Goal: Information Seeking & Learning: Learn about a topic

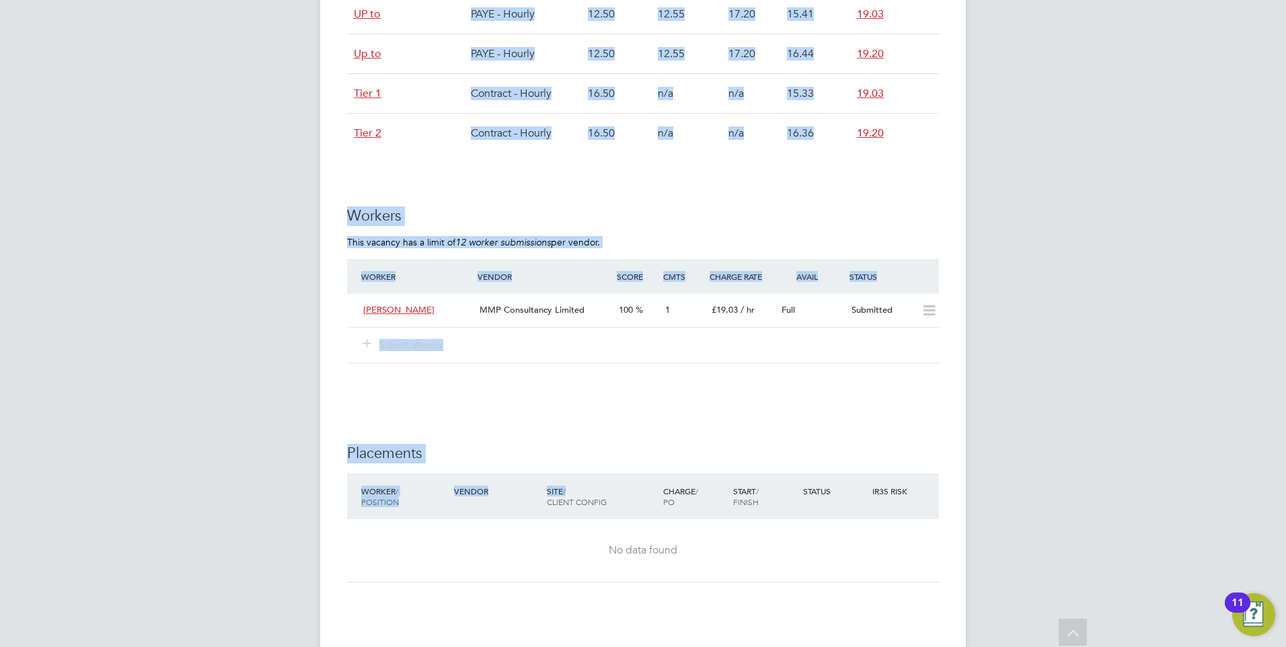
drag, startPoint x: 570, startPoint y: 484, endPoint x: 260, endPoint y: 11, distance: 565.3
click at [260, 11] on div "EQ Eva Quinn Notifications 1 Applications: Network Businesses Sites Workers Con…" at bounding box center [643, 37] width 1286 height 1959
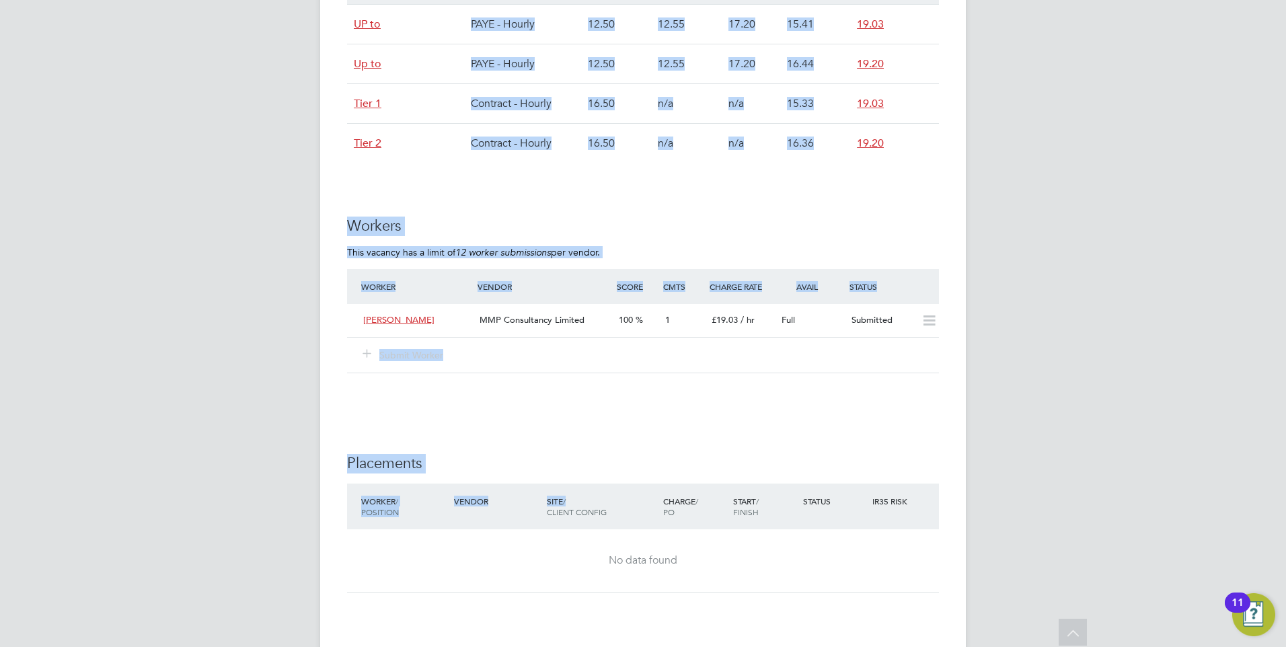
drag, startPoint x: 260, startPoint y: 11, endPoint x: 587, endPoint y: 359, distance: 477.9
click at [587, 359] on div "Submit Worker" at bounding box center [643, 355] width 592 height 36
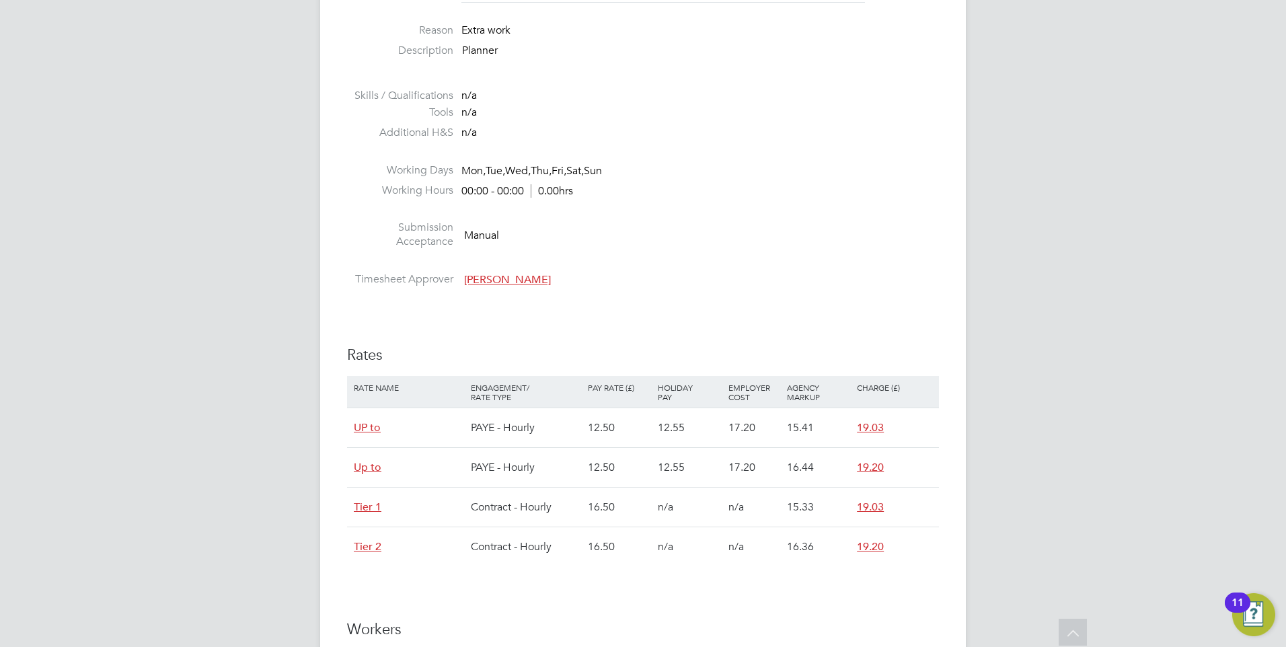
scroll to position [57, 0]
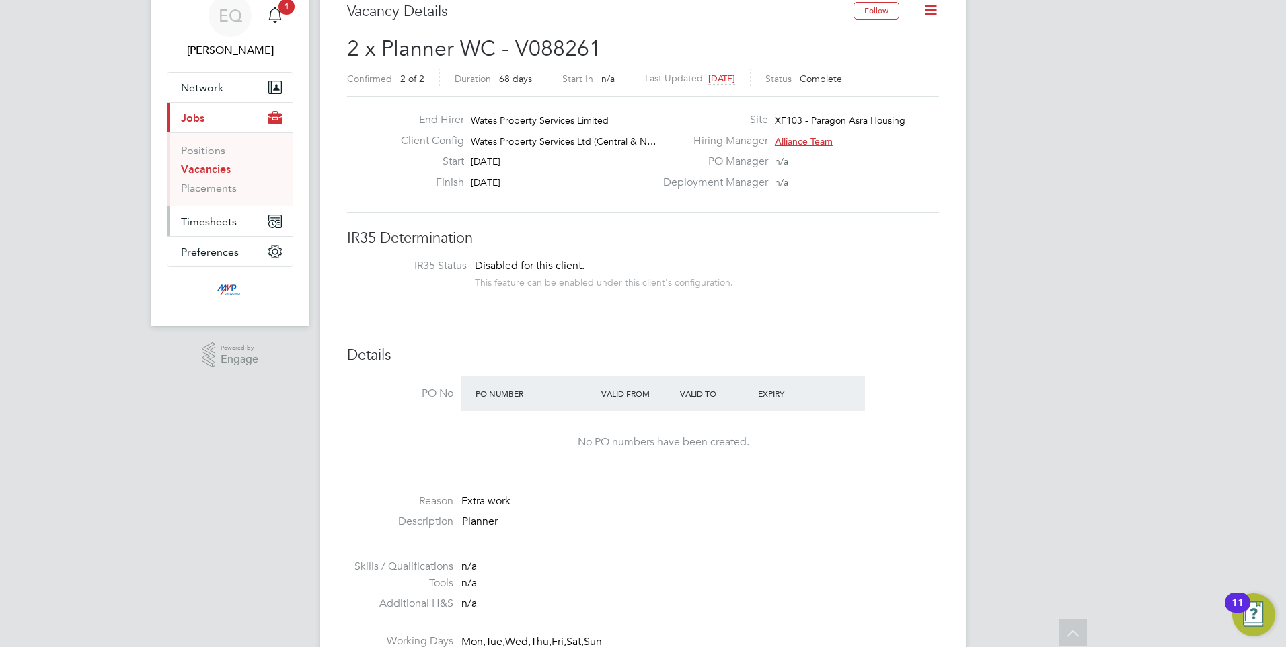
click at [184, 211] on button "Timesheets" at bounding box center [230, 222] width 125 height 30
click at [194, 190] on li "Timesheets" at bounding box center [231, 183] width 101 height 19
click at [196, 184] on link "Timesheets" at bounding box center [209, 180] width 56 height 13
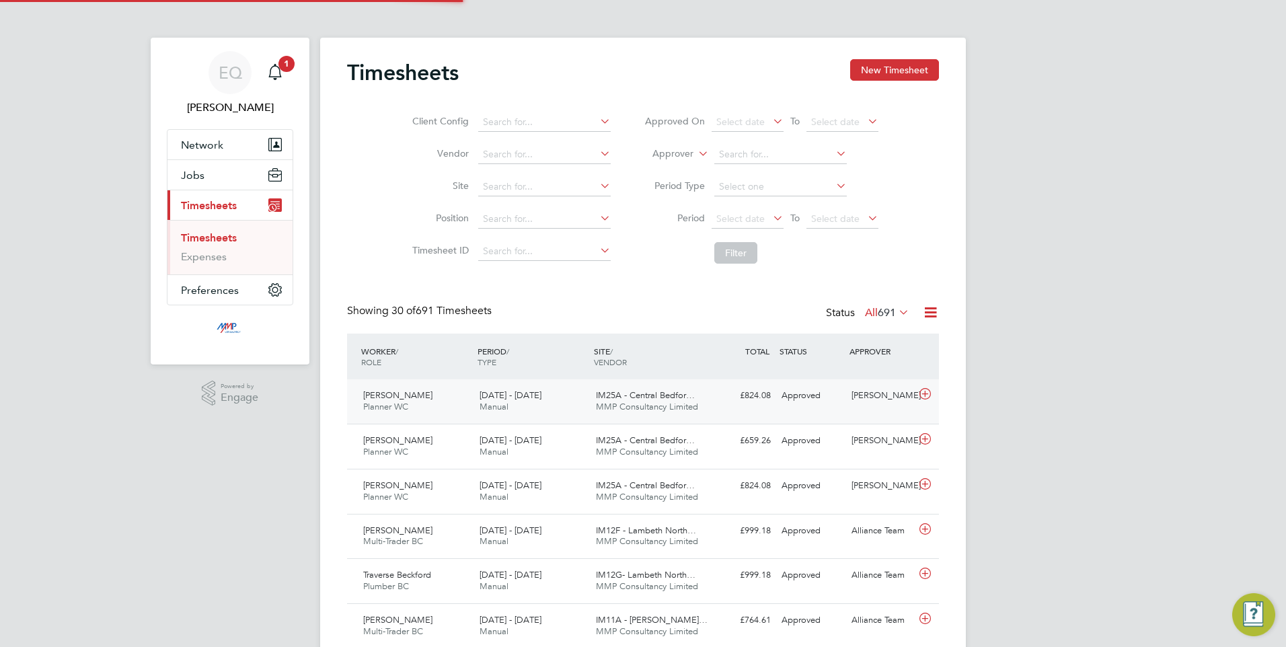
scroll to position [7, 7]
click at [192, 172] on span "Jobs" at bounding box center [193, 175] width 24 height 13
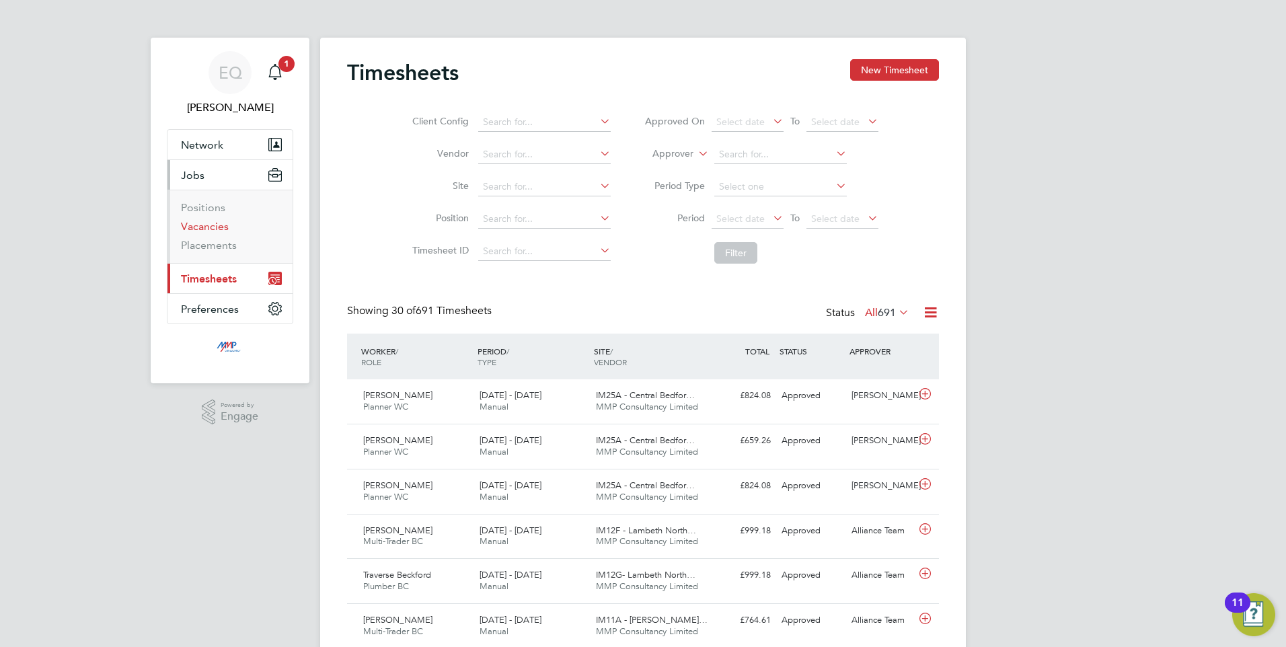
click at [205, 225] on link "Vacancies" at bounding box center [205, 226] width 48 height 13
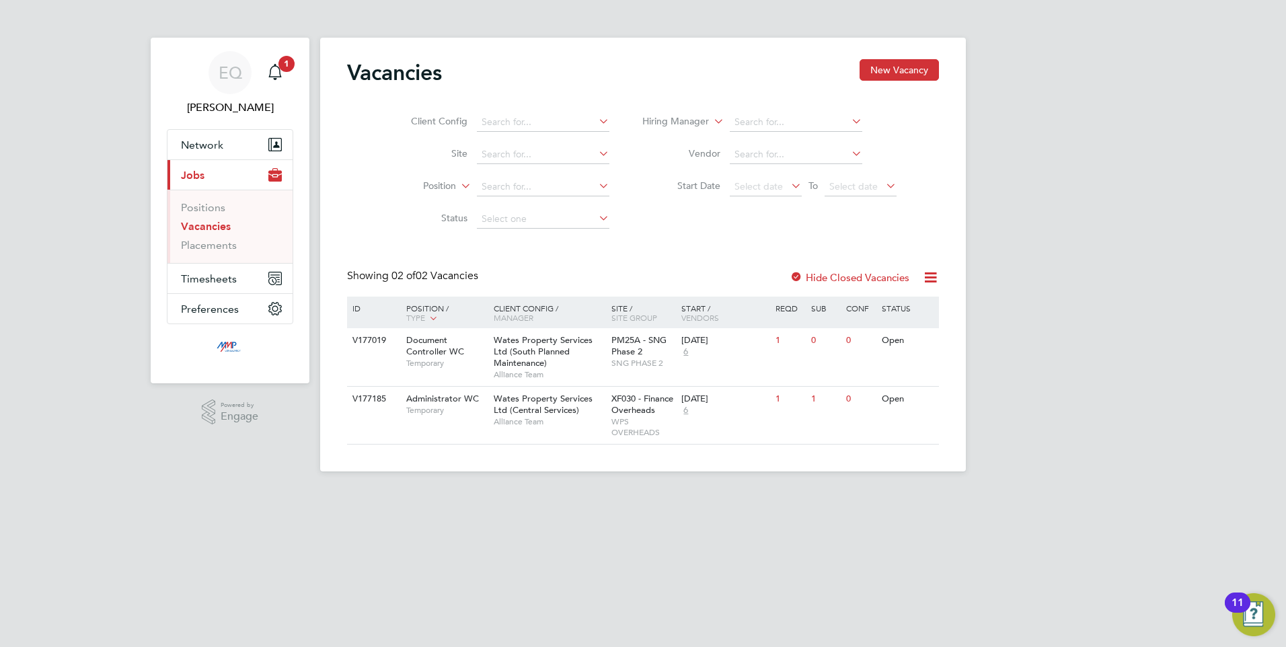
drag, startPoint x: 552, startPoint y: 414, endPoint x: 429, endPoint y: 308, distance: 162.7
click at [429, 308] on div "ID Position / Type Client Config / Manager Site / Site Group Start / Vendors Re…" at bounding box center [643, 371] width 592 height 148
click at [437, 408] on span "Temporary" at bounding box center [446, 410] width 81 height 11
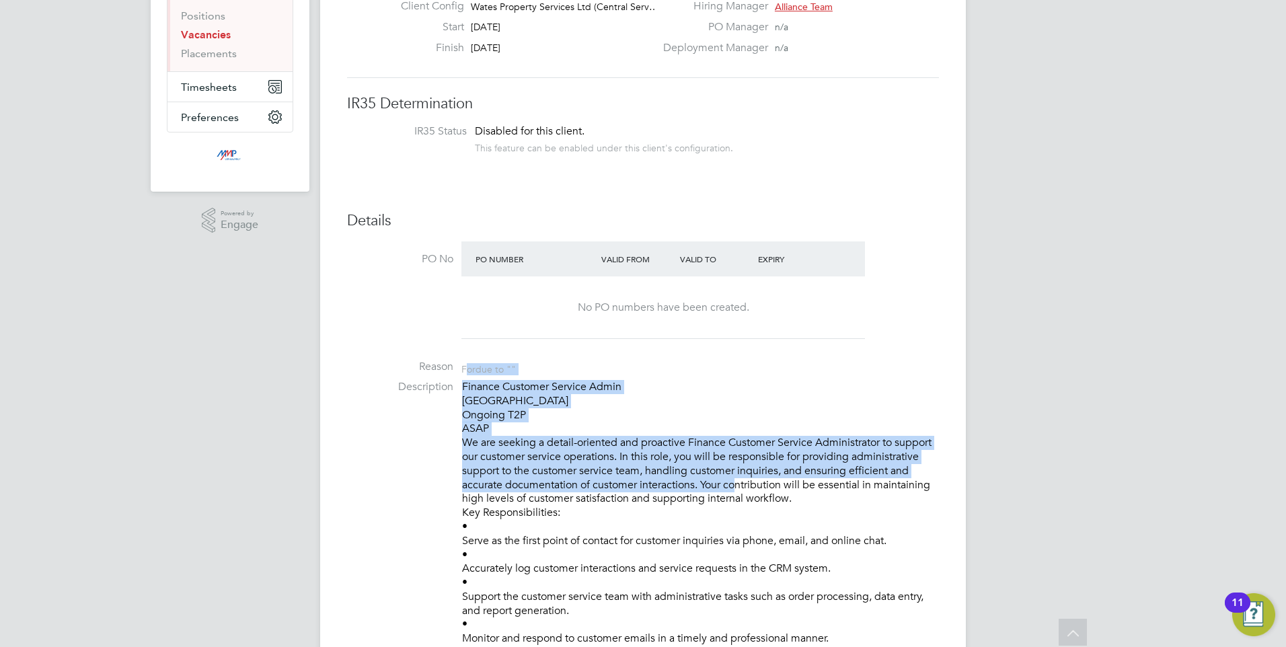
drag, startPoint x: 728, startPoint y: 488, endPoint x: 470, endPoint y: 373, distance: 282.8
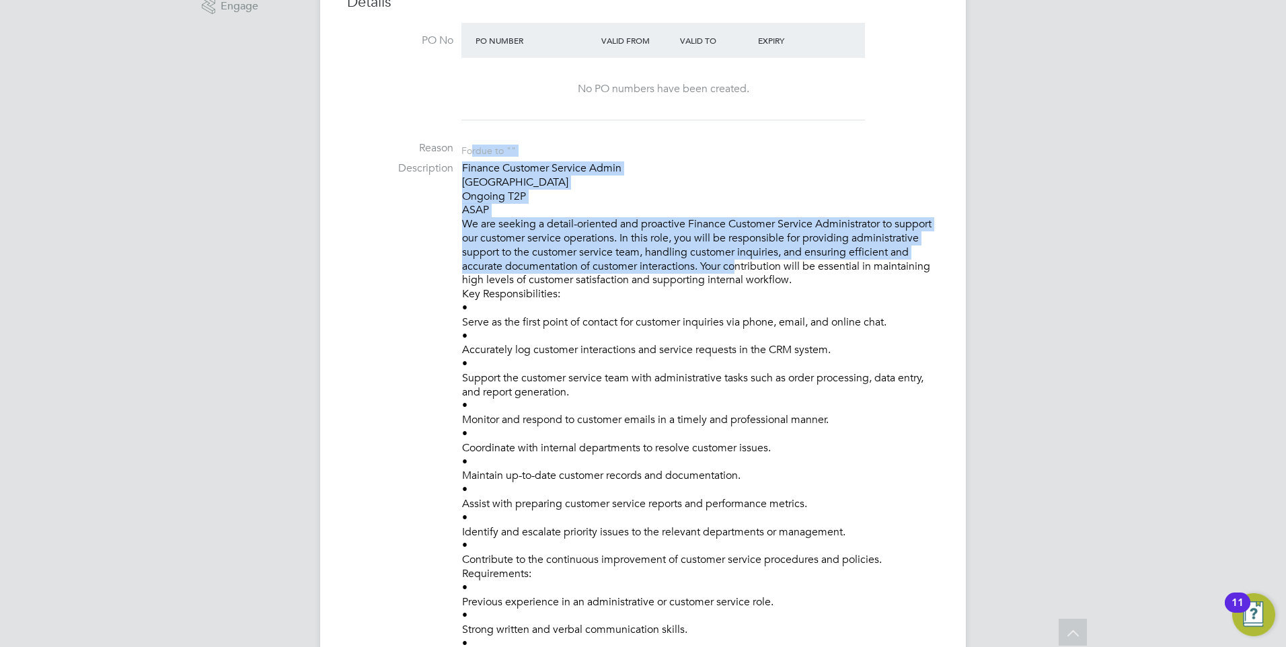
scroll to position [663, 0]
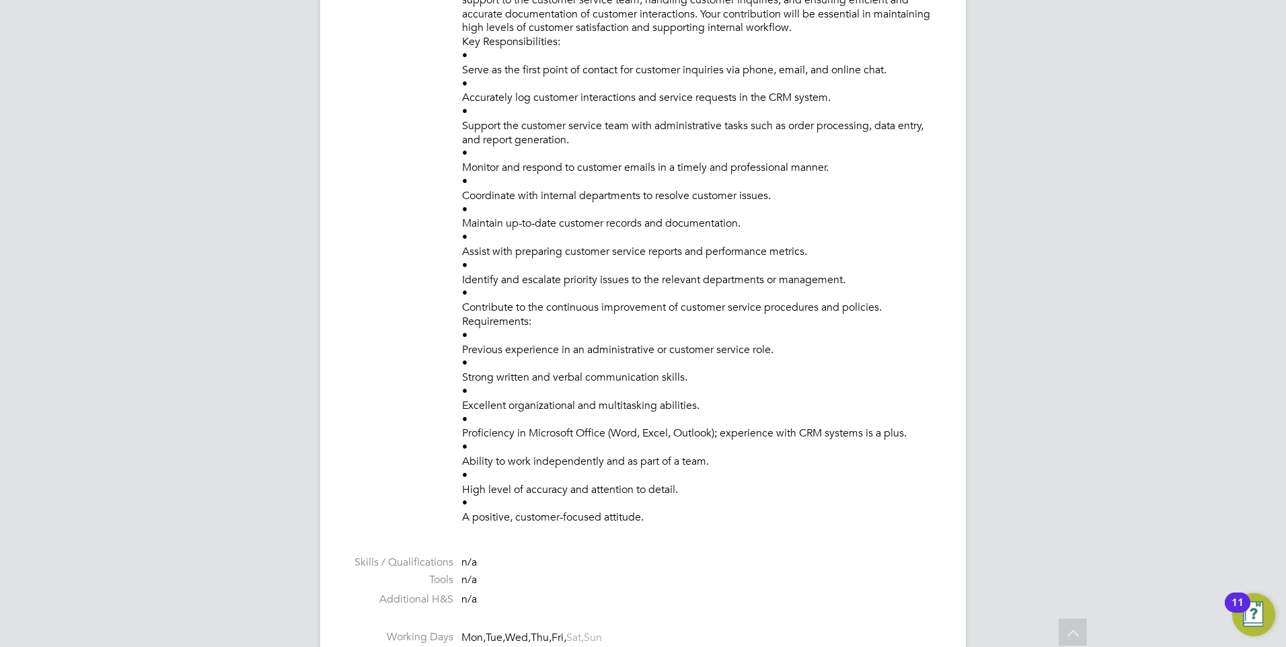
click at [570, 425] on p "Finance Customer Service Admin Finsbury Ongoing T2P ASAP We are seeking a detai…" at bounding box center [700, 217] width 477 height 616
drag, startPoint x: 705, startPoint y: 475, endPoint x: 601, endPoint y: 268, distance: 232.0
click at [460, 107] on li "Description Finance Customer Service Admin Finsbury Ongoing T2P ASAP We are see…" at bounding box center [643, 223] width 592 height 629
click at [601, 268] on p "Finance Customer Service Admin Finsbury Ongoing T2P ASAP We are seeking a detai…" at bounding box center [700, 217] width 477 height 616
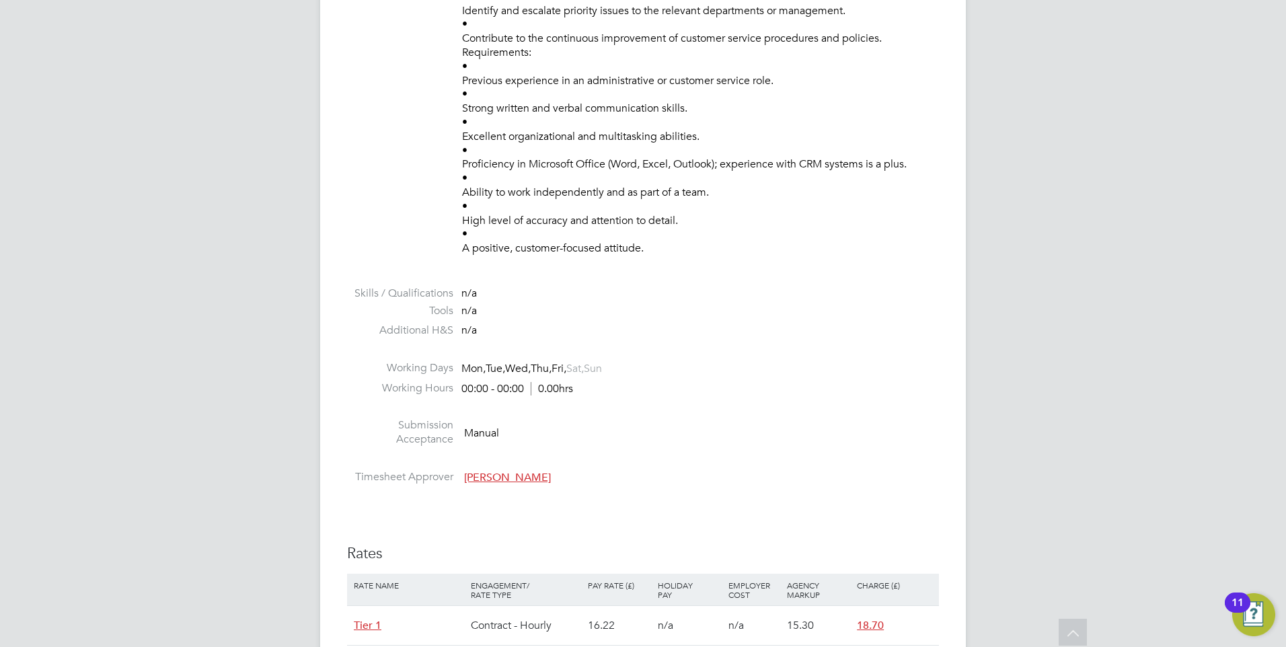
scroll to position [1470, 0]
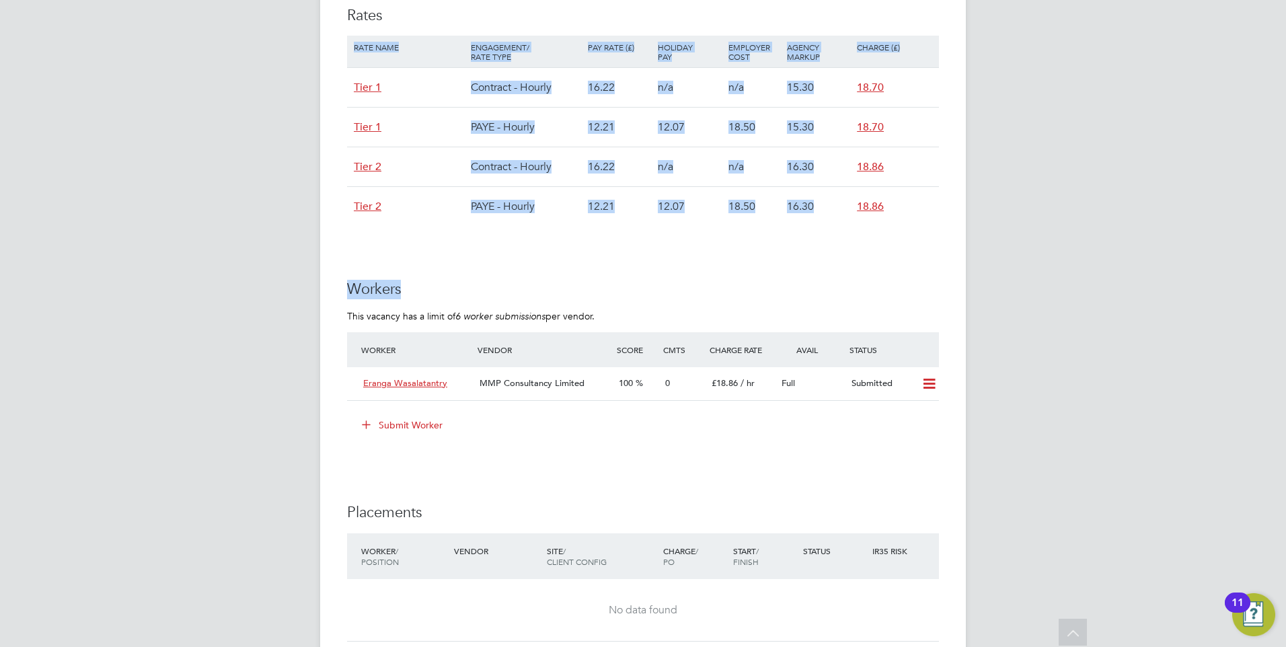
drag, startPoint x: 685, startPoint y: 256, endPoint x: 524, endPoint y: 22, distance: 283.5
click at [653, 287] on h3 "Workers" at bounding box center [643, 290] width 592 height 20
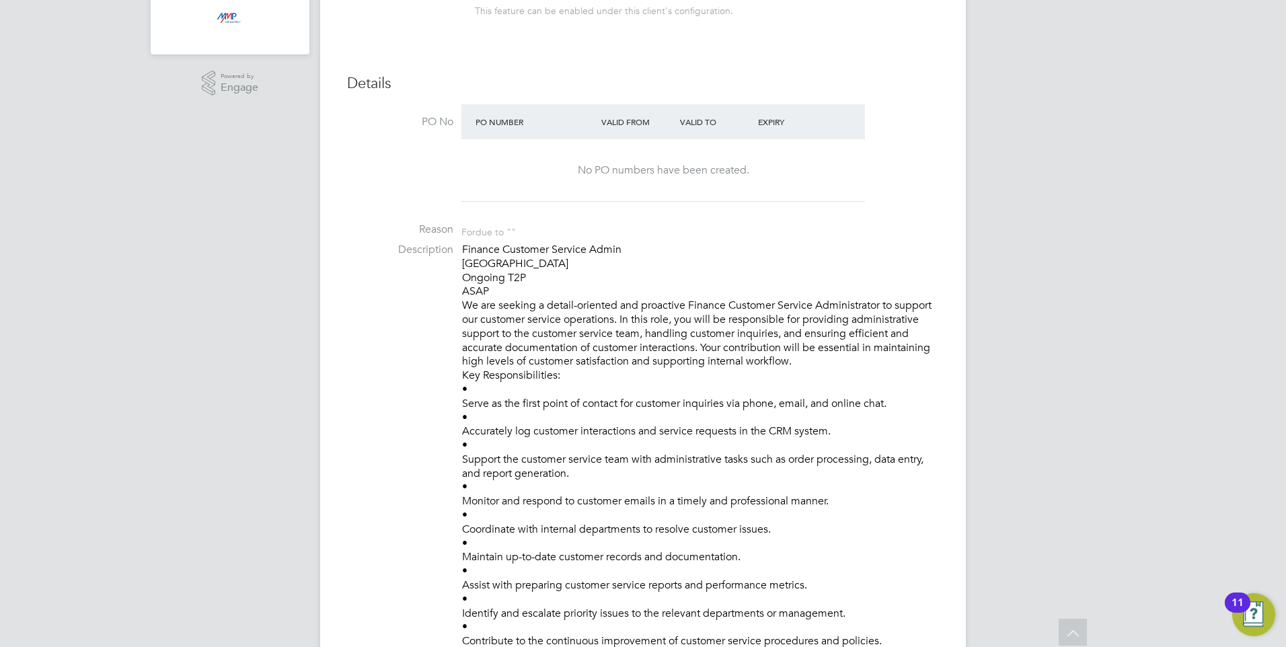
scroll to position [326, 0]
drag, startPoint x: 462, startPoint y: 249, endPoint x: 623, endPoint y: 375, distance: 205.1
click at [623, 375] on li "Description Finance Customer Service Admin Finsbury Ongoing T2P ASAP We are see…" at bounding box center [643, 560] width 592 height 629
drag, startPoint x: 623, startPoint y: 375, endPoint x: 597, endPoint y: 373, distance: 26.4
click at [607, 377] on p "Finance Customer Service Admin Finsbury Ongoing T2P ASAP We are seeking a detai…" at bounding box center [700, 554] width 477 height 616
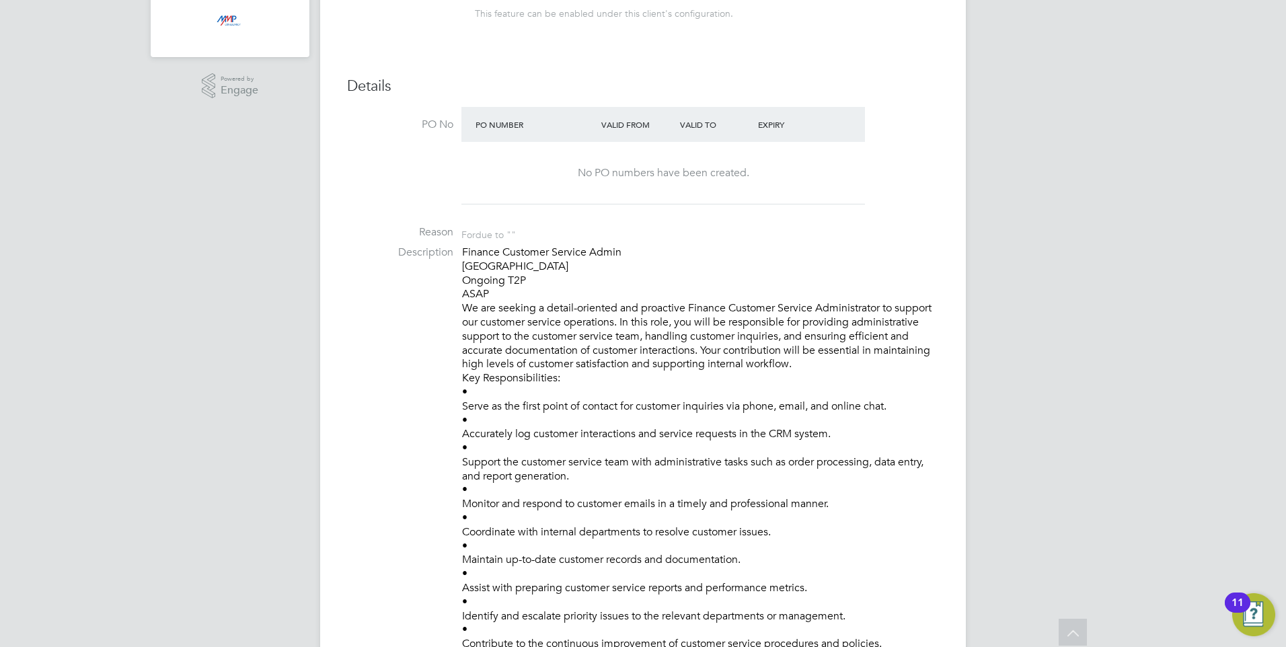
click at [563, 375] on p "Finance Customer Service Admin Finsbury Ongoing T2P ASAP We are seeking a detai…" at bounding box center [700, 554] width 477 height 616
drag, startPoint x: 564, startPoint y: 372, endPoint x: 460, endPoint y: 248, distance: 162.0
click at [460, 248] on li "Description Finance Customer Service Admin Finsbury Ongoing T2P ASAP We are see…" at bounding box center [643, 560] width 592 height 629
drag, startPoint x: 460, startPoint y: 248, endPoint x: 690, endPoint y: 312, distance: 238.2
click at [690, 312] on p "Finance Customer Service Admin Finsbury Ongoing T2P ASAP We are seeking a detai…" at bounding box center [700, 554] width 477 height 616
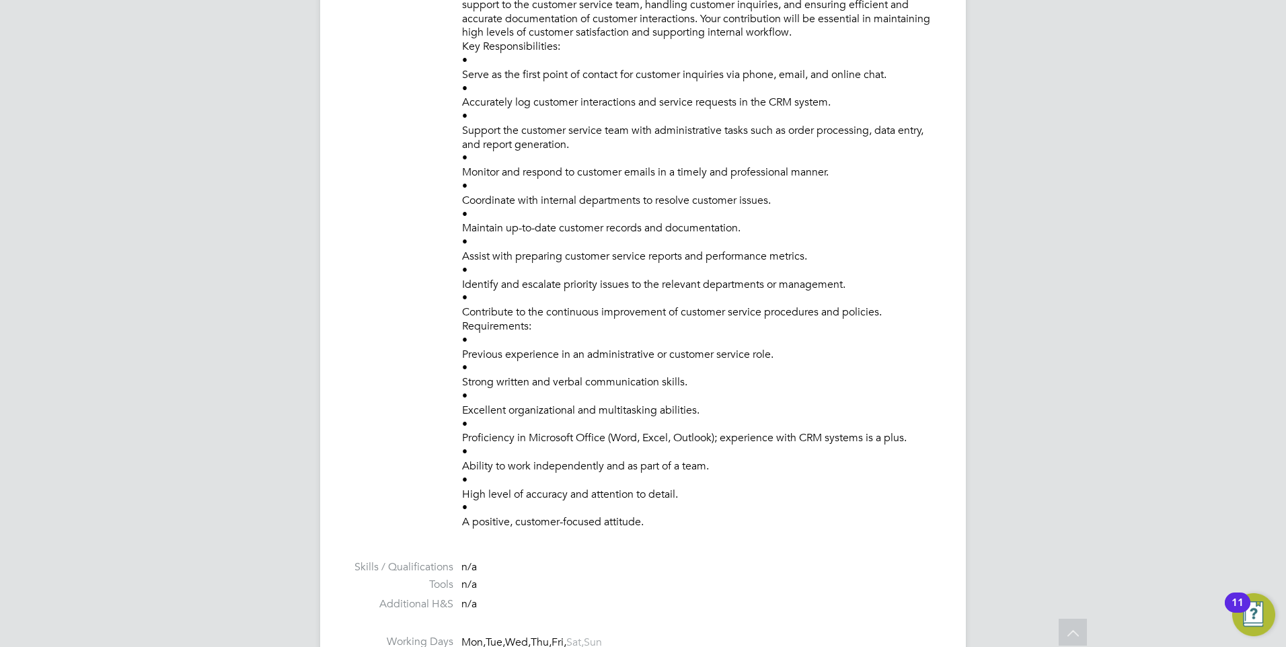
scroll to position [663, 0]
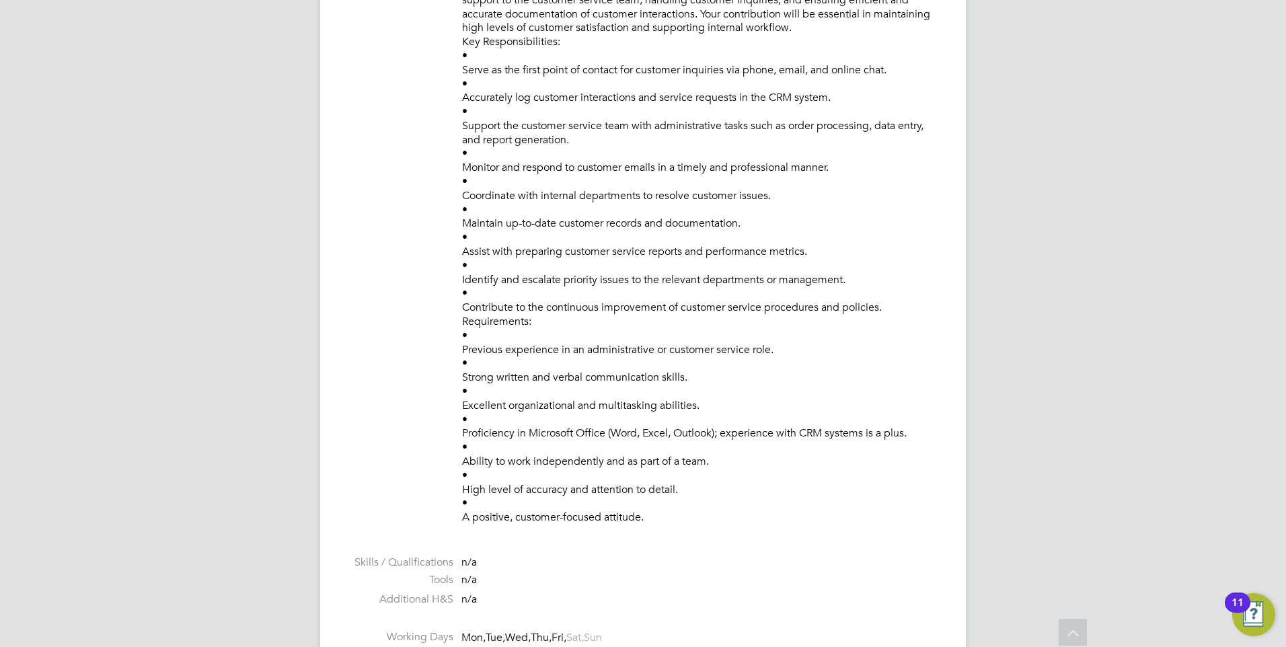
drag, startPoint x: 657, startPoint y: 511, endPoint x: 463, endPoint y: 168, distance: 394.4
click at [463, 168] on p "Finance Customer Service Admin Finsbury Ongoing T2P ASAP We are seeking a detai…" at bounding box center [700, 217] width 477 height 616
drag, startPoint x: 463, startPoint y: 168, endPoint x: 474, endPoint y: 174, distance: 12.7
click at [474, 174] on p "Finance Customer Service Admin Finsbury Ongoing T2P ASAP We are seeking a detai…" at bounding box center [700, 217] width 477 height 616
drag, startPoint x: 683, startPoint y: 517, endPoint x: 421, endPoint y: 13, distance: 567.9
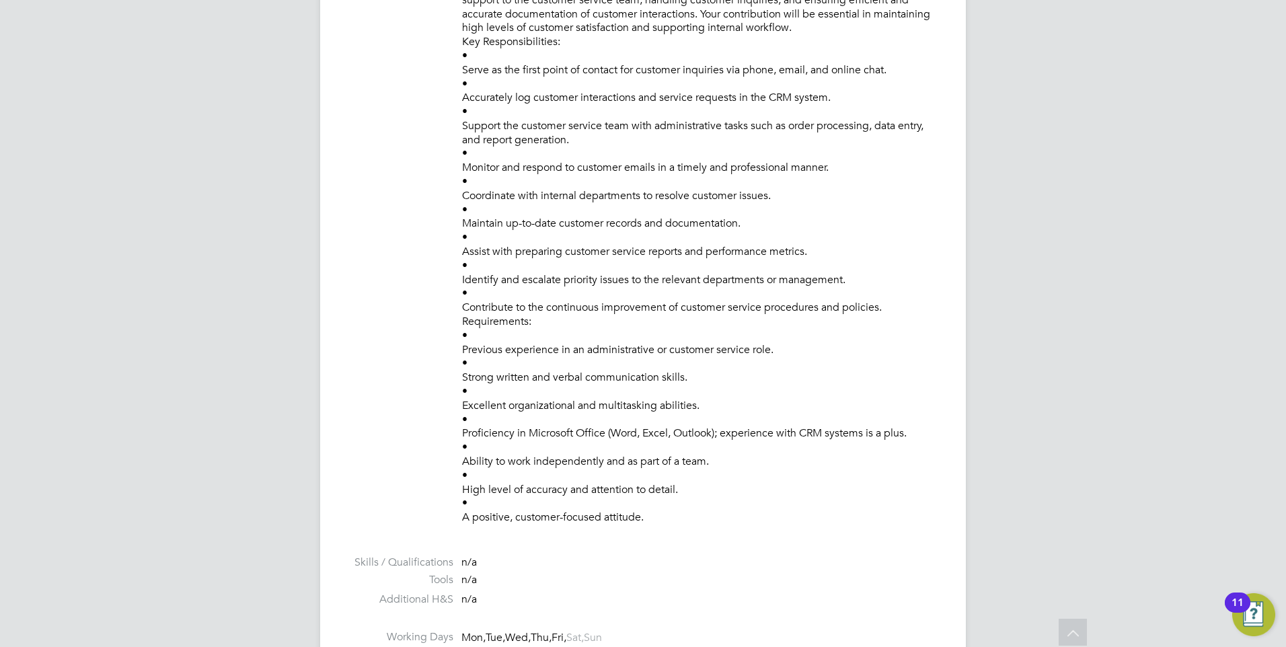
click at [421, 13] on li "Description Finance Customer Service Admin Finsbury Ongoing T2P ASAP We are see…" at bounding box center [643, 223] width 592 height 629
drag, startPoint x: 421, startPoint y: 13, endPoint x: 537, endPoint y: 98, distance: 143.5
click at [537, 98] on p "Finance Customer Service Admin Finsbury Ongoing T2P ASAP We are seeking a detai…" at bounding box center [700, 217] width 477 height 616
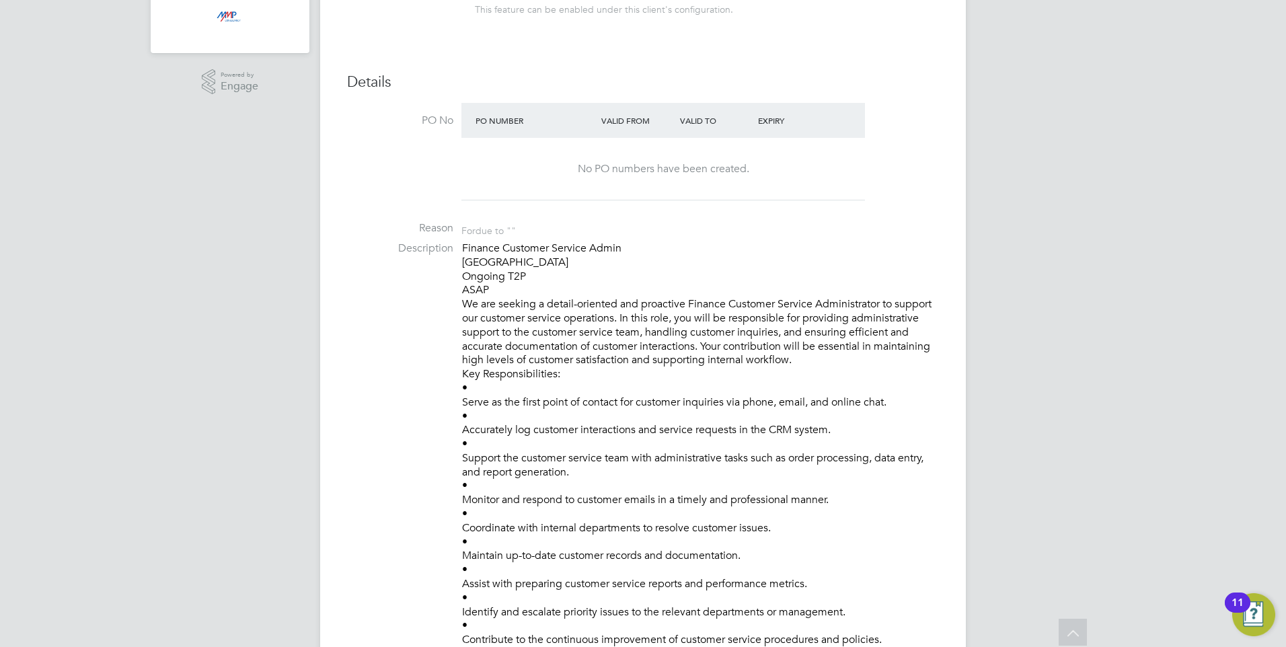
scroll to position [326, 0]
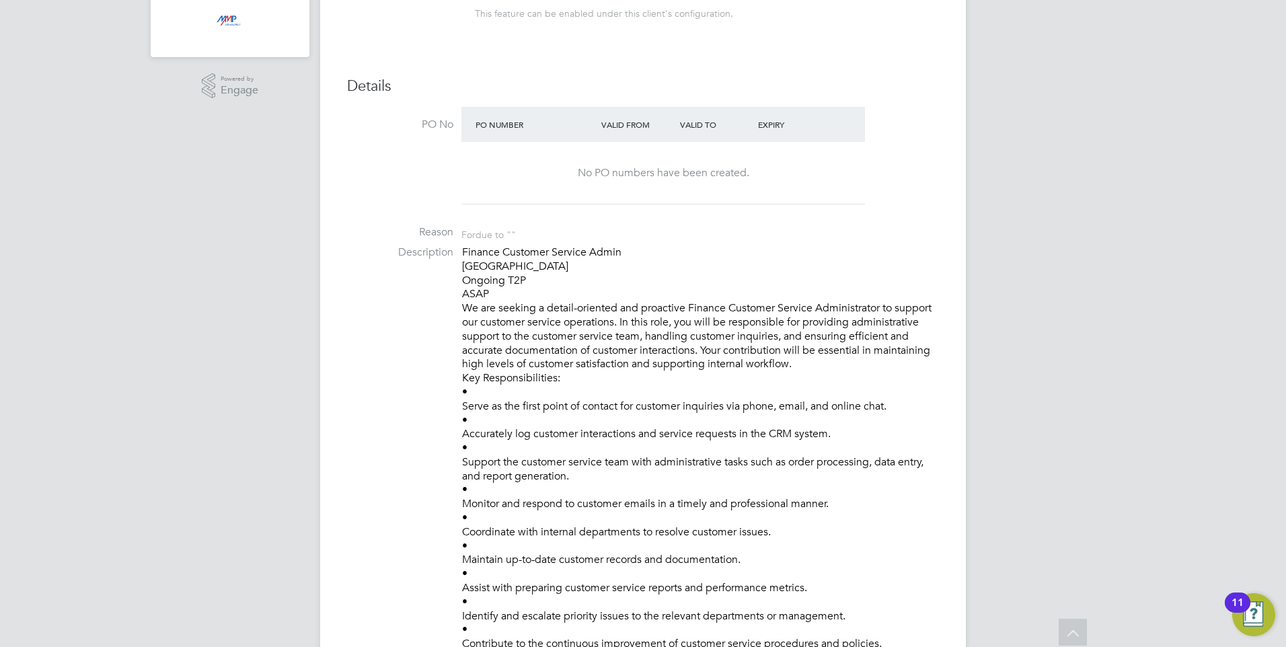
drag, startPoint x: 461, startPoint y: 248, endPoint x: 821, endPoint y: 379, distance: 382.9
click at [821, 379] on li "Description Finance Customer Service Admin Finsbury Ongoing T2P ASAP We are see…" at bounding box center [643, 560] width 592 height 629
drag, startPoint x: 821, startPoint y: 379, endPoint x: 702, endPoint y: 373, distance: 118.6
click at [702, 373] on p "Finance Customer Service Admin Finsbury Ongoing T2P ASAP We are seeking a detai…" at bounding box center [700, 554] width 477 height 616
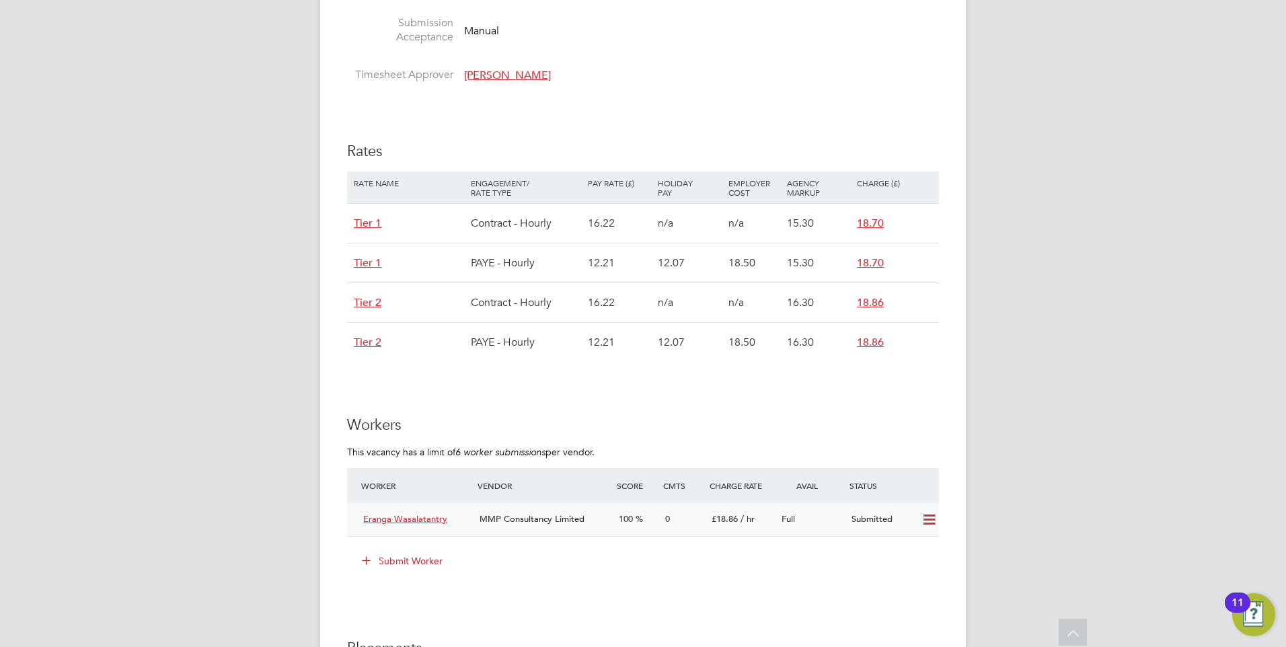
scroll to position [1336, 0]
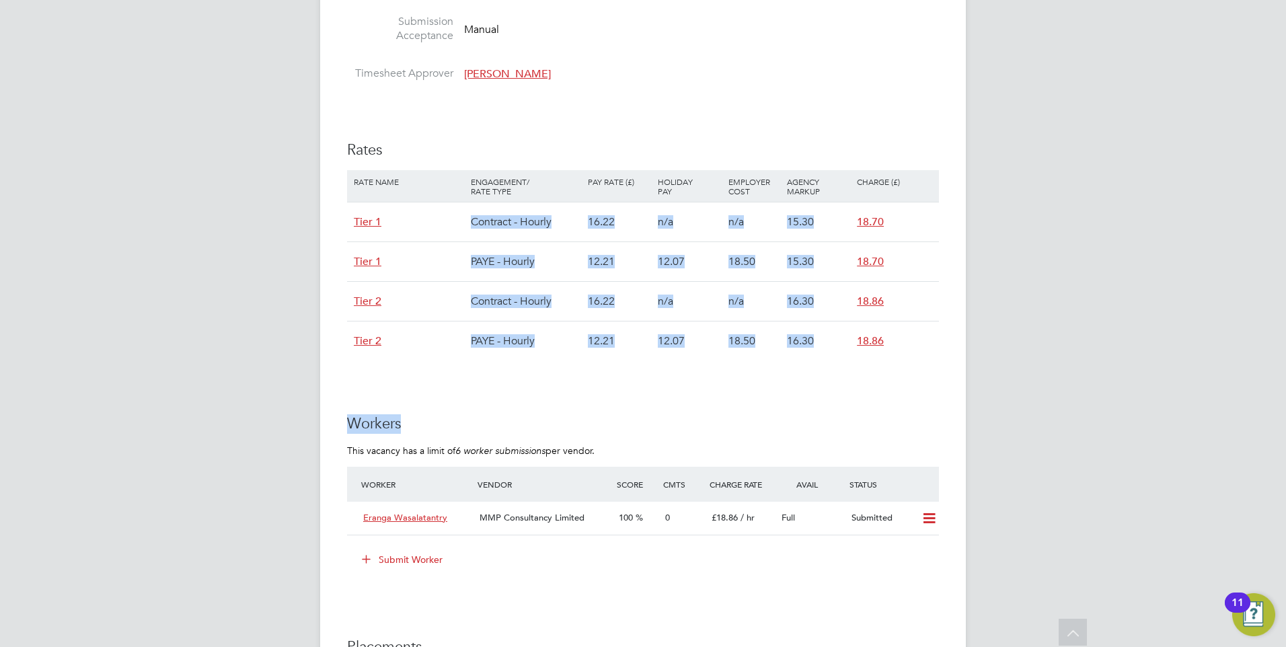
drag, startPoint x: 595, startPoint y: 410, endPoint x: 446, endPoint y: 217, distance: 243.7
click at [446, 217] on div "IR35 Determination IR35 Status Disabled for this client. This feature can be en…" at bounding box center [643, 17] width 592 height 2134
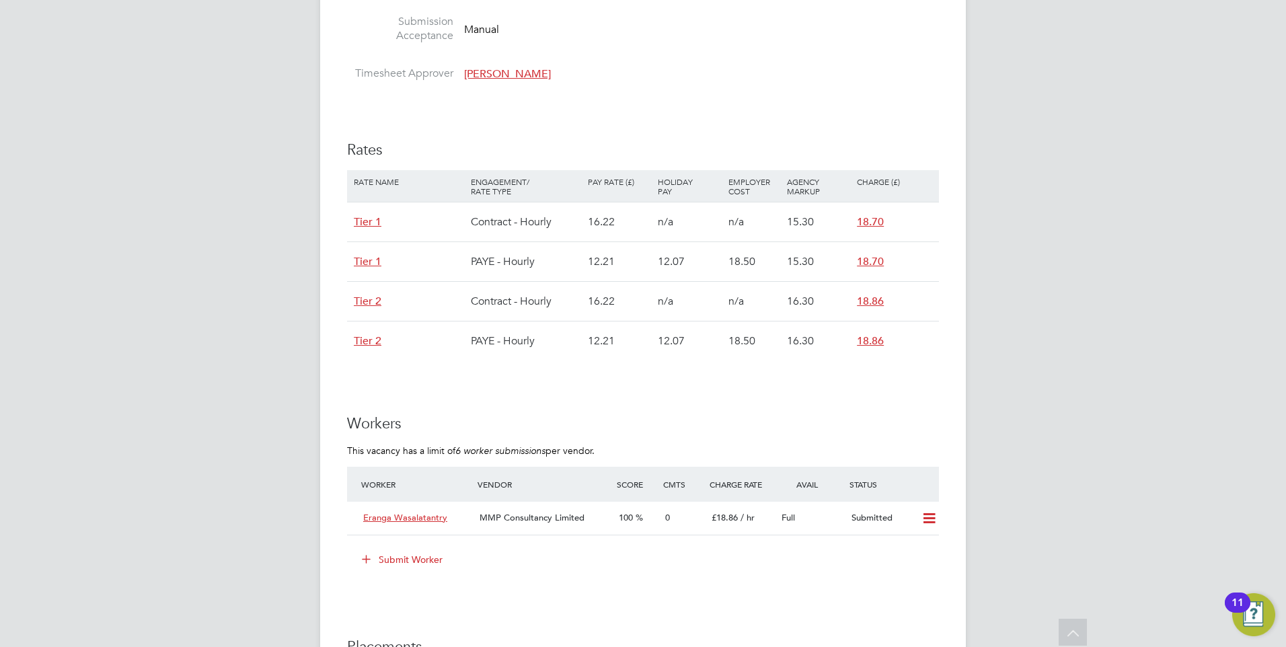
drag, startPoint x: 446, startPoint y: 217, endPoint x: 544, endPoint y: 449, distance: 251.8
click at [544, 449] on em "6 worker submissions" at bounding box center [501, 451] width 90 height 12
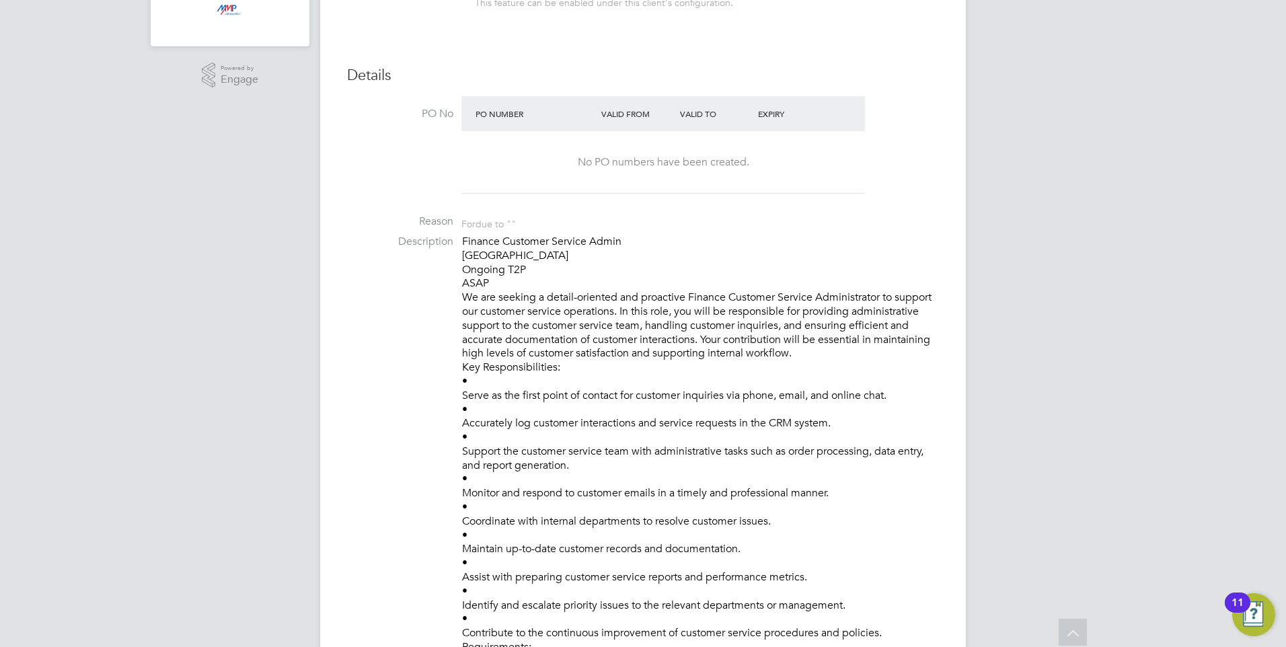
scroll to position [326, 0]
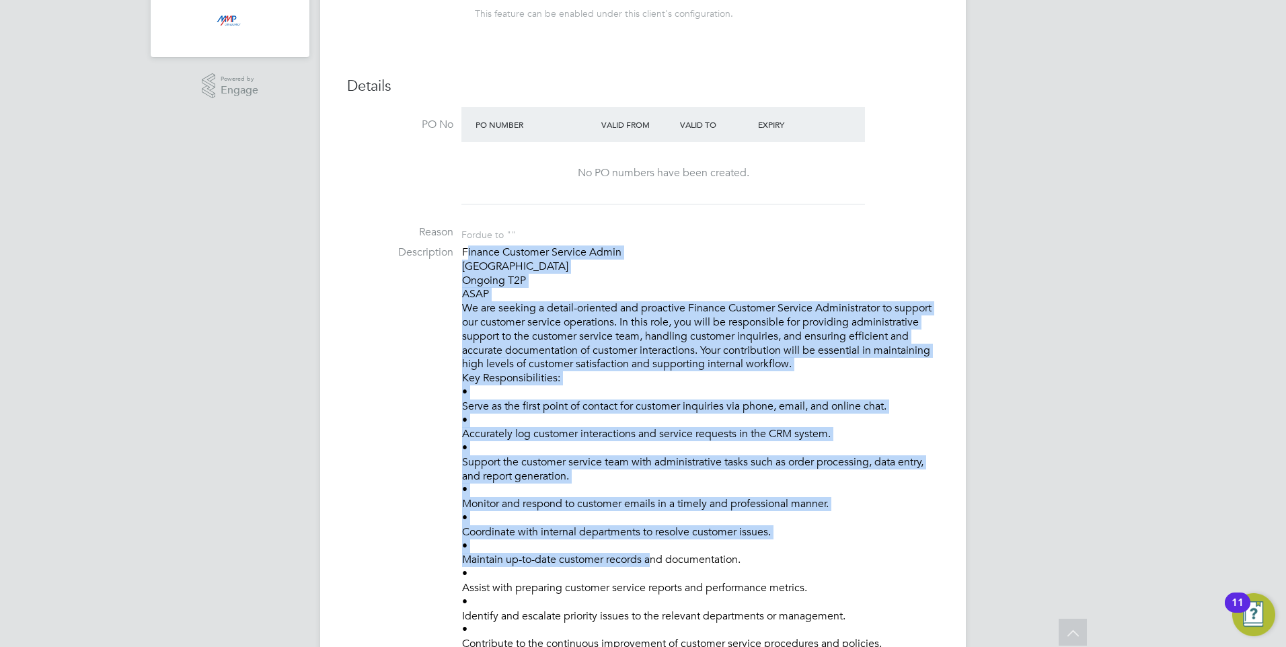
drag, startPoint x: 466, startPoint y: 245, endPoint x: 649, endPoint y: 567, distance: 370.6
click at [649, 567] on p "Finance Customer Service Admin Finsbury Ongoing T2P ASAP We are seeking a detai…" at bounding box center [700, 554] width 477 height 616
drag, startPoint x: 649, startPoint y: 567, endPoint x: 590, endPoint y: 500, distance: 89.2
click at [604, 523] on p "Finance Customer Service Admin Finsbury Ongoing T2P ASAP We are seeking a detai…" at bounding box center [700, 554] width 477 height 616
drag, startPoint x: 465, startPoint y: 245, endPoint x: 539, endPoint y: 567, distance: 330.0
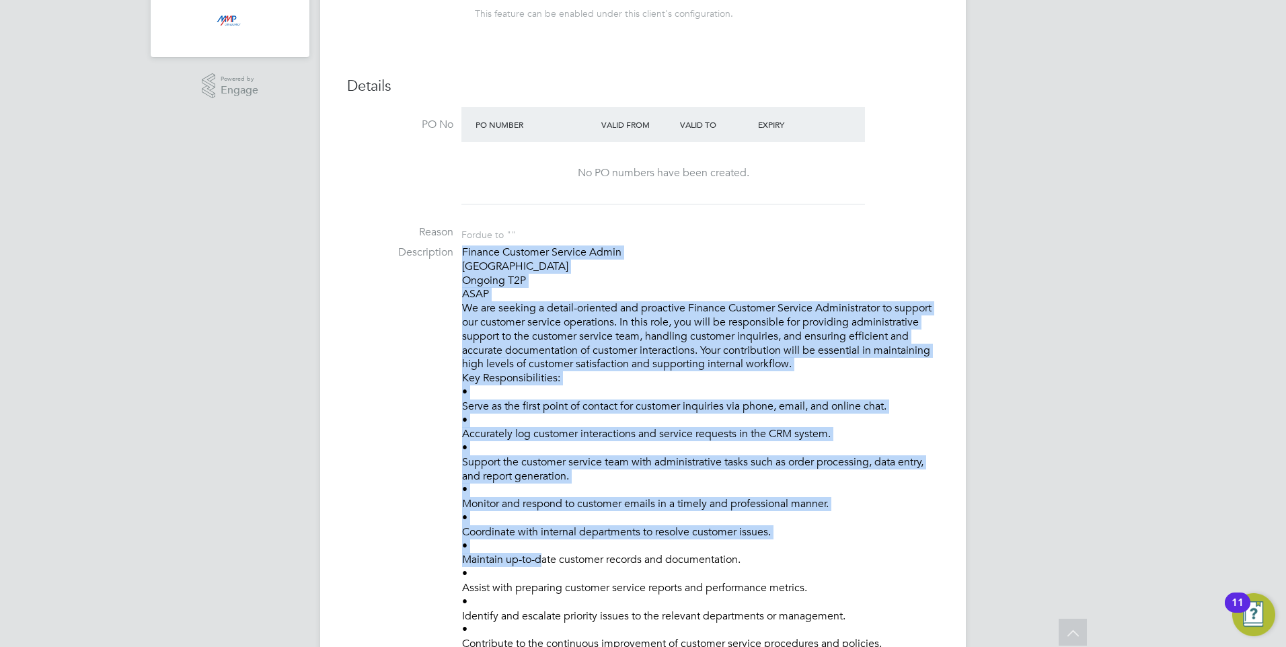
click at [539, 567] on p "Finance Customer Service Admin Finsbury Ongoing T2P ASAP We are seeking a detai…" at bounding box center [700, 554] width 477 height 616
drag, startPoint x: 539, startPoint y: 567, endPoint x: 536, endPoint y: 552, distance: 14.4
click at [536, 552] on p "Finance Customer Service Admin Finsbury Ongoing T2P ASAP We are seeking a detai…" at bounding box center [700, 554] width 477 height 616
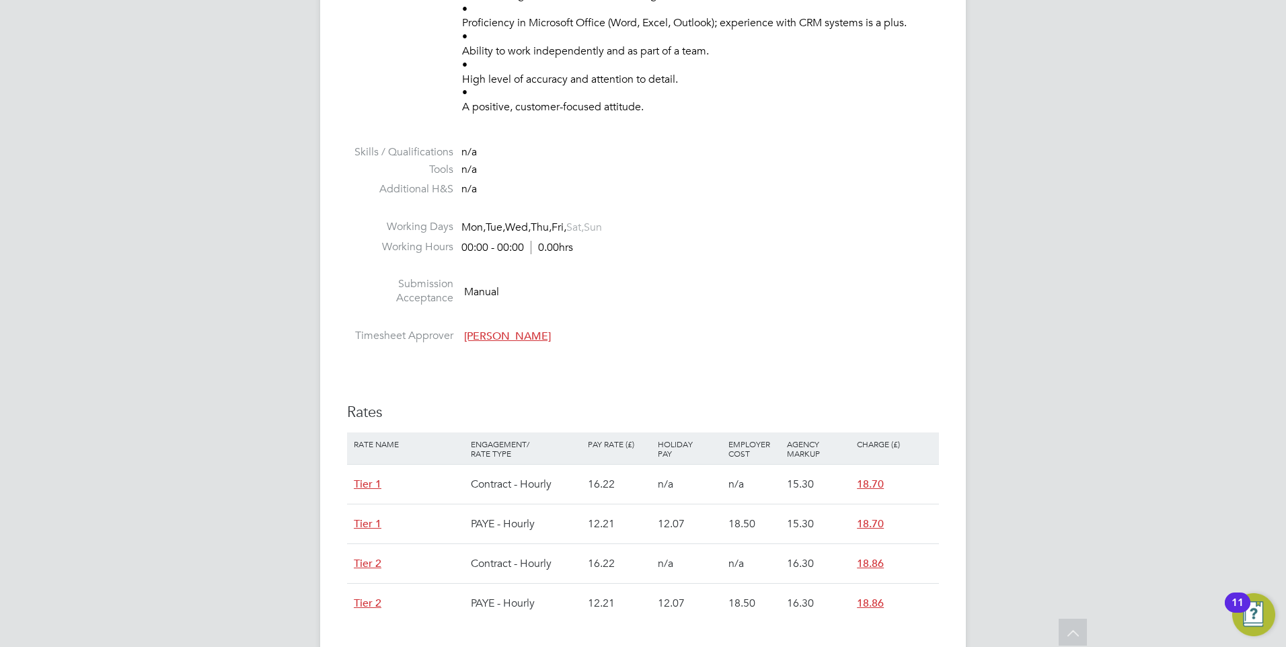
scroll to position [1201, 0]
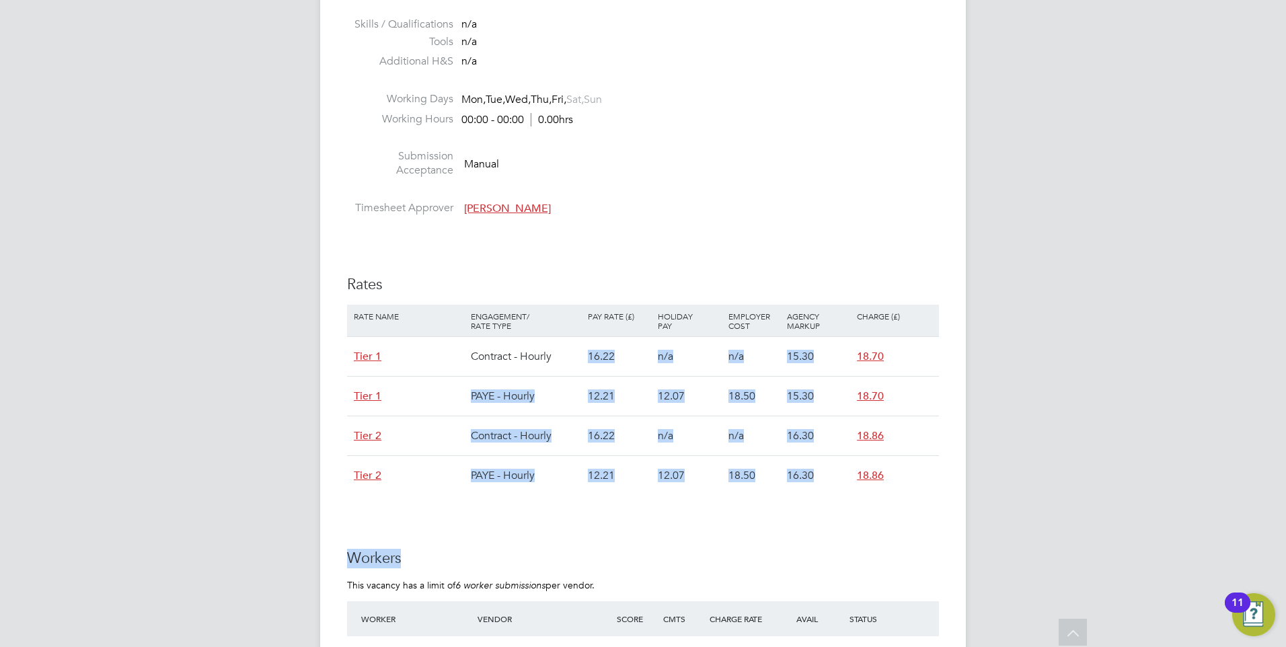
drag, startPoint x: 639, startPoint y: 502, endPoint x: 581, endPoint y: 351, distance: 161.7
click at [581, 351] on div "IR35 Determination IR35 Status Disabled for this client. This feature can be en…" at bounding box center [643, 152] width 592 height 2134
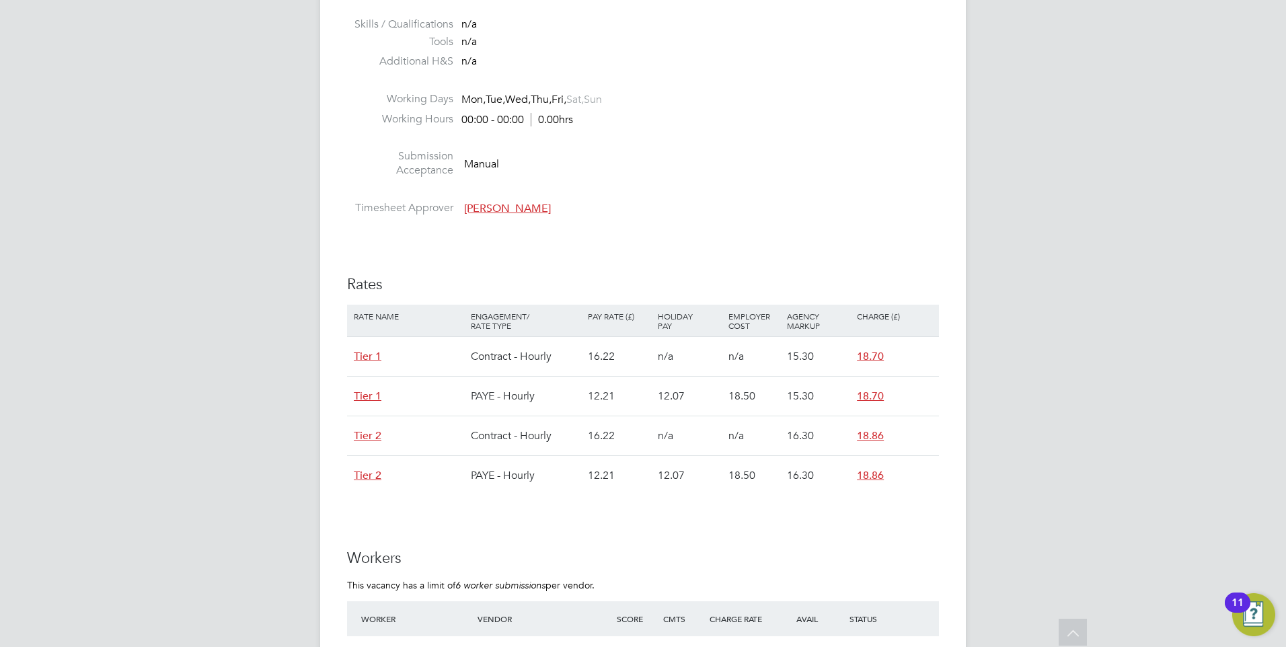
drag, startPoint x: 581, startPoint y: 351, endPoint x: 638, endPoint y: 581, distance: 237.1
click at [638, 581] on p "This vacancy has a limit of 6 worker submissions per vendor." at bounding box center [643, 585] width 592 height 12
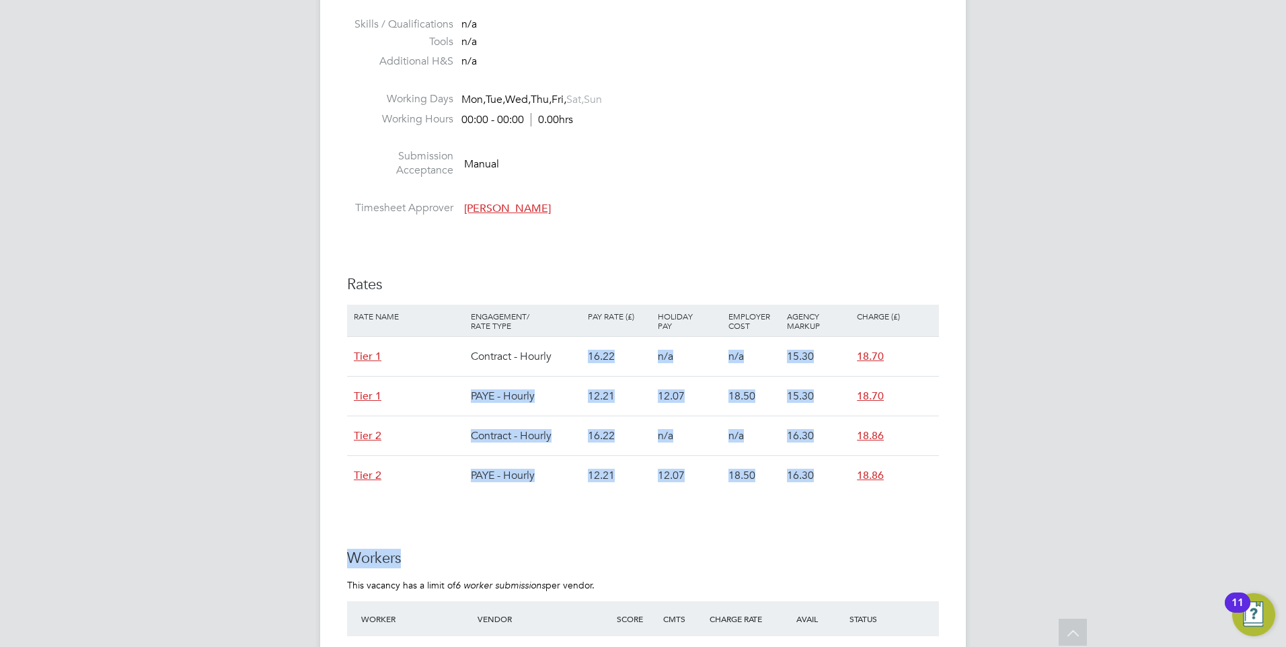
drag, startPoint x: 614, startPoint y: 478, endPoint x: 581, endPoint y: 339, distance: 142.5
click at [581, 339] on div "IR35 Determination IR35 Status Disabled for this client. This feature can be en…" at bounding box center [643, 152] width 592 height 2134
drag, startPoint x: 581, startPoint y: 339, endPoint x: 626, endPoint y: 548, distance: 213.9
click at [626, 548] on div "IR35 Determination IR35 Status Disabled for this client. This feature can be en…" at bounding box center [643, 152] width 592 height 2134
drag, startPoint x: 920, startPoint y: 480, endPoint x: 343, endPoint y: 285, distance: 608.8
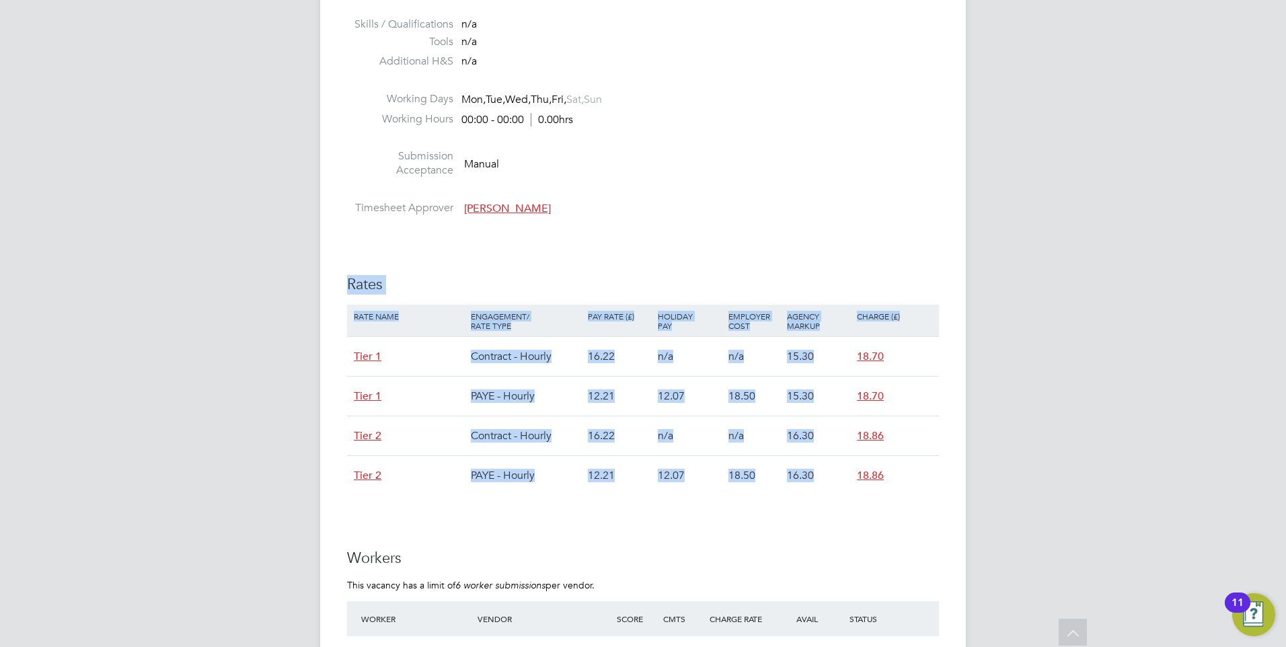
click at [343, 285] on div "Vacancy Details Unfollow 1 x Administrator WC - V177185 Confirmed 0 of 1 Durati…" at bounding box center [643, 41] width 646 height 2409
drag, startPoint x: 343, startPoint y: 285, endPoint x: 453, endPoint y: 252, distance: 114.5
click at [453, 252] on div "IR35 Determination IR35 Status Disabled for this client. This feature can be en…" at bounding box center [643, 152] width 592 height 2134
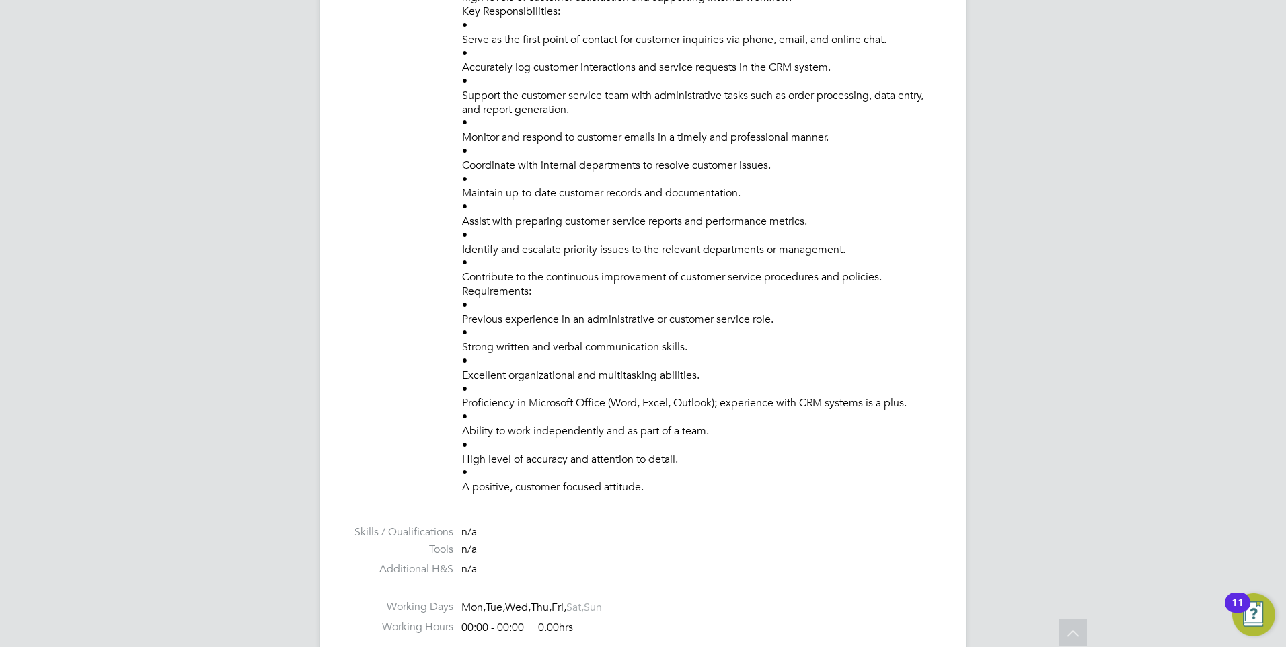
scroll to position [461, 0]
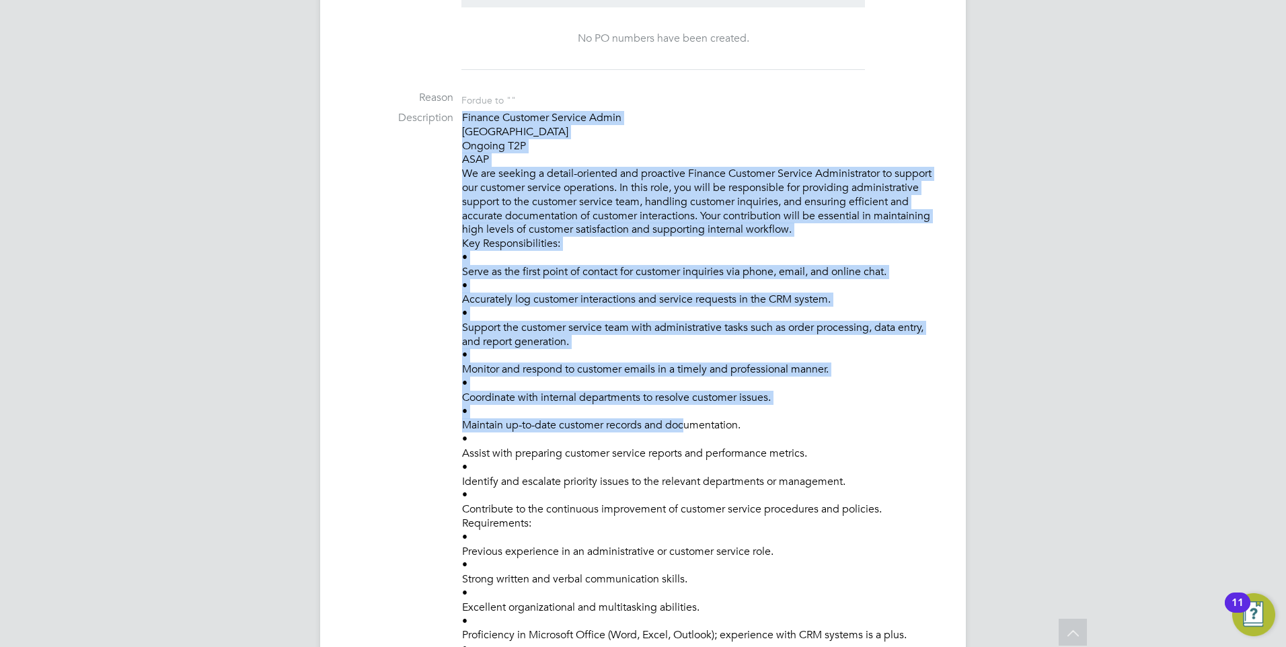
drag, startPoint x: 674, startPoint y: 414, endPoint x: 458, endPoint y: 116, distance: 368.6
click at [458, 116] on li "Description Finance Customer Service Admin Finsbury Ongoing T2P ASAP We are see…" at bounding box center [643, 425] width 592 height 629
drag, startPoint x: 458, startPoint y: 116, endPoint x: 531, endPoint y: 122, distance: 73.6
click at [531, 122] on p "Finance Customer Service Admin Finsbury Ongoing T2P ASAP We are seeking a detai…" at bounding box center [700, 419] width 477 height 616
drag, startPoint x: 463, startPoint y: 116, endPoint x: 700, endPoint y: 526, distance: 473.9
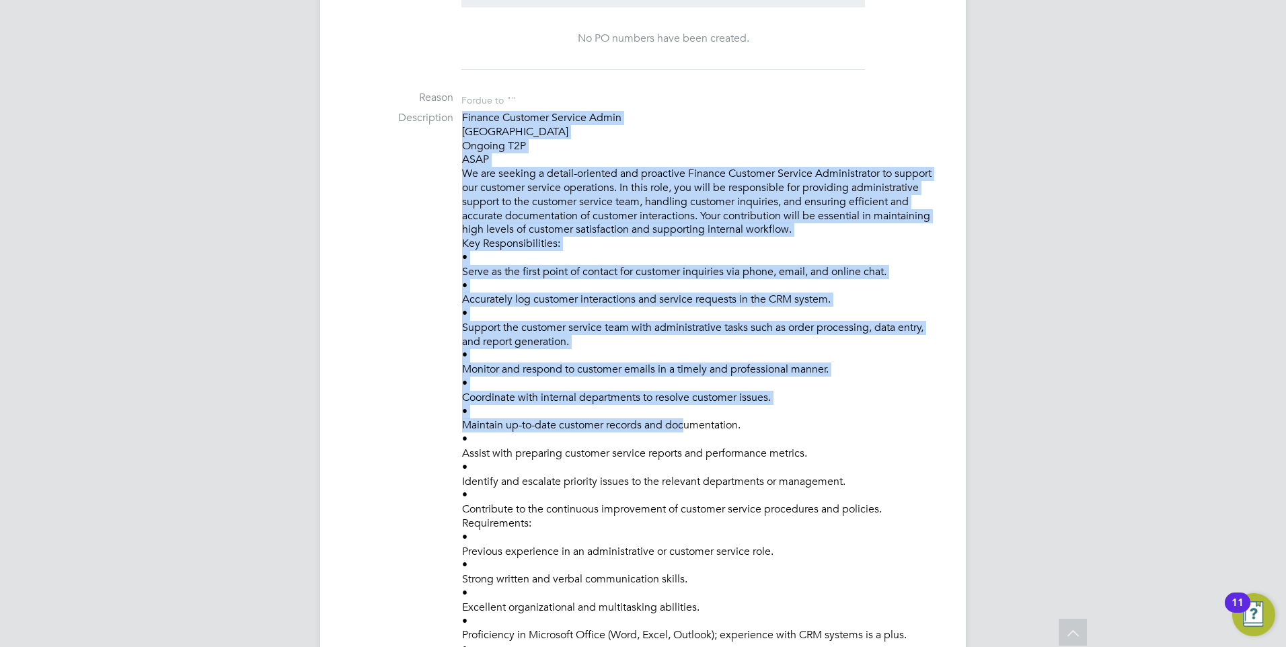
click at [700, 526] on p "Finance Customer Service Admin Finsbury Ongoing T2P ASAP We are seeking a detai…" at bounding box center [700, 419] width 477 height 616
drag, startPoint x: 700, startPoint y: 526, endPoint x: 690, endPoint y: 521, distance: 11.1
click at [690, 521] on p "Finance Customer Service Admin Finsbury Ongoing T2P ASAP We are seeking a detai…" at bounding box center [700, 419] width 477 height 616
drag, startPoint x: 707, startPoint y: 586, endPoint x: 709, endPoint y: 600, distance: 14.2
click at [709, 600] on p "Finance Customer Service Admin Finsbury Ongoing T2P ASAP We are seeking a detai…" at bounding box center [700, 419] width 477 height 616
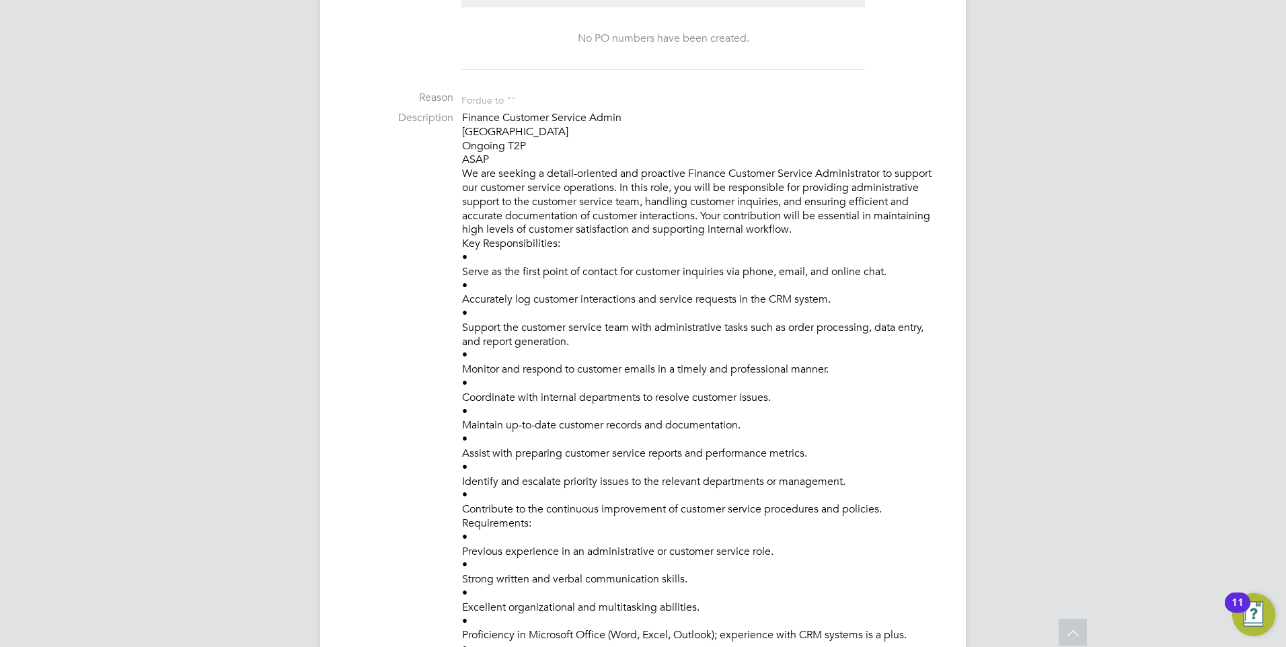
click at [709, 606] on p "Finance Customer Service Admin Finsbury Ongoing T2P ASAP We are seeking a detai…" at bounding box center [700, 419] width 477 height 616
drag, startPoint x: 703, startPoint y: 609, endPoint x: 470, endPoint y: 150, distance: 514.6
click at [465, 154] on p "Finance Customer Service Admin Finsbury Ongoing T2P ASAP We are seeking a detai…" at bounding box center [700, 419] width 477 height 616
drag, startPoint x: 470, startPoint y: 150, endPoint x: 473, endPoint y: 142, distance: 8.5
click at [473, 142] on p "Finance Customer Service Admin Finsbury Ongoing T2P ASAP We are seeking a detai…" at bounding box center [700, 419] width 477 height 616
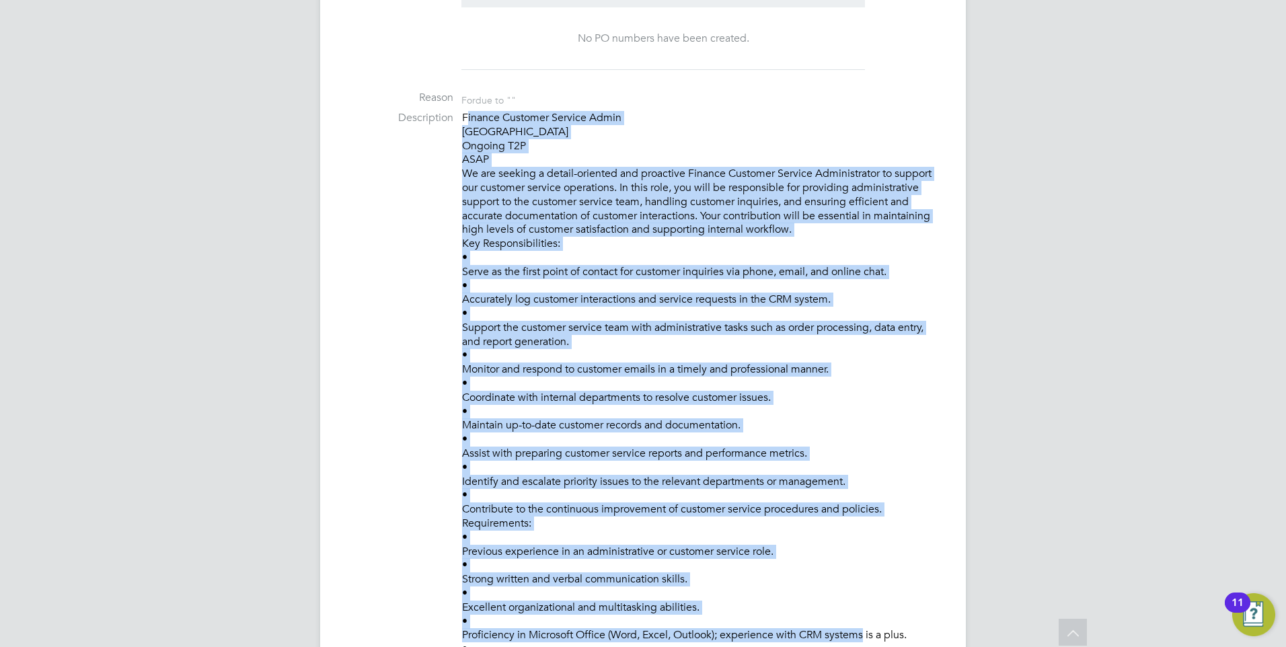
drag, startPoint x: 466, startPoint y: 114, endPoint x: 857, endPoint y: 623, distance: 642.0
click at [857, 623] on p "Finance Customer Service Admin Finsbury Ongoing T2P ASAP We are seeking a detai…" at bounding box center [700, 419] width 477 height 616
drag, startPoint x: 857, startPoint y: 623, endPoint x: 614, endPoint y: 426, distance: 312.8
click at [614, 426] on p "Finance Customer Service Admin Finsbury Ongoing T2P ASAP We are seeking a detai…" at bounding box center [700, 419] width 477 height 616
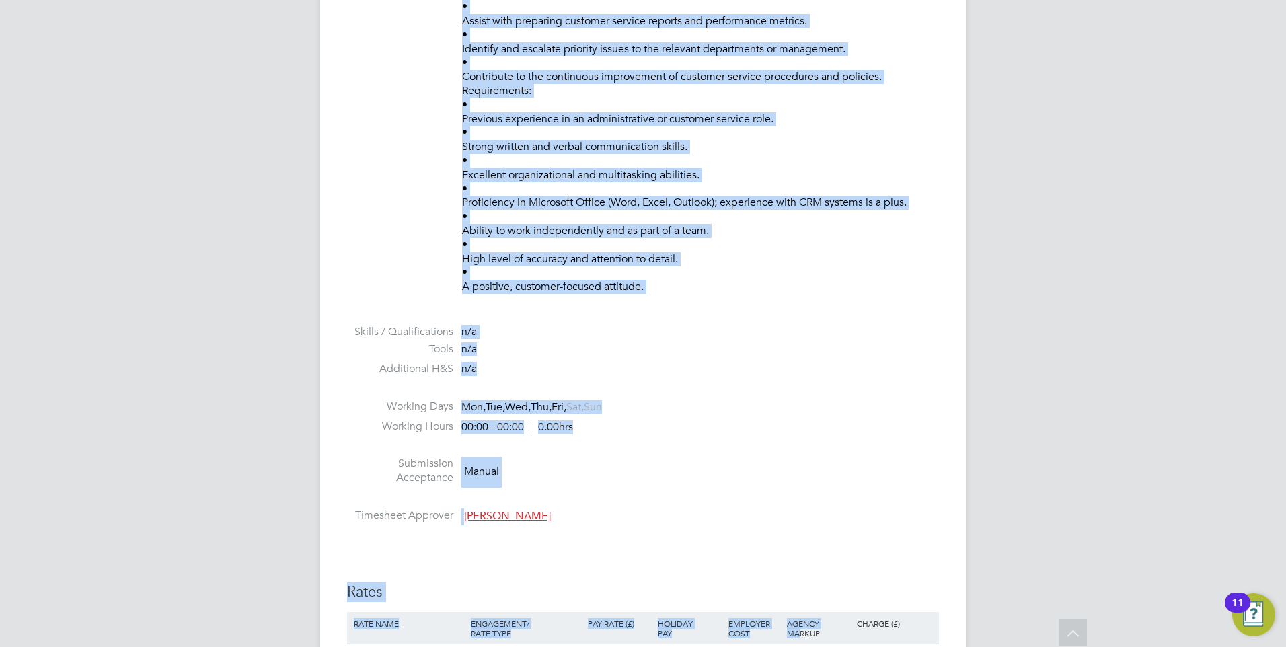
drag, startPoint x: 465, startPoint y: 112, endPoint x: 800, endPoint y: 676, distance: 656.5
click at [800, 647] on html "EQ Eva Quinn Notifications 1 Applications: Network Businesses Sites Workers Con…" at bounding box center [643, 340] width 1286 height 2469
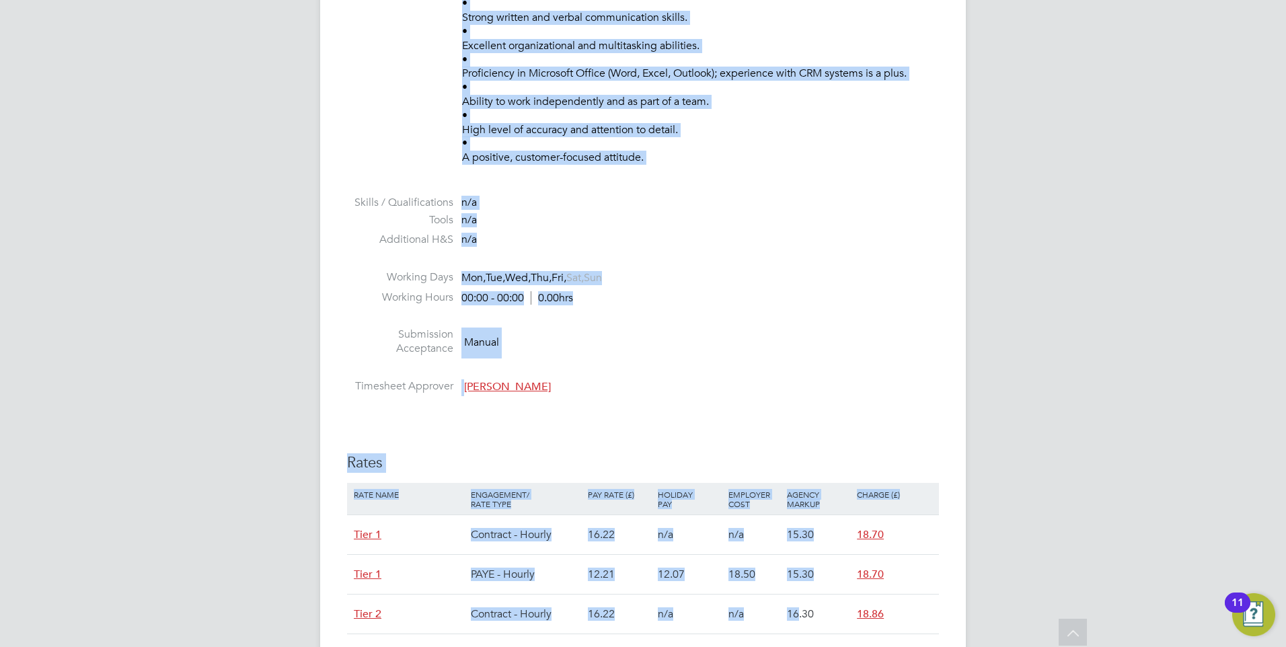
drag, startPoint x: 800, startPoint y: 676, endPoint x: 504, endPoint y: 386, distance: 414.9
click at [504, 386] on span "Lorraine Smith" at bounding box center [507, 386] width 87 height 13
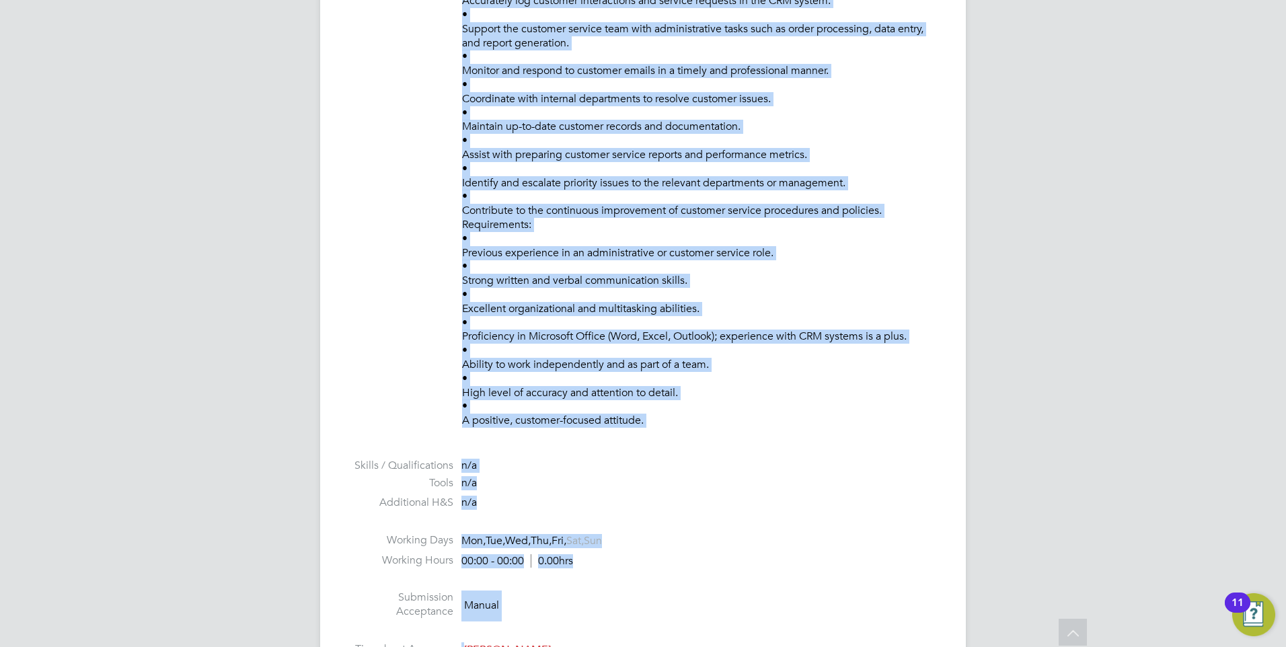
scroll to position [552, 0]
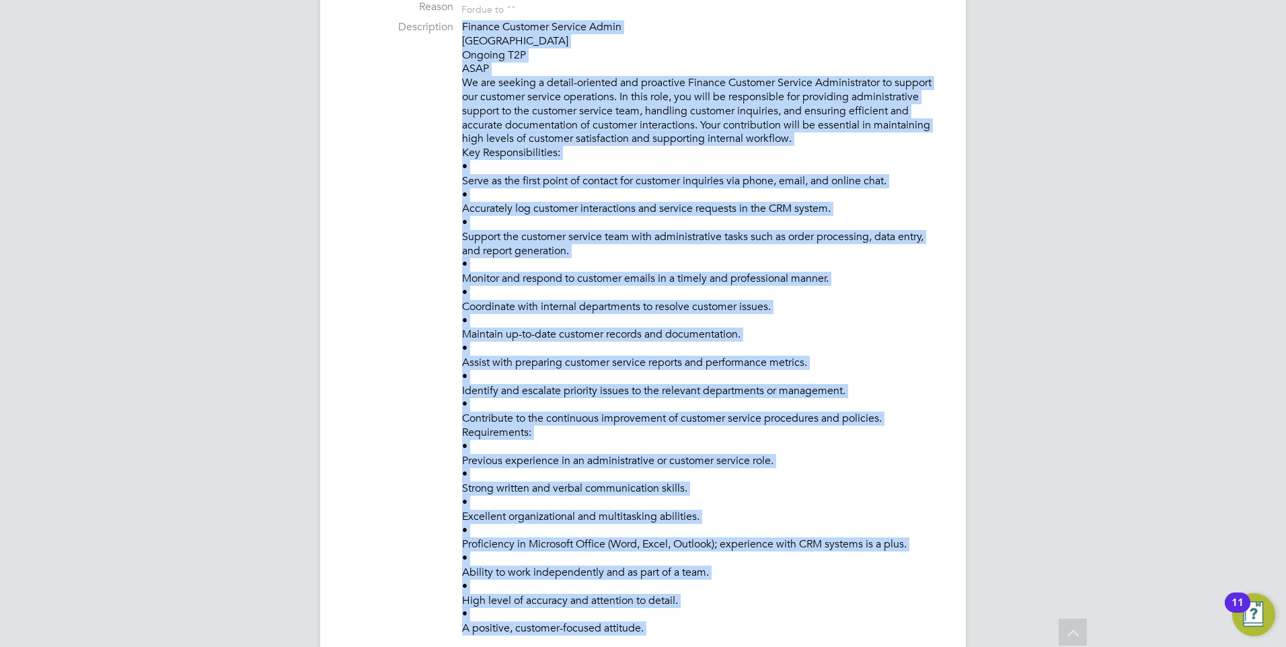
click at [576, 369] on p "Finance Customer Service Admin Finsbury Ongoing T2P ASAP We are seeking a detai…" at bounding box center [700, 328] width 477 height 616
drag, startPoint x: 700, startPoint y: 494, endPoint x: 464, endPoint y: 216, distance: 364.7
click at [464, 216] on p "Finance Customer Service Admin Finsbury Ongoing T2P ASAP We are seeking a detai…" at bounding box center [700, 328] width 477 height 616
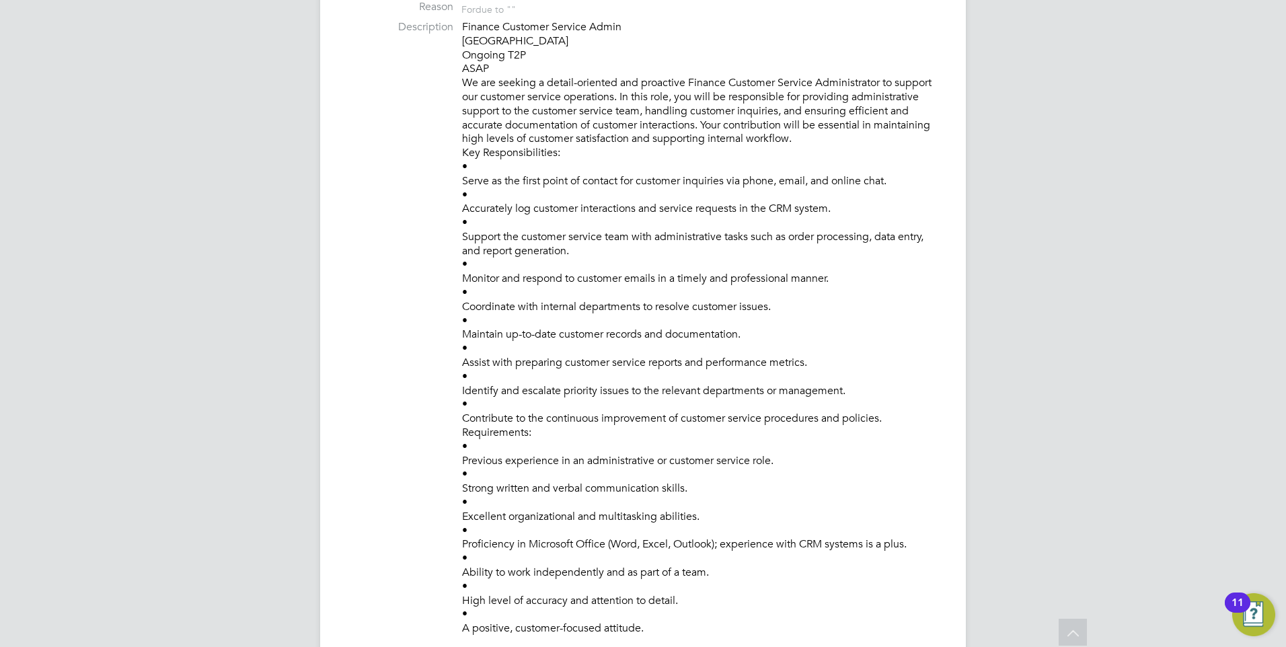
drag, startPoint x: 464, startPoint y: 216, endPoint x: 744, endPoint y: 550, distance: 436.0
click at [744, 550] on p "Finance Customer Service Admin Finsbury Ongoing T2P ASAP We are seeking a detai…" at bounding box center [700, 328] width 477 height 616
drag, startPoint x: 727, startPoint y: 628, endPoint x: 399, endPoint y: 225, distance: 519.4
click at [399, 225] on li "Description Finance Customer Service Admin Finsbury Ongoing T2P ASAP We are see…" at bounding box center [643, 334] width 592 height 629
drag
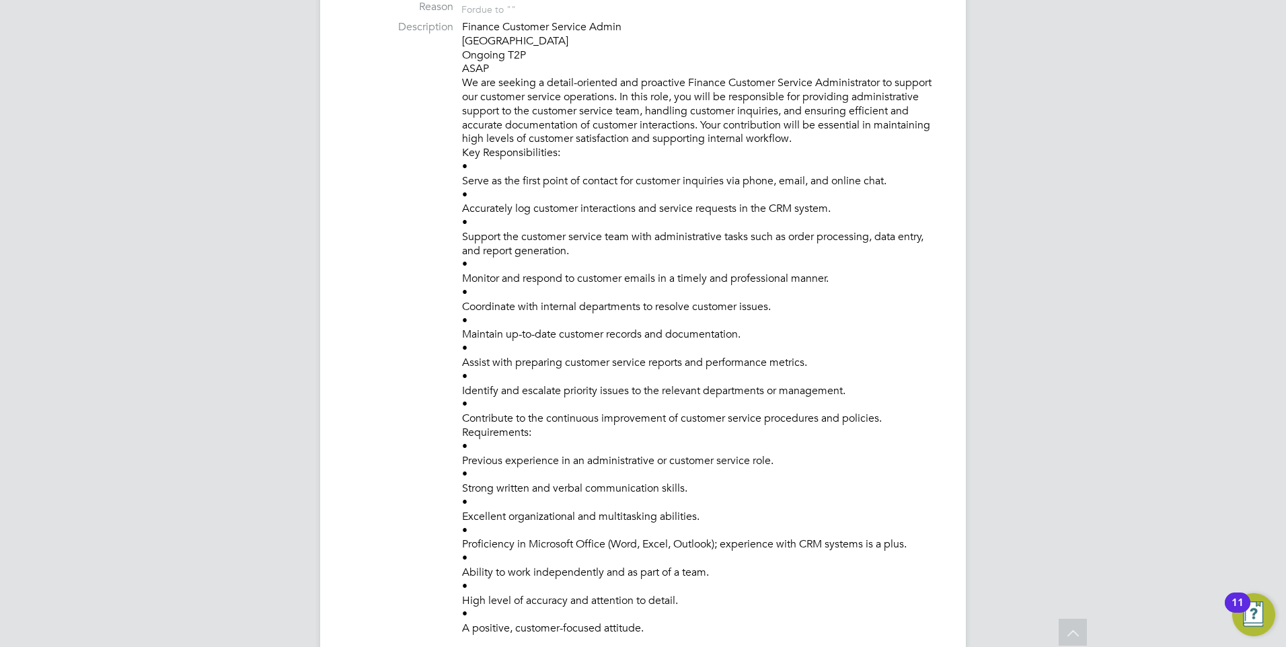
click at [741, 470] on p "Finance Customer Service Admin Finsbury Ongoing T2P ASAP We are seeking a detai…" at bounding box center [700, 328] width 477 height 616
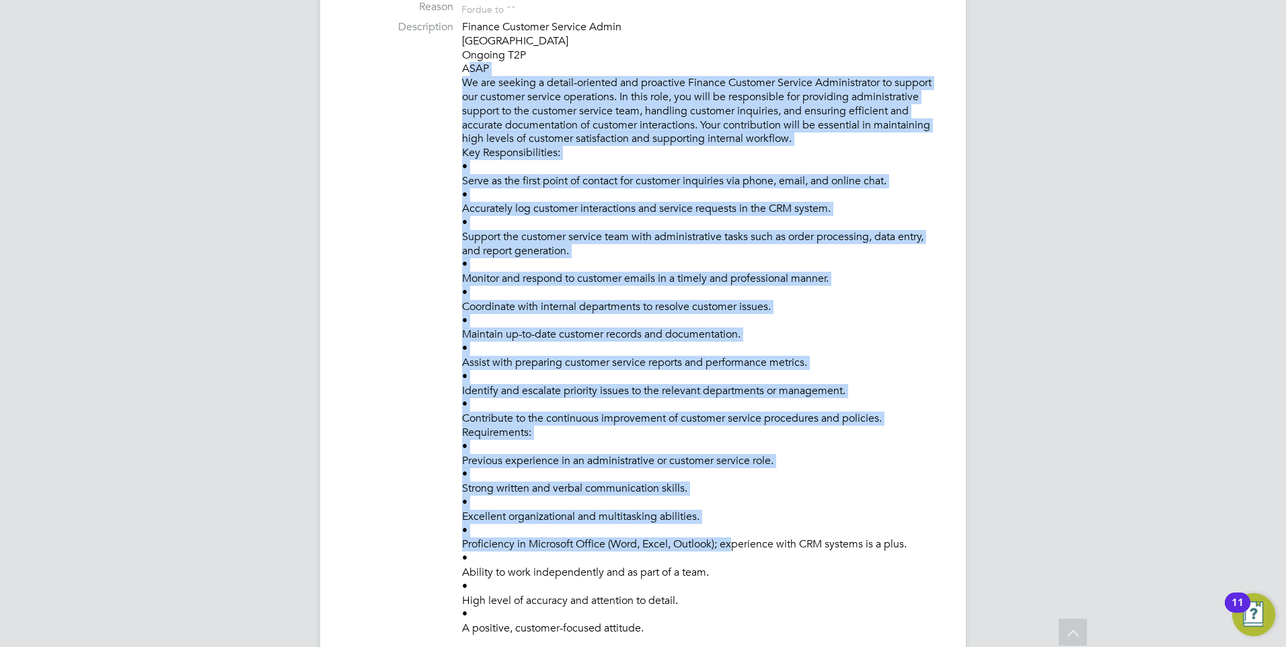
click at [457, 71] on li "Description Finance Customer Service Admin Finsbury Ongoing T2P ASAP We are see…" at bounding box center [643, 334] width 592 height 629
click at [577, 111] on p "Finance Customer Service Admin Finsbury Ongoing T2P ASAP We are seeking a detai…" at bounding box center [700, 328] width 477 height 616
click at [585, 174] on p "Finance Customer Service Admin Finsbury Ongoing T2P ASAP We are seeking a detai…" at bounding box center [700, 328] width 477 height 616
click at [459, 30] on li "Description Finance Customer Service Admin Finsbury Ongoing T2P ASAP We are see…" at bounding box center [643, 334] width 592 height 629
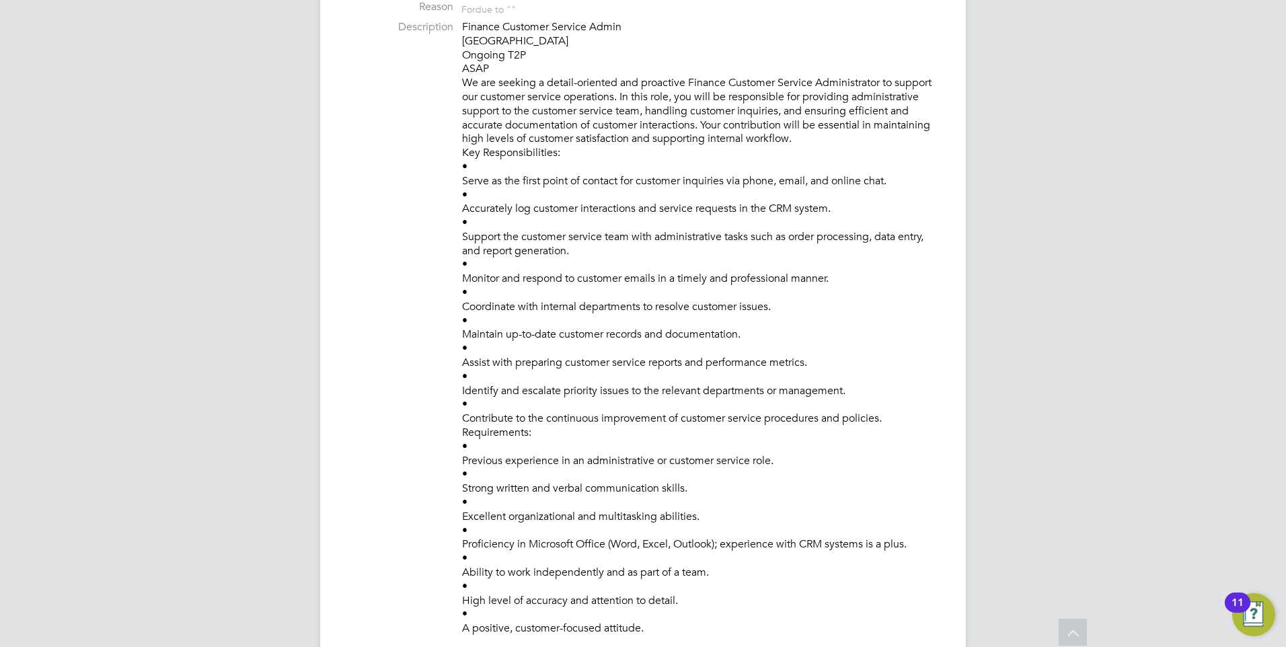
click at [639, 291] on p "Finance Customer Service Admin Finsbury Ongoing T2P ASAP We are seeking a detai…" at bounding box center [700, 328] width 477 height 616
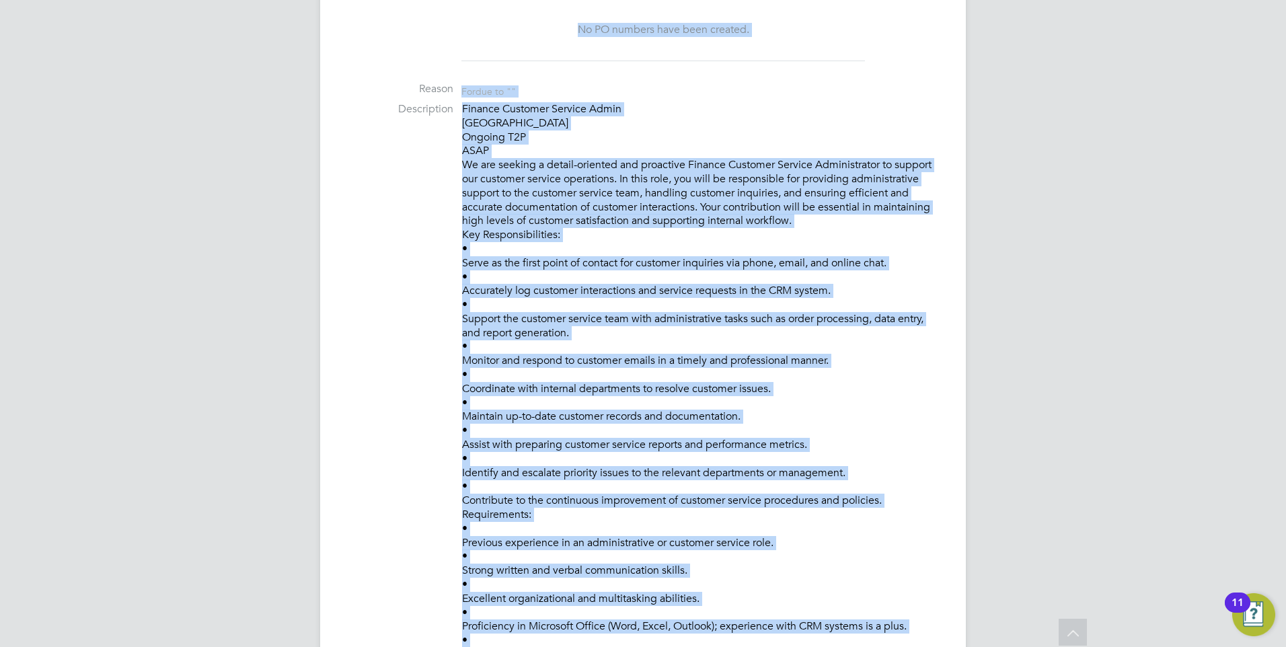
scroll to position [468, 0]
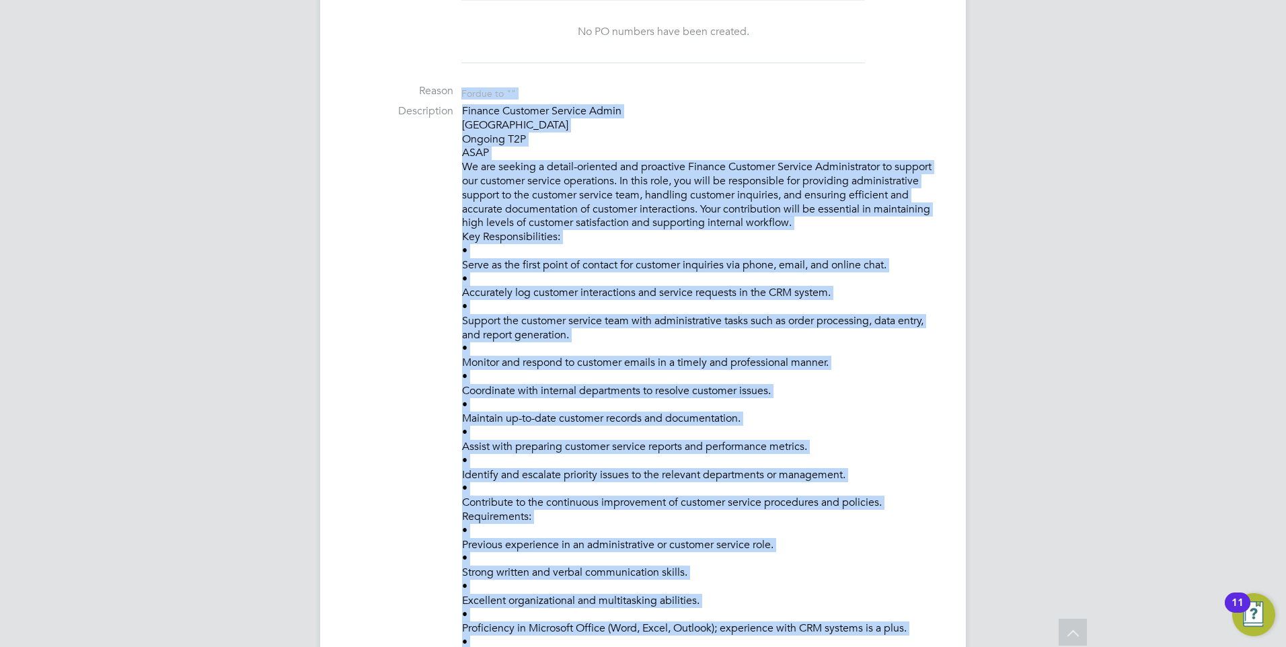
click at [450, 94] on ul "PO No PO Number Valid From Valid To Expiry No PO numbers have been created. Rea…" at bounding box center [643, 460] width 592 height 989
click at [513, 129] on p "Finance Customer Service Admin Finsbury Ongoing T2P ASAP We are seeking a detai…" at bounding box center [700, 412] width 477 height 616
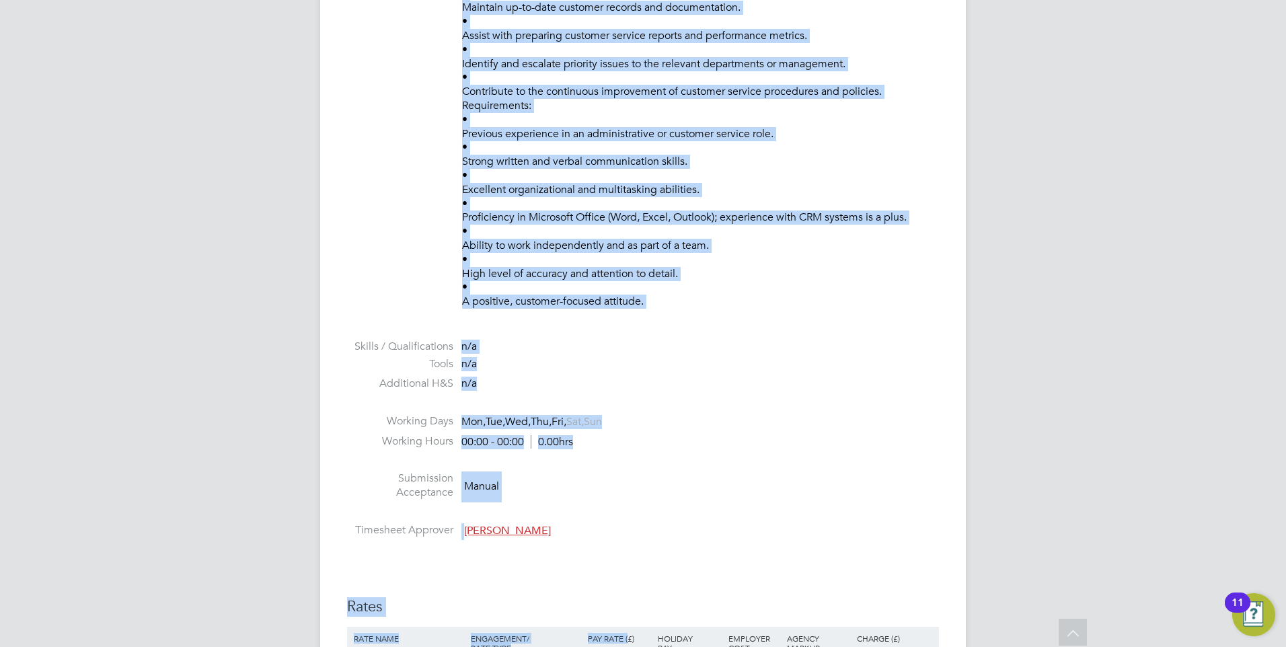
click at [626, 647] on html "EQ Eva Quinn Notifications 1 Applications: Network Businesses Sites Workers Con…" at bounding box center [643, 355] width 1286 height 2469
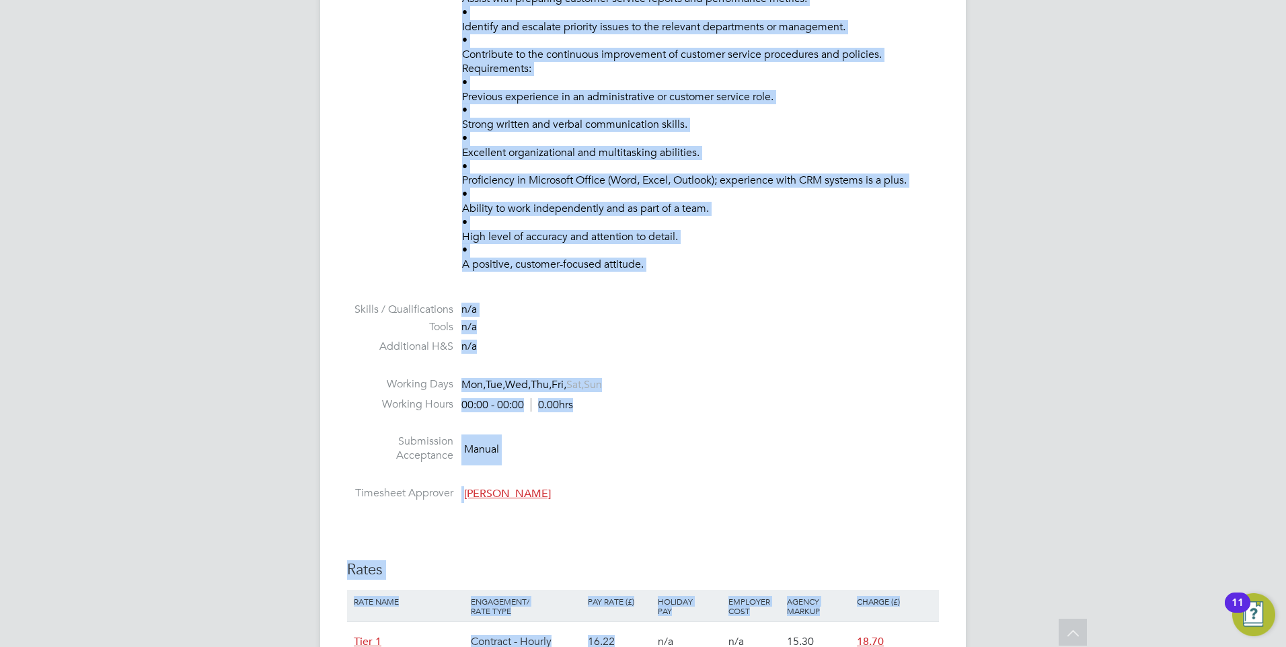
click at [622, 435] on li "Submission Acceptance Manual" at bounding box center [643, 452] width 592 height 34
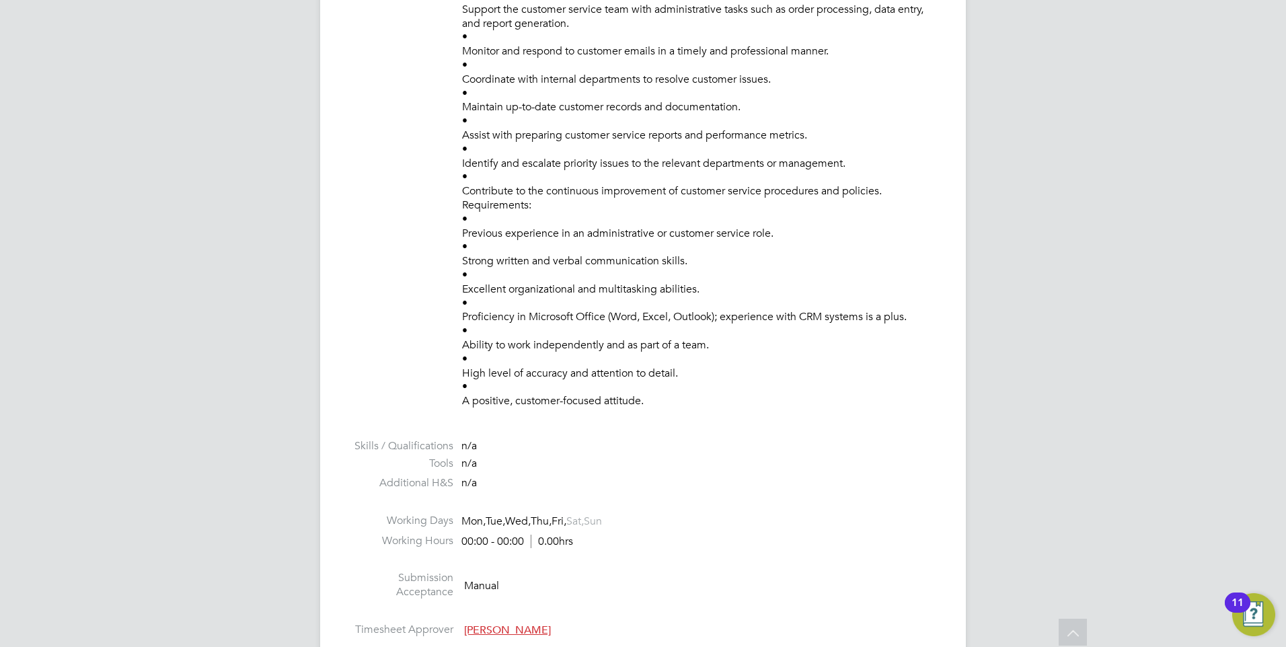
scroll to position [781, 0]
click at [431, 46] on li "Description Finance Customer Service Admin Finsbury Ongoing T2P ASAP We are see…" at bounding box center [643, 105] width 592 height 629
click at [614, 250] on p "Finance Customer Service Admin Finsbury Ongoing T2P ASAP We are seeking a detai…" at bounding box center [700, 99] width 477 height 616
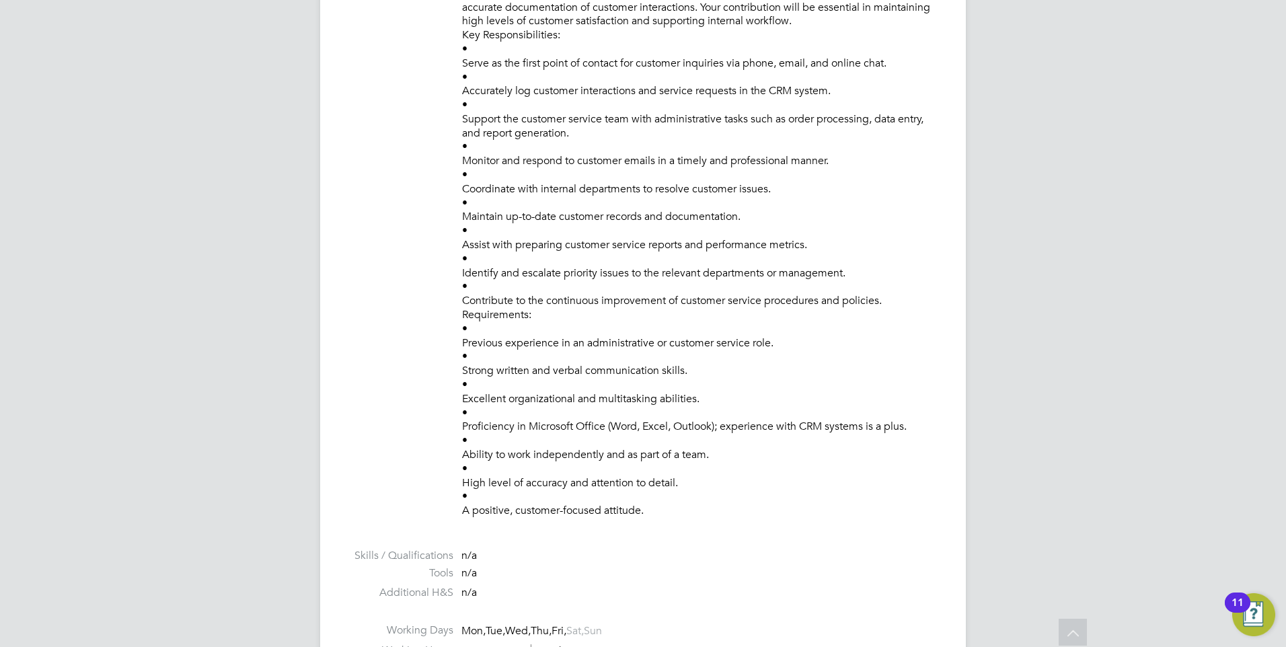
scroll to position [512, 0]
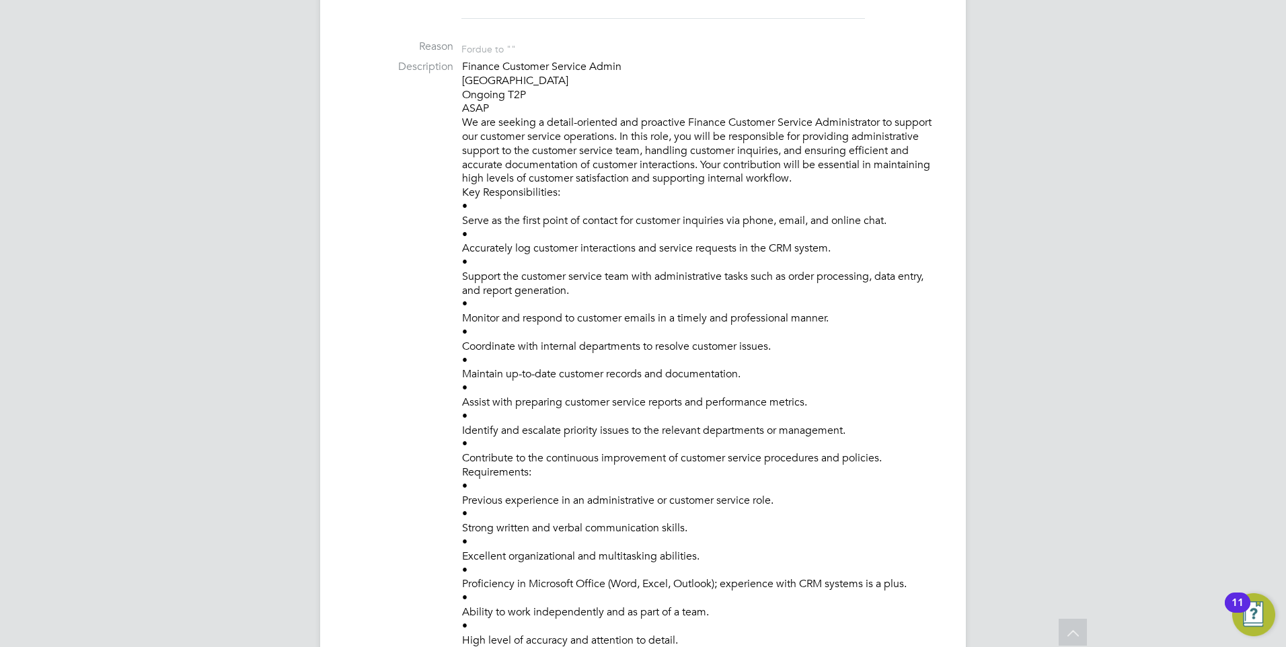
click at [866, 429] on li "Description Finance Customer Service Admin Finsbury Ongoing T2P ASAP We are see…" at bounding box center [643, 374] width 592 height 629
click at [850, 431] on p "Finance Customer Service Admin Finsbury Ongoing T2P ASAP We are seeking a detai…" at bounding box center [700, 368] width 477 height 616
click at [466, 56] on ul "PO No PO Number Valid From Valid To Expiry No PO numbers have been created. Rea…" at bounding box center [643, 415] width 592 height 989
click at [702, 267] on p "Finance Customer Service Admin Finsbury Ongoing T2P ASAP We are seeking a detai…" at bounding box center [700, 368] width 477 height 616
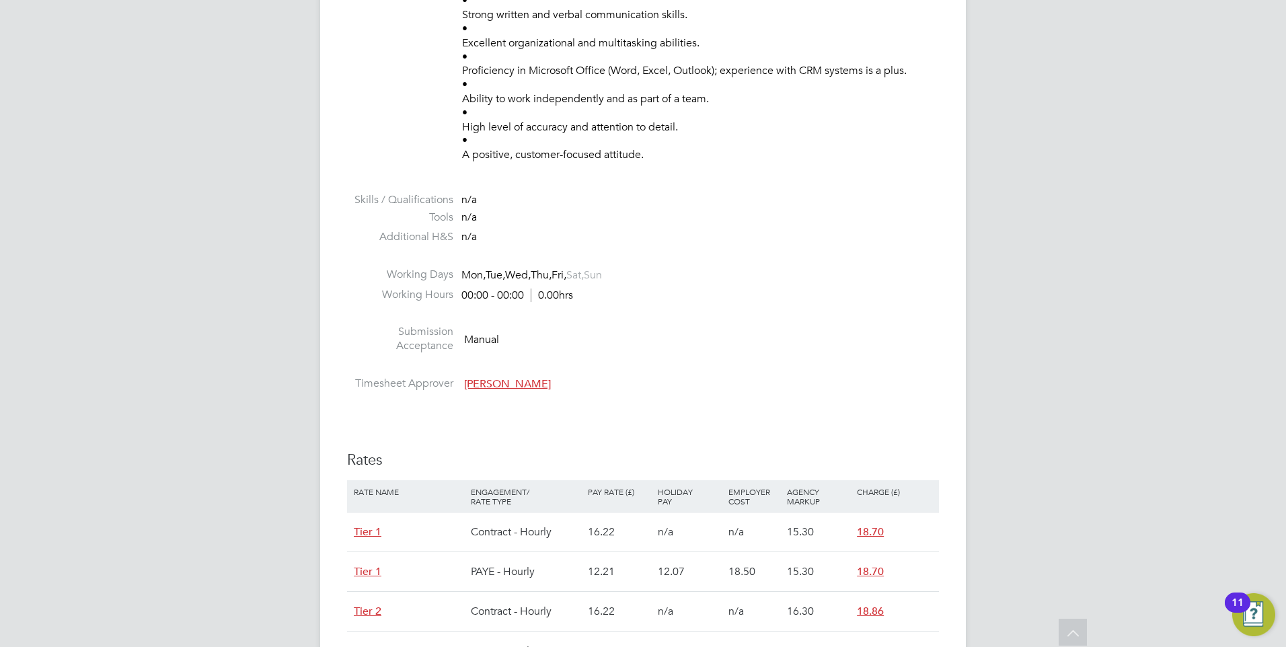
scroll to position [943, 0]
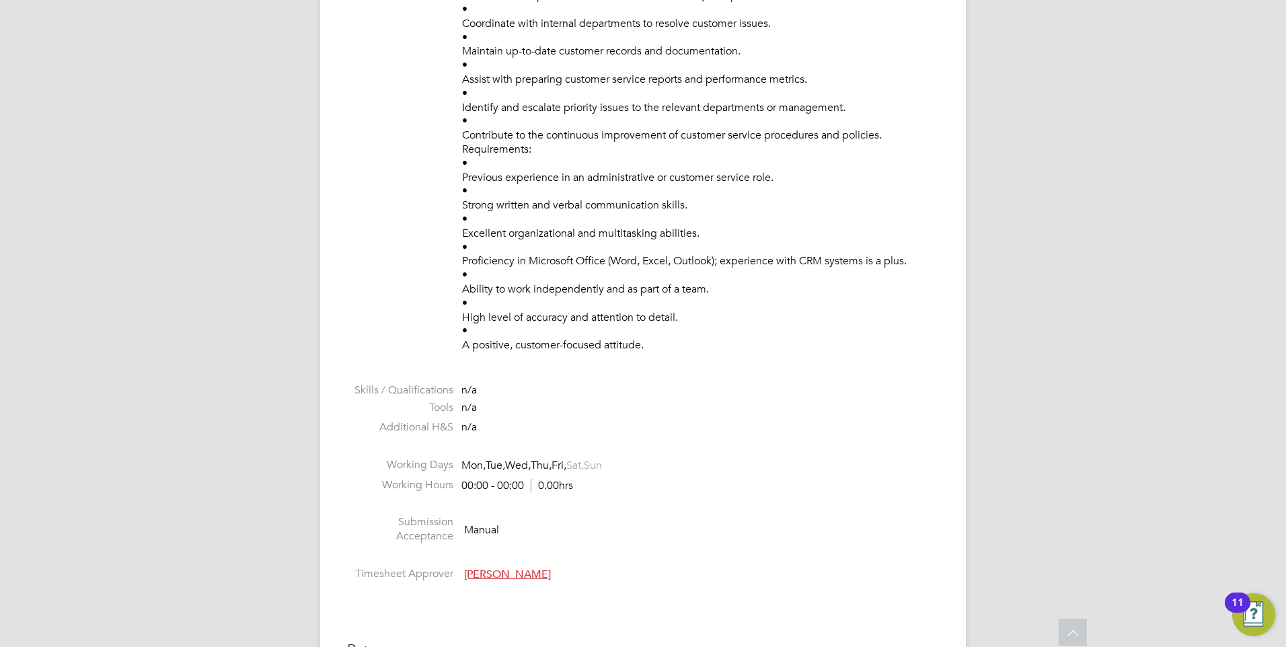
scroll to position [539, 0]
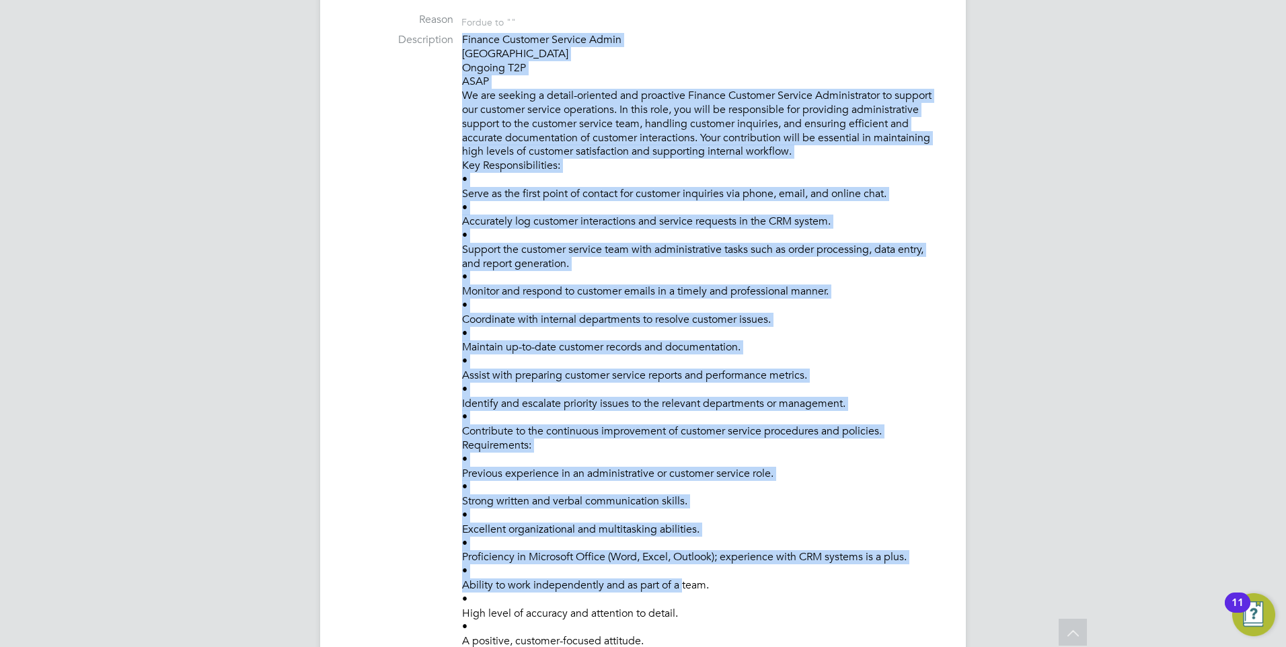
click at [684, 581] on li "Description Finance Customer Service Admin Finsbury Ongoing T2P ASAP We are see…" at bounding box center [643, 347] width 592 height 629
click at [749, 578] on p "Finance Customer Service Admin Finsbury Ongoing T2P ASAP We are seeking a detai…" at bounding box center [700, 341] width 477 height 616
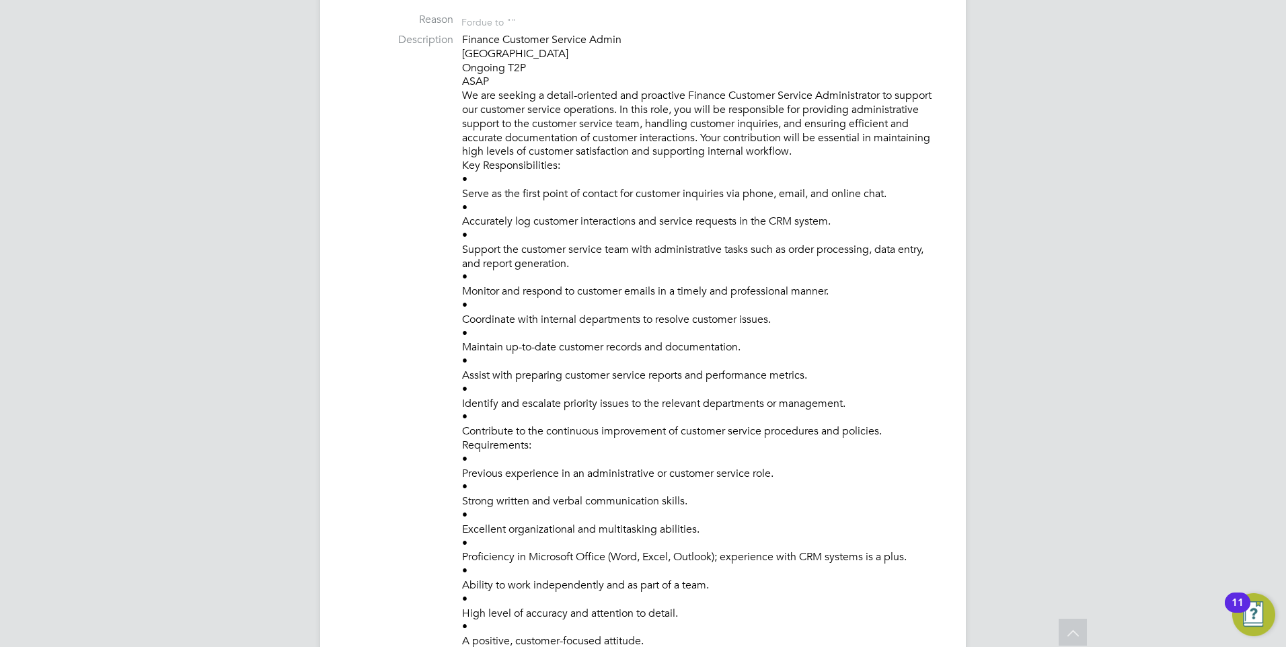
click at [761, 595] on p "Finance Customer Service Admin Finsbury Ongoing T2P ASAP We are seeking a detai…" at bounding box center [700, 341] width 477 height 616
click at [435, 34] on li "Description Finance Customer Service Admin Finsbury Ongoing T2P ASAP We are see…" at bounding box center [643, 347] width 592 height 629
click at [552, 69] on p "Finance Customer Service Admin Finsbury Ongoing T2P ASAP We are seeking a detai…" at bounding box center [700, 341] width 477 height 616
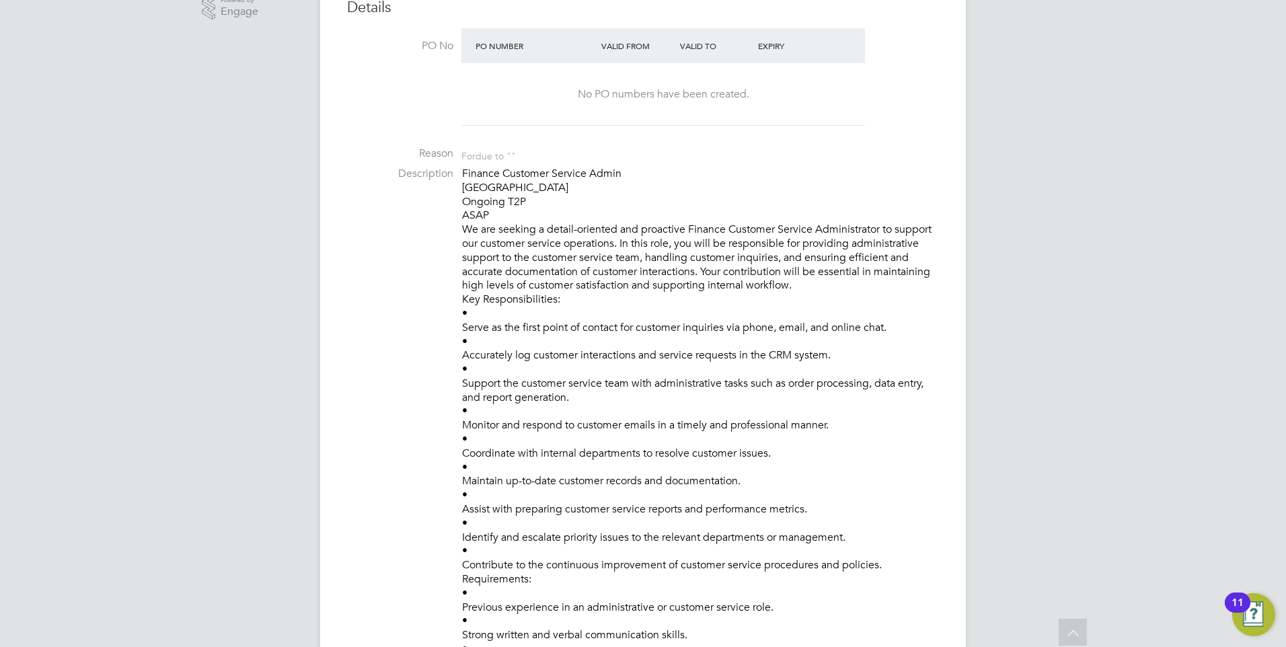
scroll to position [149, 0]
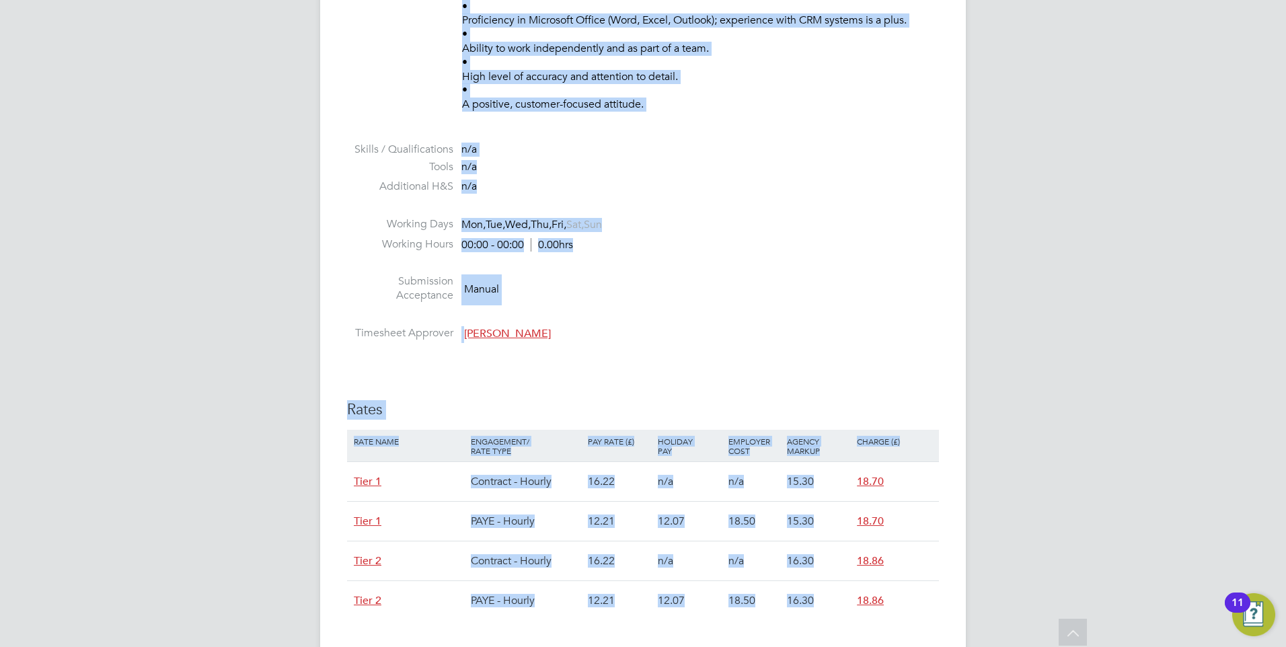
scroll to position [1117, 0]
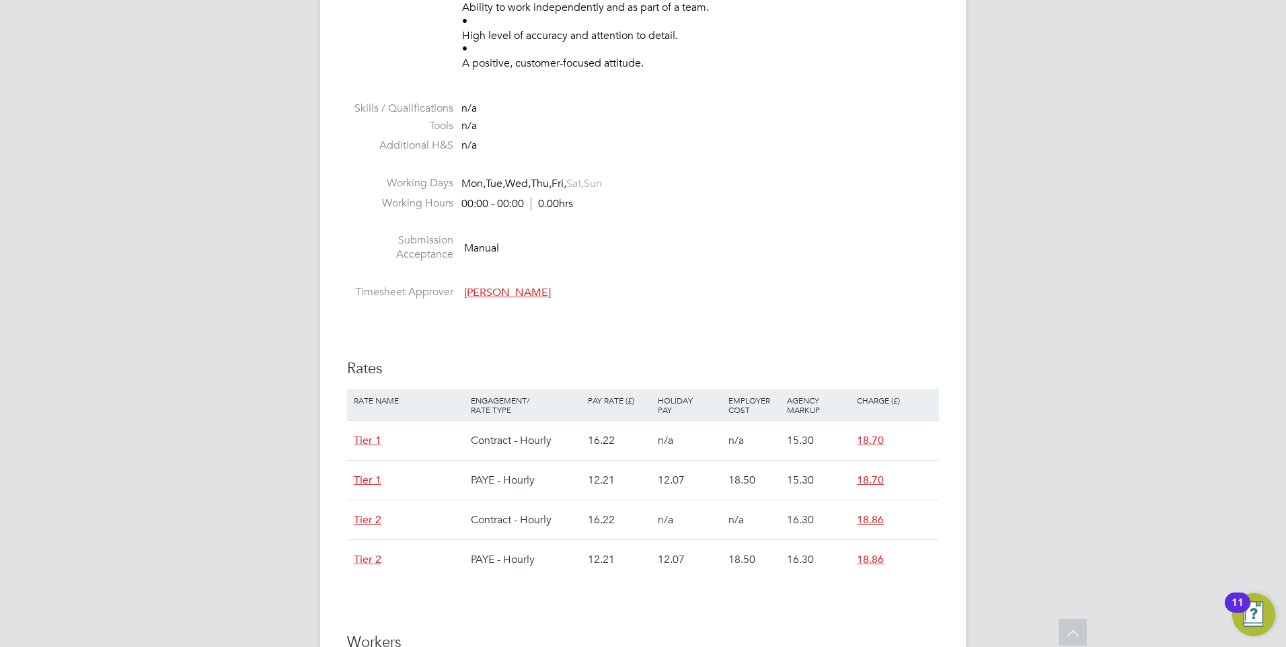
click at [657, 100] on li at bounding box center [643, 92] width 592 height 17
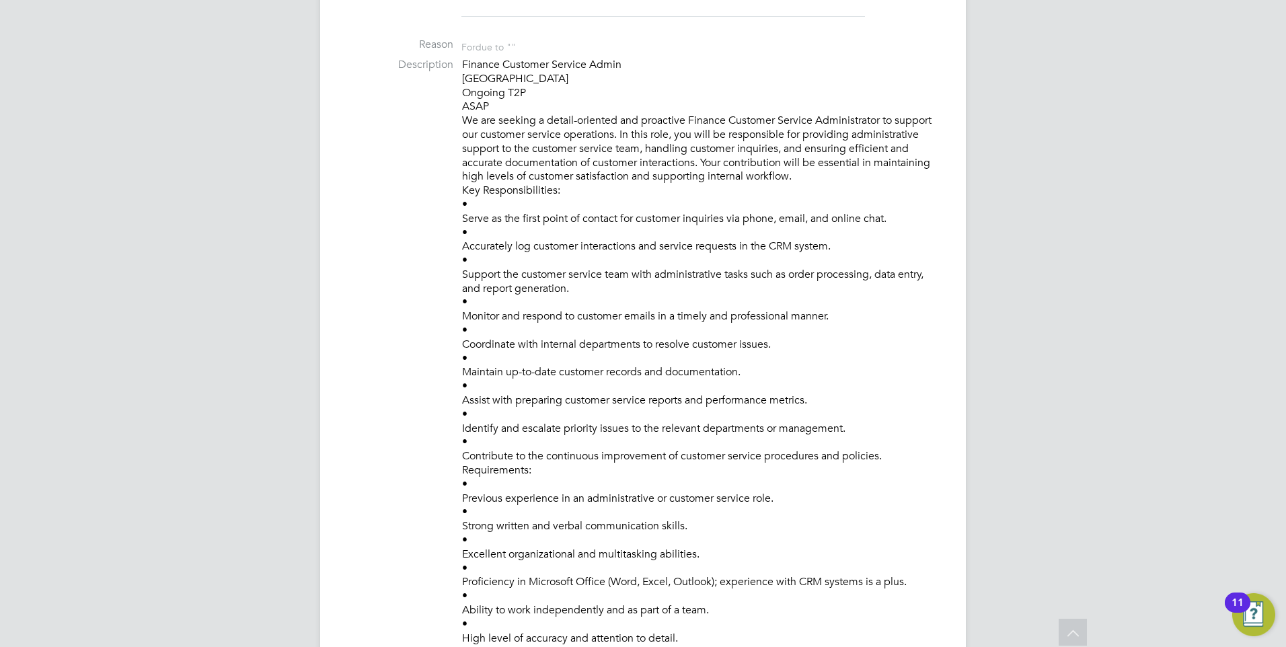
scroll to position [444, 0]
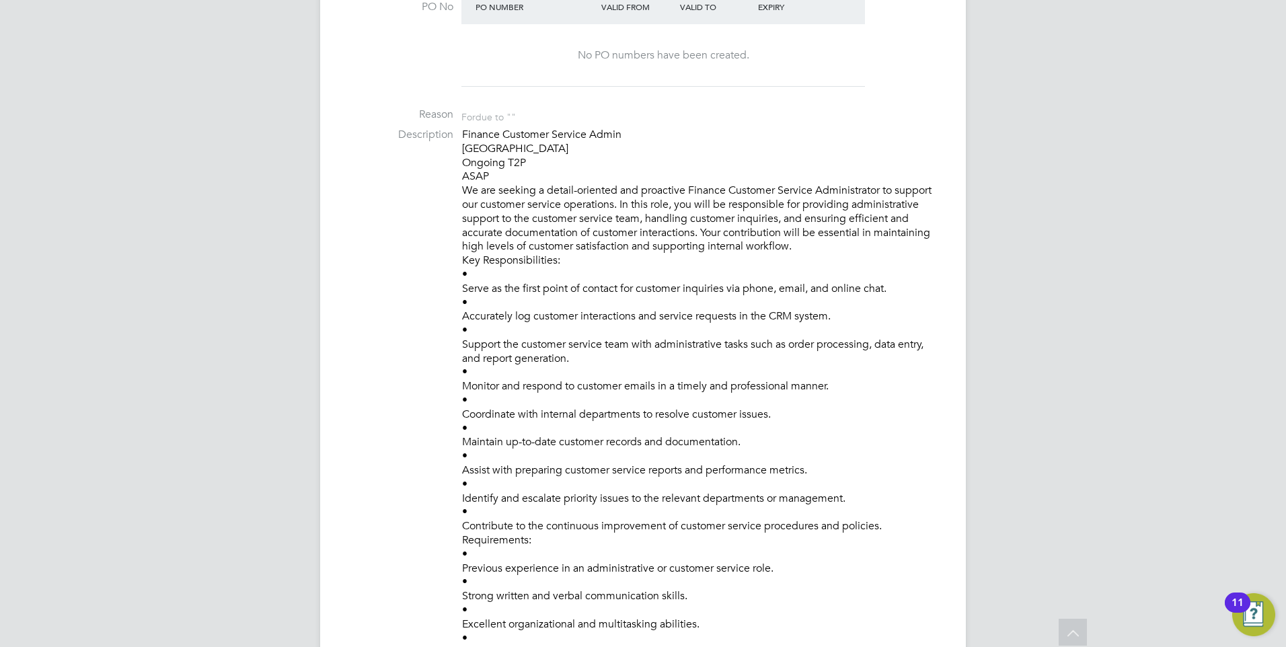
click at [802, 242] on li "Description Finance Customer Service Admin Finsbury Ongoing T2P ASAP We are see…" at bounding box center [643, 442] width 592 height 629
click at [805, 247] on p "Finance Customer Service Admin Finsbury Ongoing T2P ASAP We are seeking a detai…" at bounding box center [700, 436] width 477 height 616
click at [781, 240] on p "Finance Customer Service Admin Finsbury Ongoing T2P ASAP We are seeking a detai…" at bounding box center [700, 436] width 477 height 616
click at [456, 133] on li "Description Finance Customer Service Admin Finsbury Ongoing T2P ASAP We are see…" at bounding box center [643, 442] width 592 height 629
click at [606, 176] on p "Finance Customer Service Admin Finsbury Ongoing T2P ASAP We are seeking a detai…" at bounding box center [700, 436] width 477 height 616
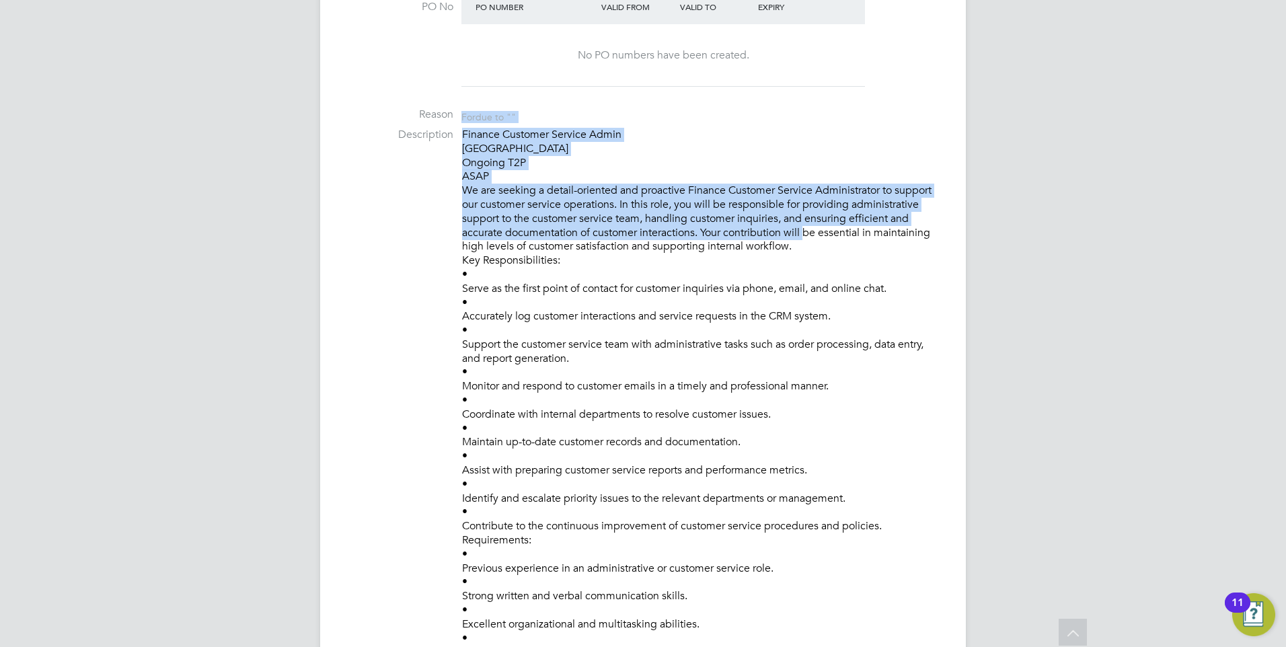
click at [417, 102] on ul "PO No PO Number Valid From Valid To Expiry No PO numbers have been created. Rea…" at bounding box center [643, 483] width 592 height 989
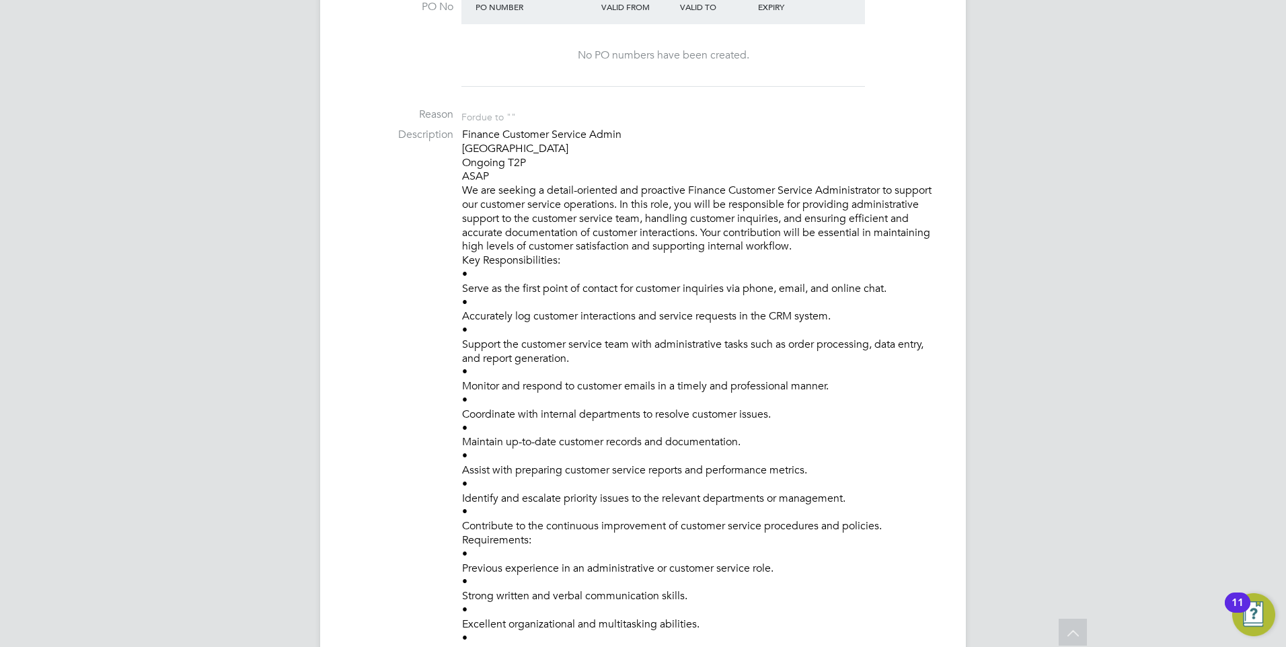
click at [658, 241] on p "Finance Customer Service Admin Finsbury Ongoing T2P ASAP We are seeking a detai…" at bounding box center [700, 436] width 477 height 616
click at [451, 139] on li "Description Finance Customer Service Admin Finsbury Ongoing T2P ASAP We are see…" at bounding box center [643, 442] width 592 height 629
click at [616, 232] on p "Finance Customer Service Admin Finsbury Ongoing T2P ASAP We are seeking a detai…" at bounding box center [700, 436] width 477 height 616
click at [471, 370] on p "Finance Customer Service Admin Finsbury Ongoing T2P ASAP We are seeking a detai…" at bounding box center [700, 436] width 477 height 616
click at [437, 139] on li "Description Finance Customer Service Admin Finsbury Ongoing T2P ASAP We are see…" at bounding box center [643, 442] width 592 height 629
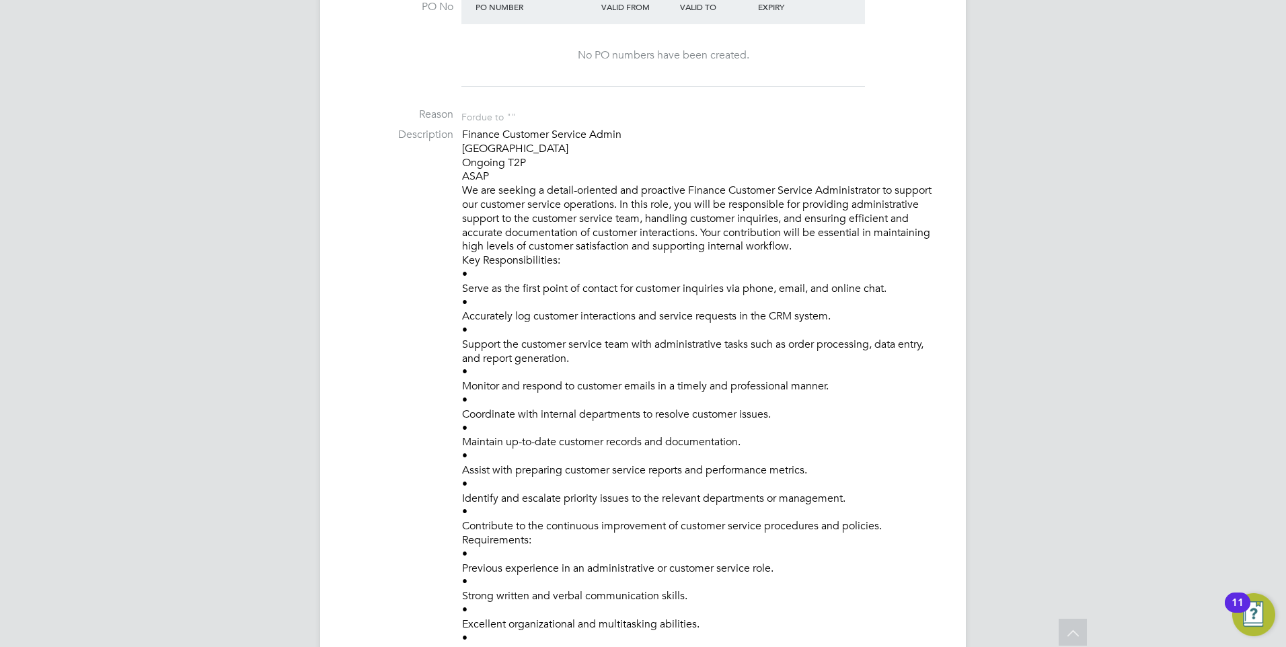
click at [528, 203] on p "Finance Customer Service Admin Finsbury Ongoing T2P ASAP We are seeking a detai…" at bounding box center [700, 436] width 477 height 616
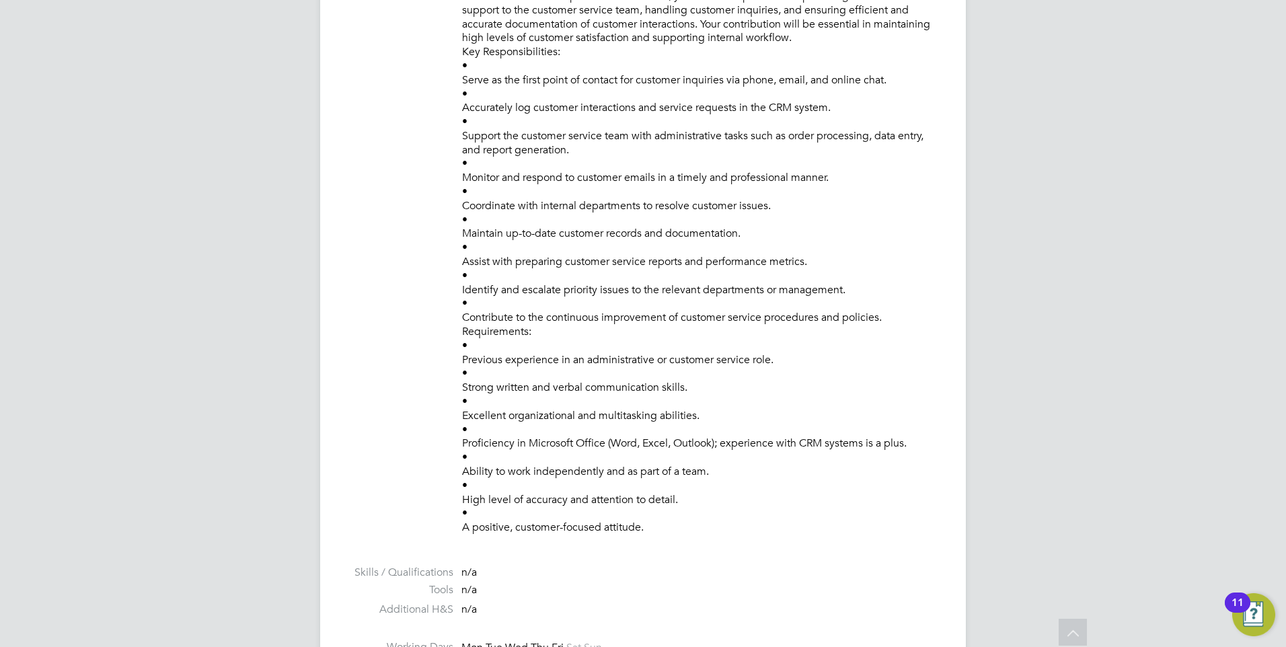
scroll to position [713, 0]
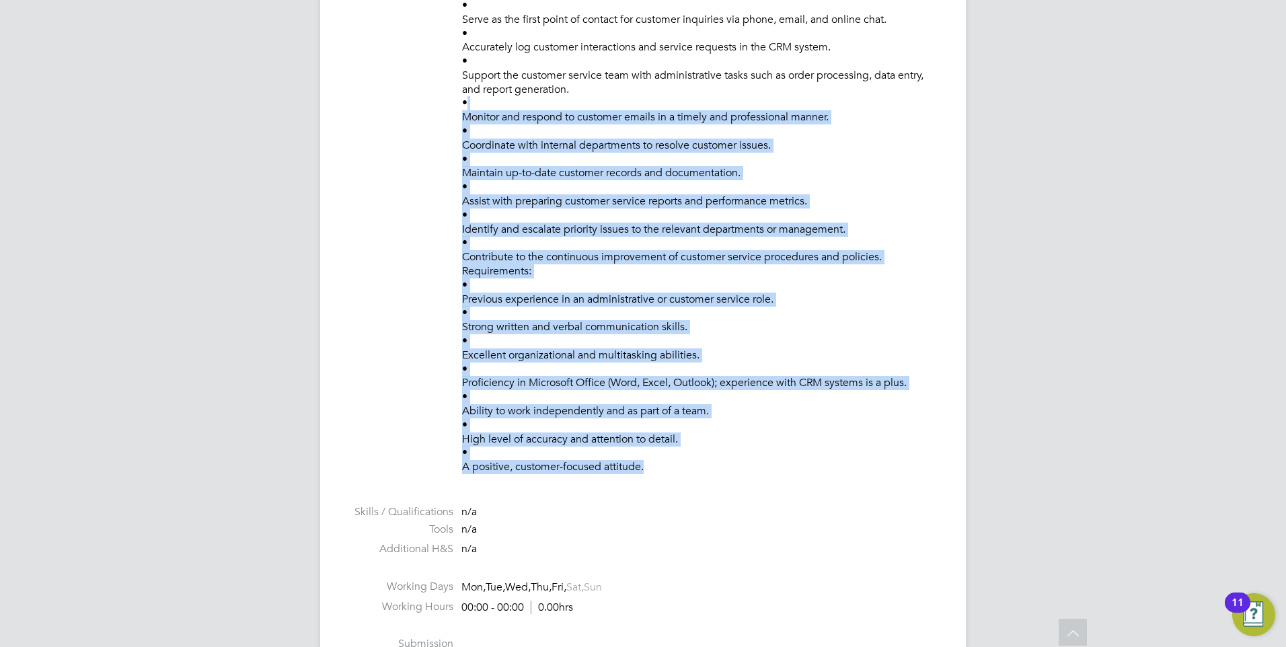
click at [425, 109] on ul "PO No PO Number Valid From Valid To Expiry No PO numbers have been created. Rea…" at bounding box center [643, 214] width 592 height 989
click at [721, 370] on p "Finance Customer Service Admin Finsbury Ongoing T2P ASAP We are seeking a detai…" at bounding box center [700, 167] width 477 height 616
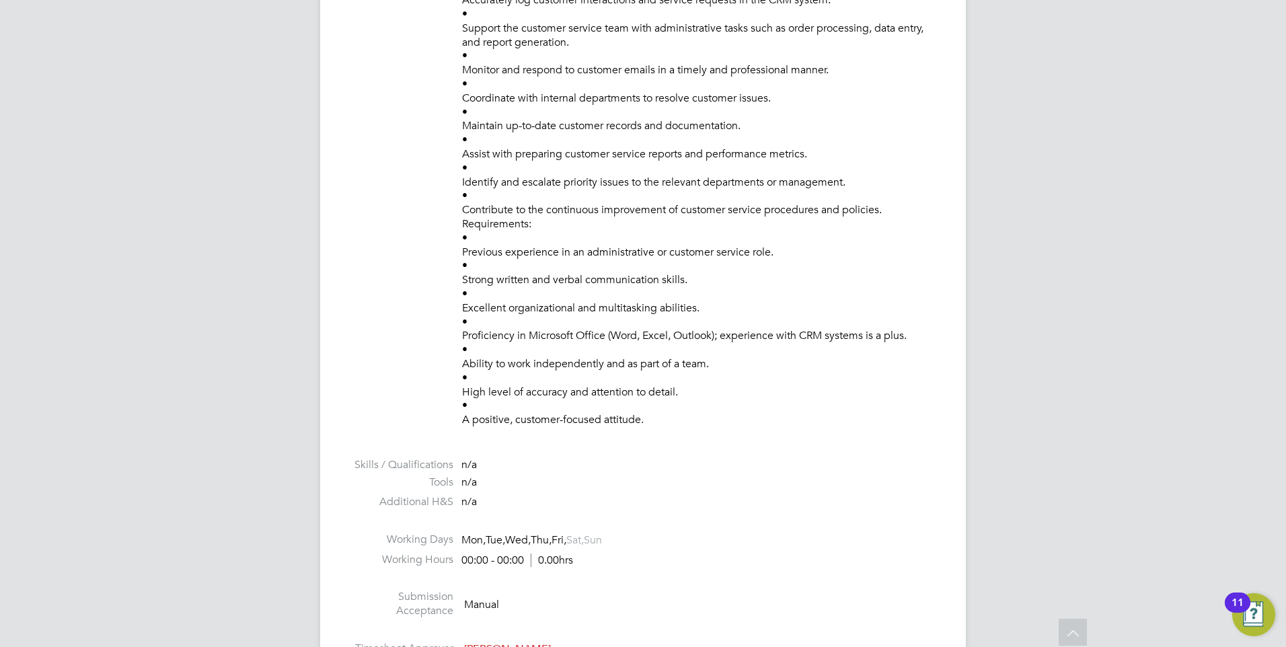
scroll to position [781, 0]
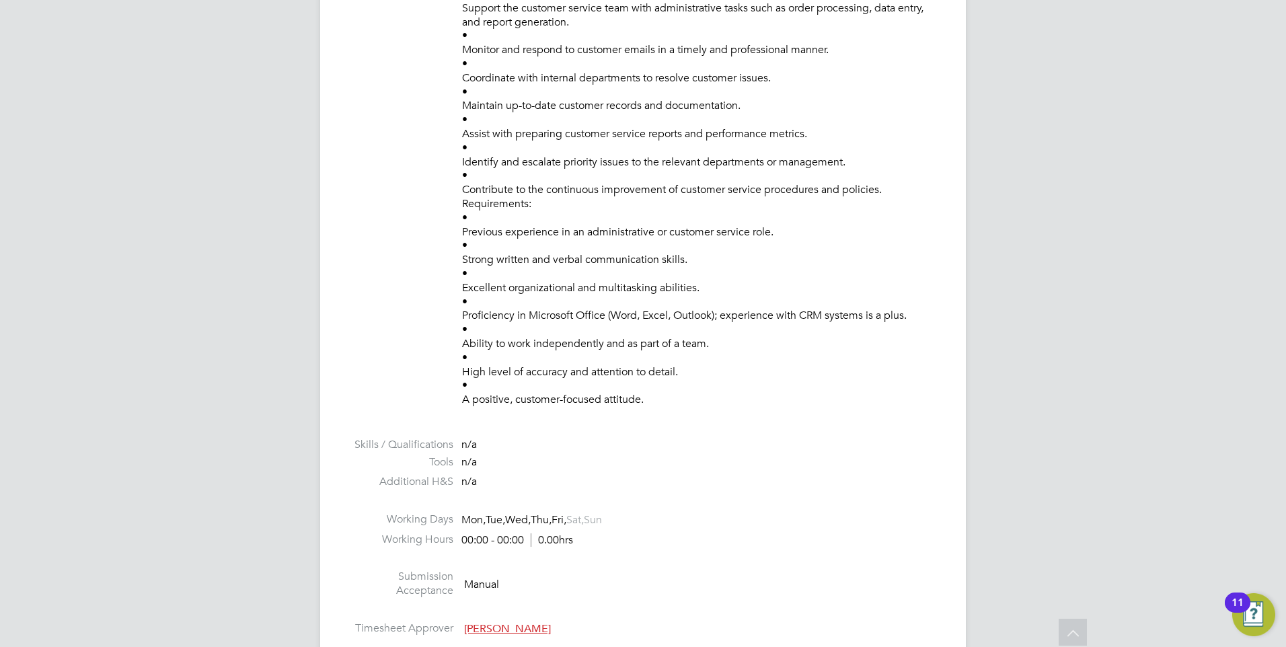
drag, startPoint x: 821, startPoint y: 388, endPoint x: 729, endPoint y: 384, distance: 92.3
click at [752, 388] on p "Finance Customer Service Admin Finsbury Ongoing T2P ASAP We are seeking a detai…" at bounding box center [700, 99] width 477 height 616
drag, startPoint x: 700, startPoint y: 394, endPoint x: 655, endPoint y: 406, distance: 46.5
click at [674, 400] on p "Finance Customer Service Admin Finsbury Ongoing T2P ASAP We are seeking a detai…" at bounding box center [700, 99] width 477 height 616
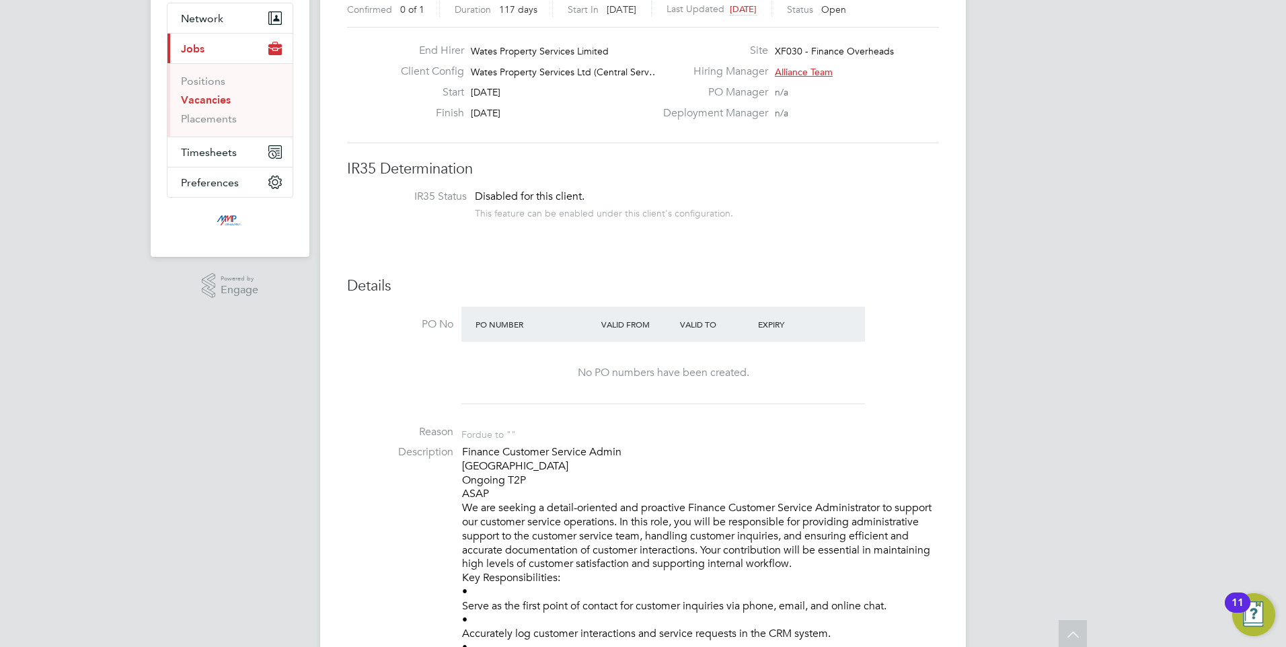
scroll to position [0, 0]
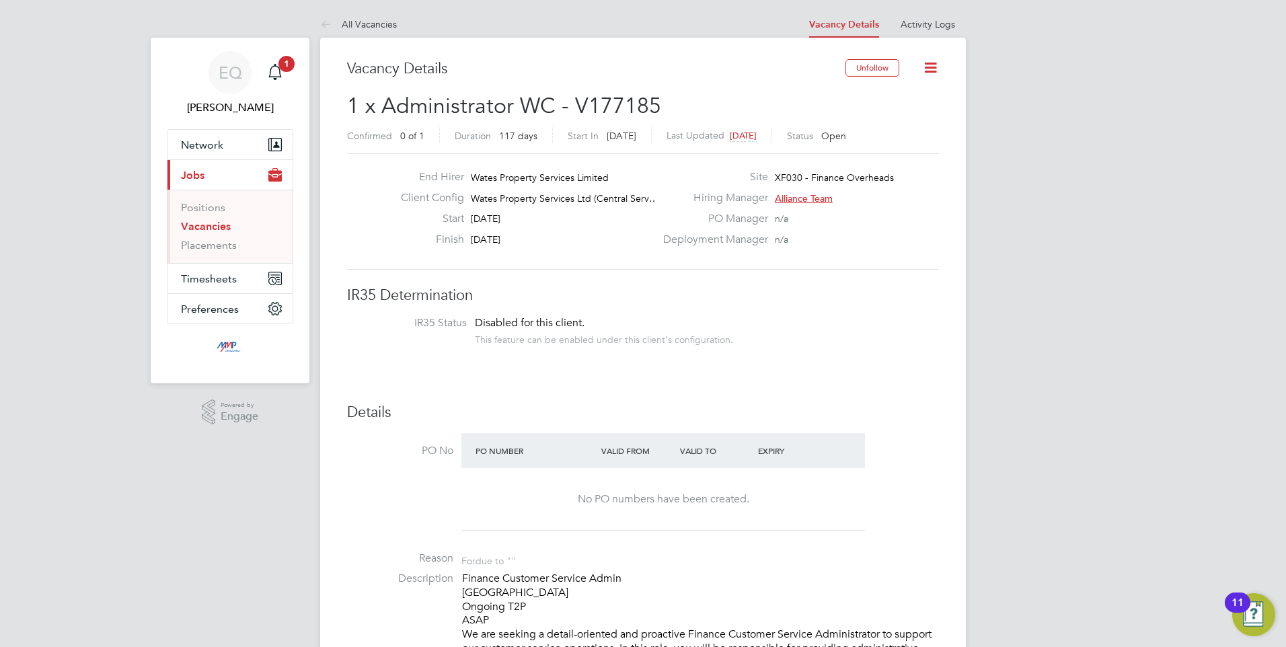
drag, startPoint x: 648, startPoint y: 408, endPoint x: 474, endPoint y: 567, distance: 235.8
drag, startPoint x: 474, startPoint y: 567, endPoint x: 471, endPoint y: 556, distance: 11.1
click at [472, 565] on div "For due to """ at bounding box center [489, 559] width 55 height 15
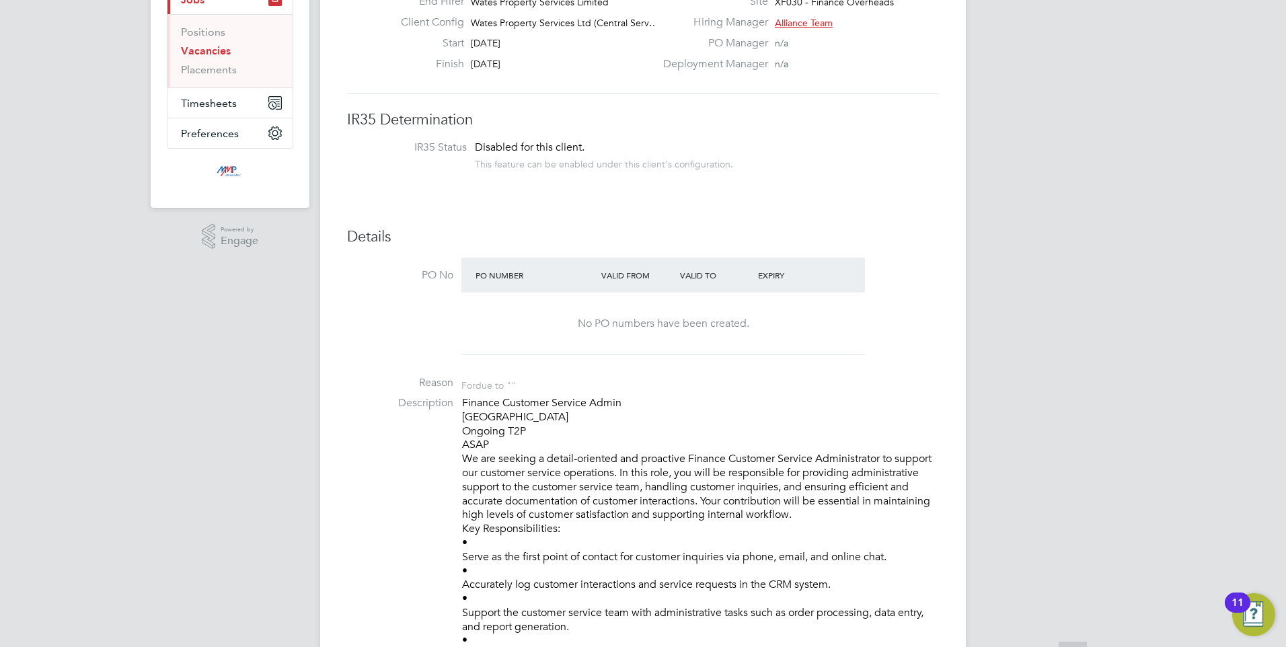
scroll to position [269, 0]
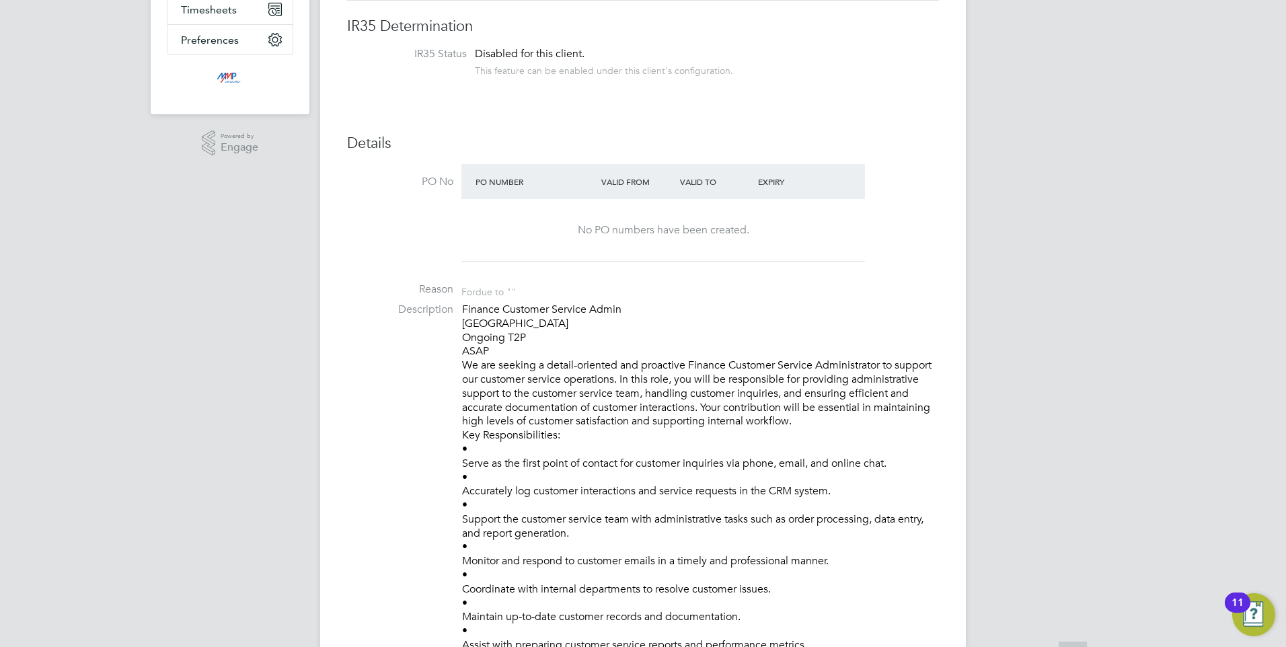
click at [606, 514] on p "Finance Customer Service Admin Finsbury Ongoing T2P ASAP We are seeking a detai…" at bounding box center [700, 611] width 477 height 616
drag, startPoint x: 470, startPoint y: 308, endPoint x: 676, endPoint y: 578, distance: 339.4
click at [676, 578] on p "Finance Customer Service Admin Finsbury Ongoing T2P ASAP We are seeking a detai…" at bounding box center [700, 611] width 477 height 616
drag, startPoint x: 676, startPoint y: 578, endPoint x: 634, endPoint y: 534, distance: 60.9
click at [649, 562] on p "Finance Customer Service Admin Finsbury Ongoing T2P ASAP We are seeking a detai…" at bounding box center [700, 611] width 477 height 616
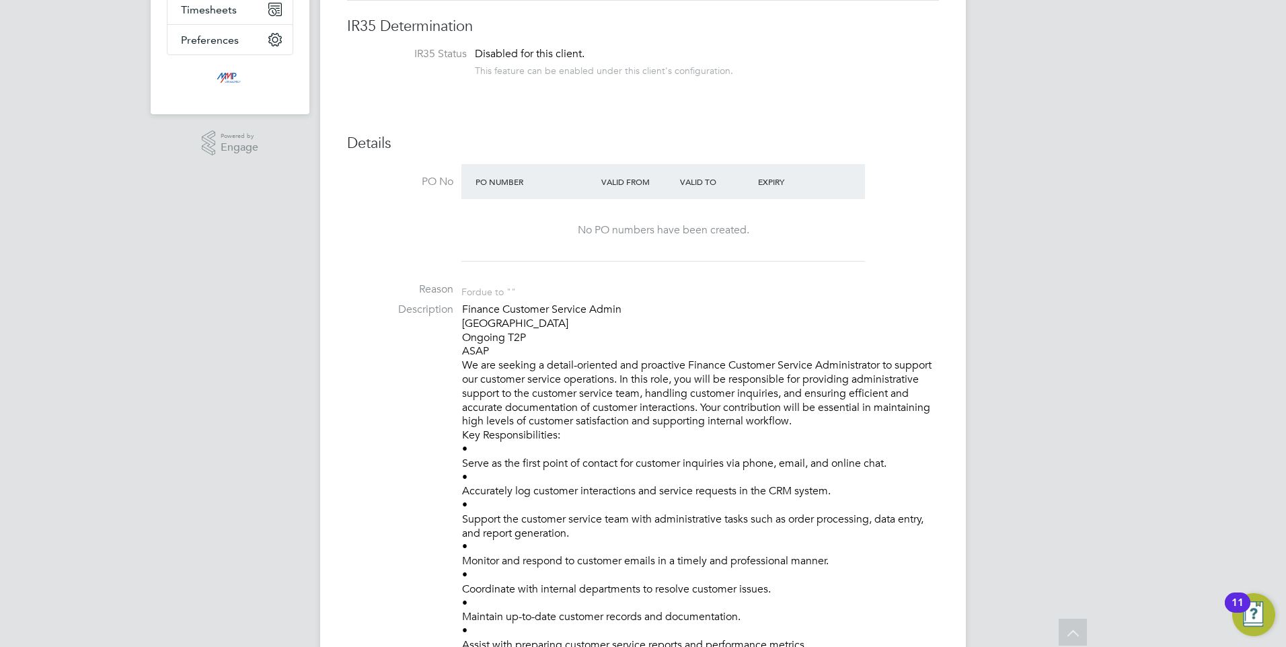
drag, startPoint x: 462, startPoint y: 314, endPoint x: 680, endPoint y: 579, distance: 343.7
click at [680, 579] on li "Description Finance Customer Service Admin Finsbury Ongoing T2P ASAP We are see…" at bounding box center [643, 617] width 592 height 629
drag, startPoint x: 680, startPoint y: 579, endPoint x: 610, endPoint y: 534, distance: 82.9
click at [610, 534] on p "Finance Customer Service Admin Finsbury Ongoing T2P ASAP We are seeking a detai…" at bounding box center [700, 611] width 477 height 616
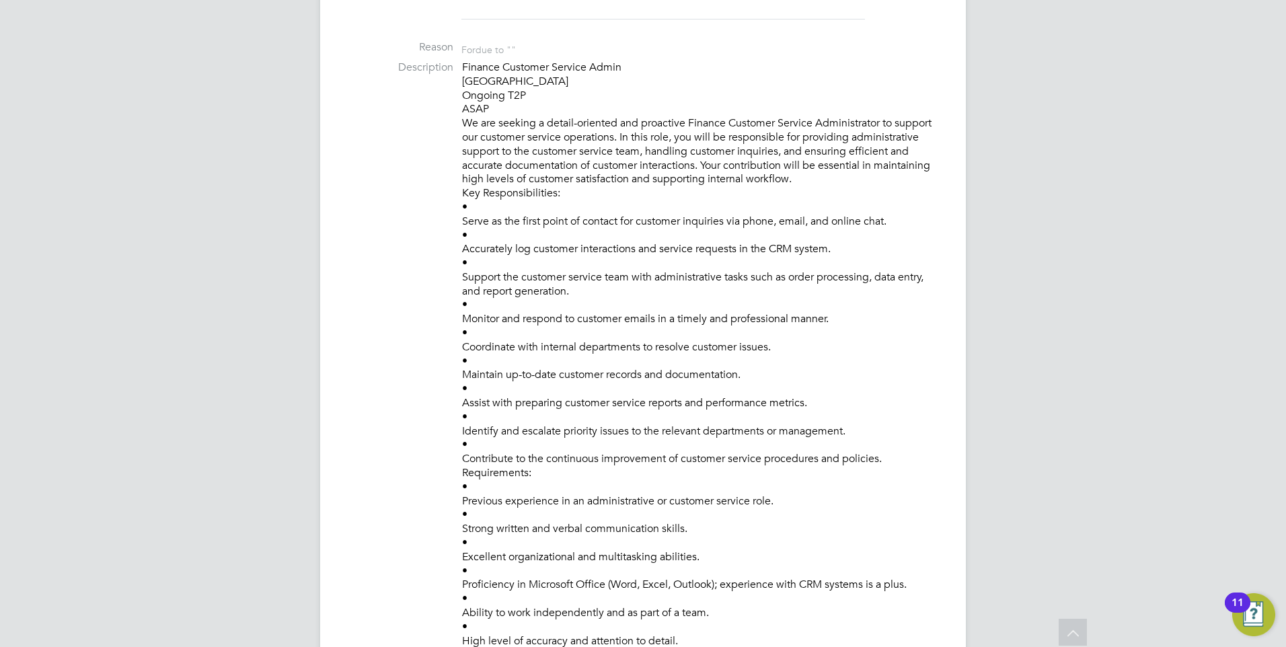
scroll to position [500, 0]
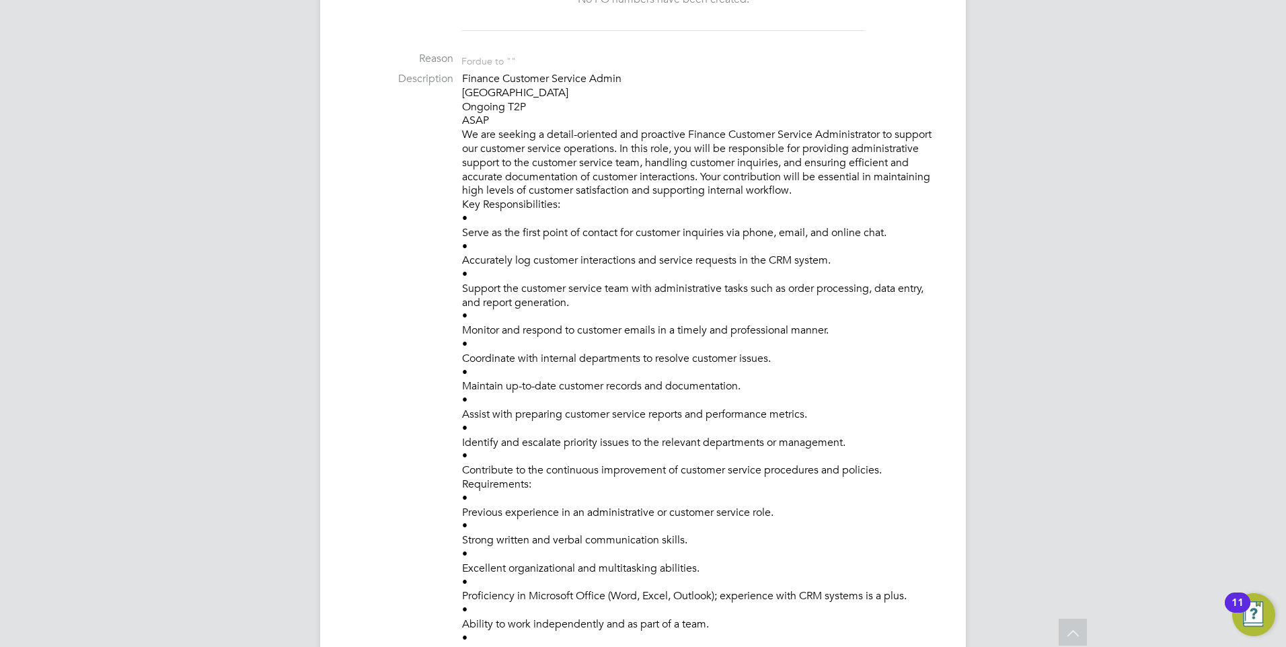
drag, startPoint x: 649, startPoint y: 575, endPoint x: 458, endPoint y: 76, distance: 534.6
click at [458, 76] on li "Description Finance Customer Service Admin Finsbury Ongoing T2P ASAP We are see…" at bounding box center [643, 386] width 592 height 629
drag, startPoint x: 458, startPoint y: 76, endPoint x: 550, endPoint y: 110, distance: 98.1
click at [550, 110] on p "Finance Customer Service Admin Finsbury Ongoing T2P ASAP We are seeking a detai…" at bounding box center [700, 380] width 477 height 616
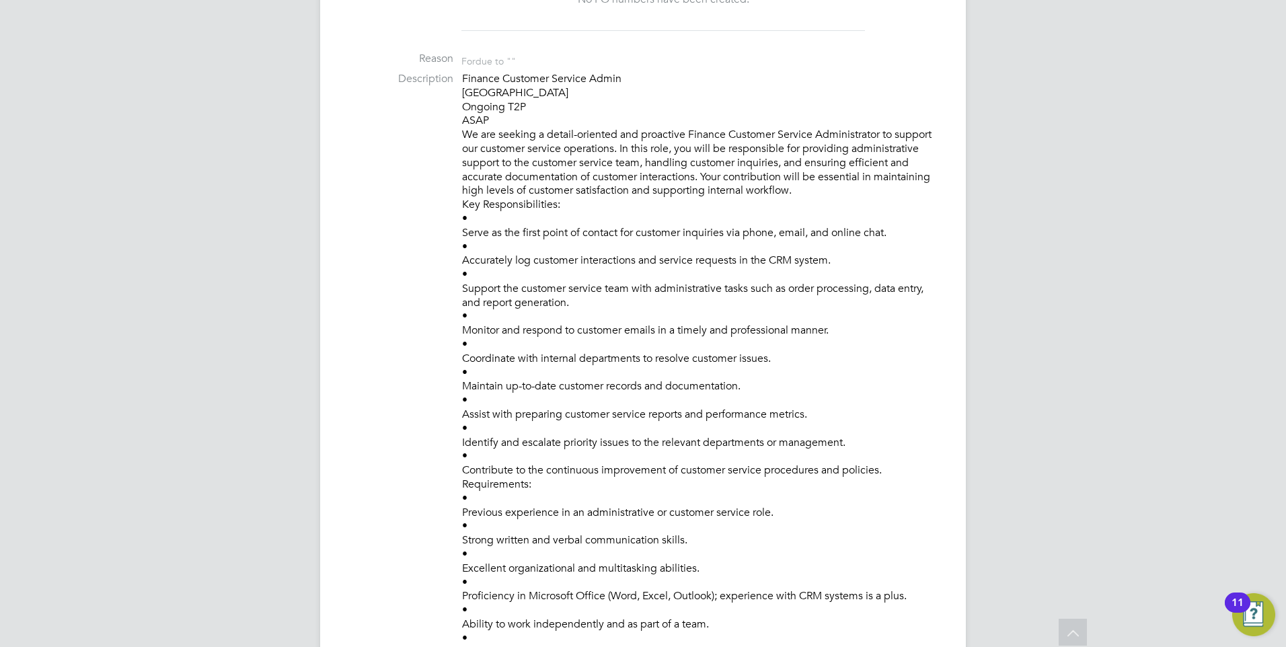
drag, startPoint x: 229, startPoint y: 556, endPoint x: 145, endPoint y: 479, distance: 113.3
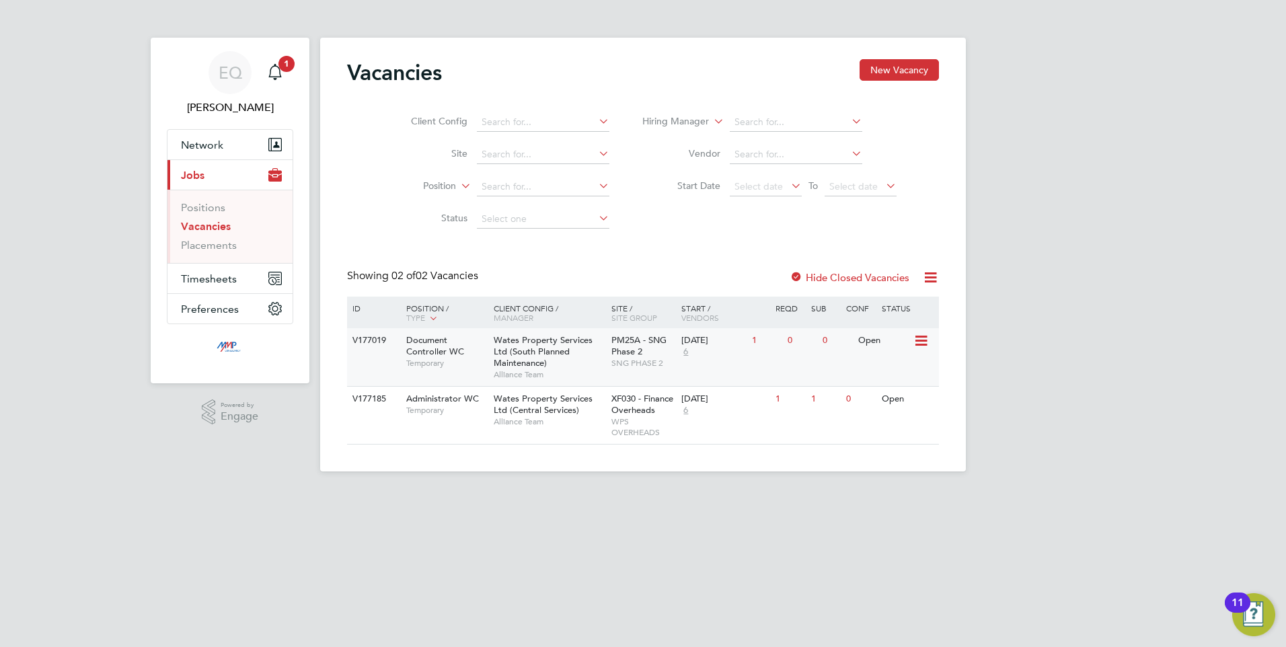
click at [458, 367] on span "Temporary" at bounding box center [446, 363] width 81 height 11
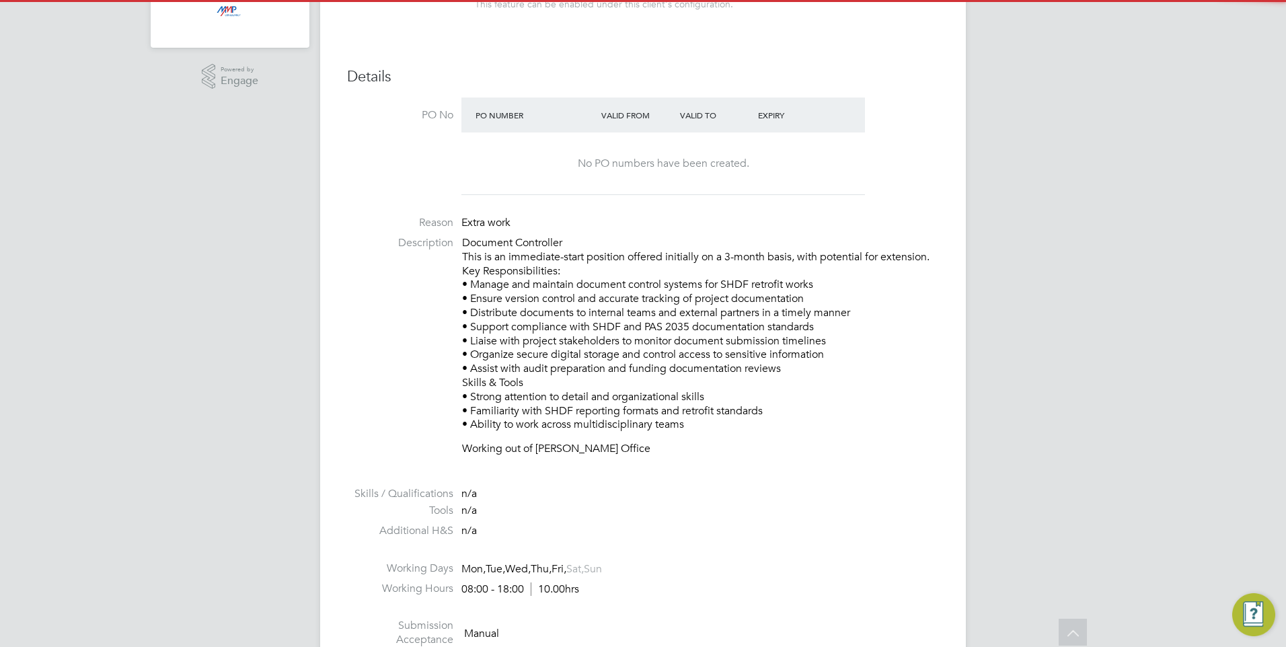
scroll to position [336, 0]
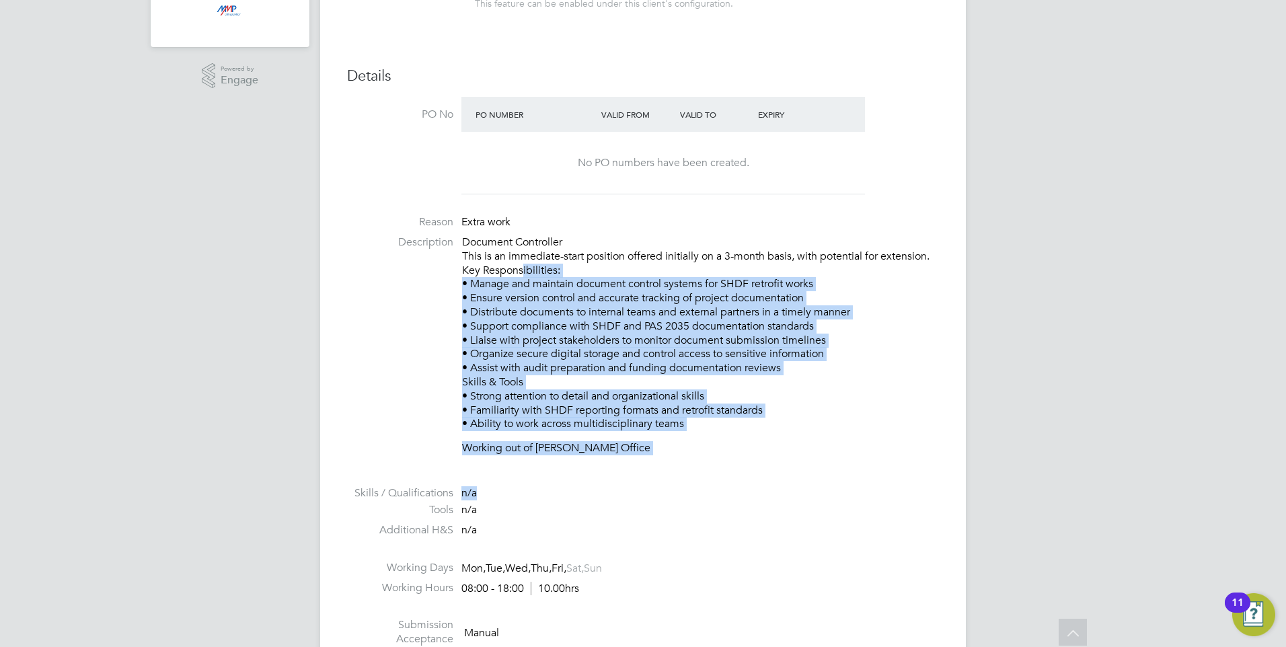
drag, startPoint x: 678, startPoint y: 486, endPoint x: 519, endPoint y: 276, distance: 263.2
click at [519, 276] on ul "PO No PO Number Valid From Valid To Expiry No PO numbers have been created. Rea…" at bounding box center [643, 393] width 592 height 593
drag, startPoint x: 519, startPoint y: 276, endPoint x: 672, endPoint y: 411, distance: 204.0
click at [672, 411] on p "Document Controller This is an immediate-start position offered initially on a …" at bounding box center [700, 333] width 477 height 196
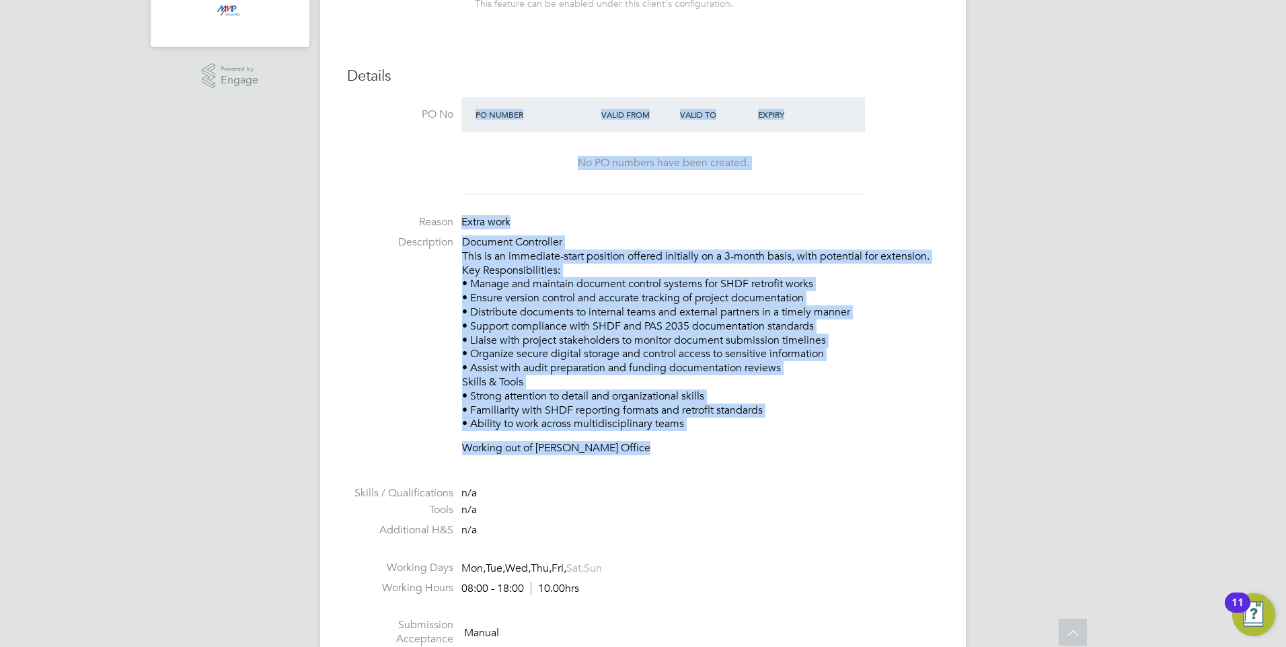
drag, startPoint x: 507, startPoint y: 283, endPoint x: 391, endPoint y: 126, distance: 195.4
click at [391, 126] on ul "PO No PO Number Valid From Valid To Expiry No PO numbers have been created. Rea…" at bounding box center [643, 393] width 592 height 593
drag, startPoint x: 391, startPoint y: 126, endPoint x: 658, endPoint y: 404, distance: 385.5
click at [658, 404] on p "Document Controller This is an immediate-start position offered initially on a …" at bounding box center [700, 333] width 477 height 196
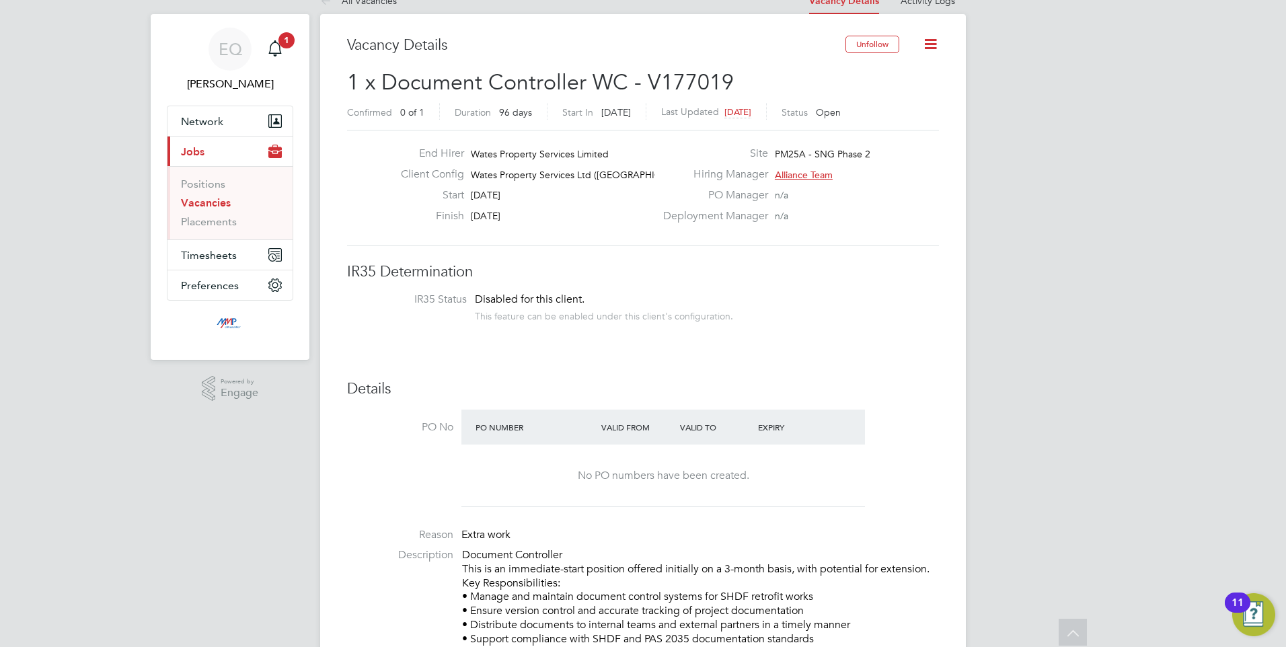
scroll to position [0, 0]
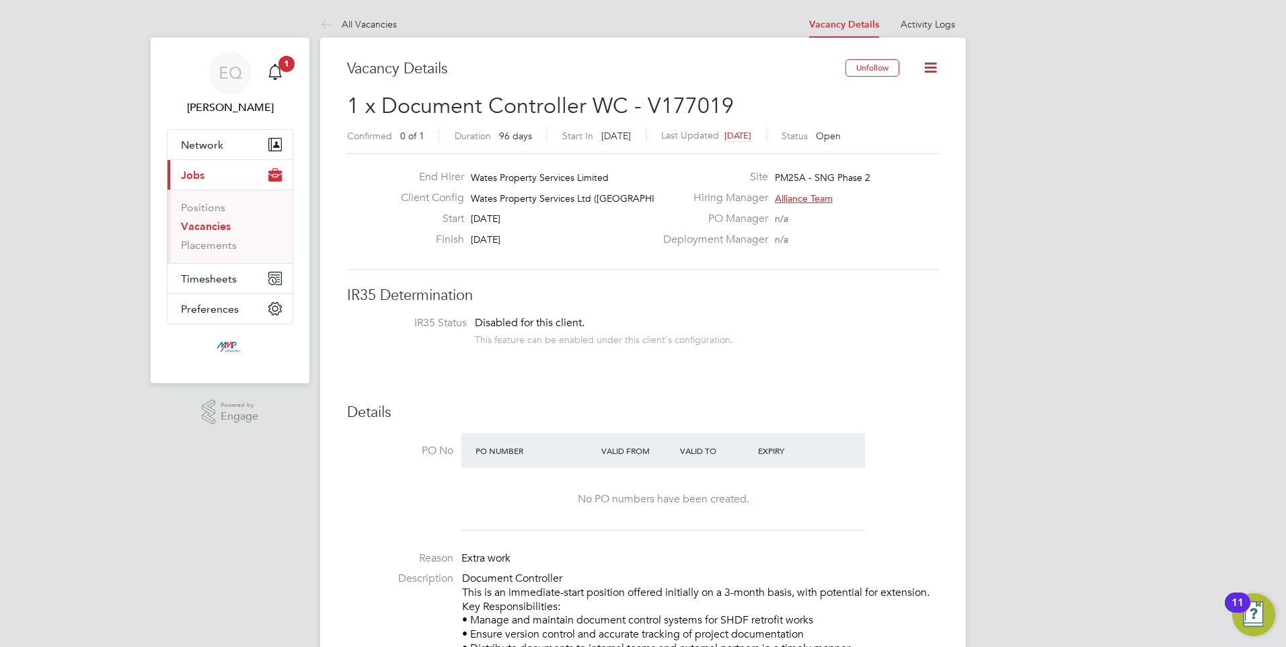
click at [356, 22] on link "All Vacancies" at bounding box center [358, 24] width 77 height 12
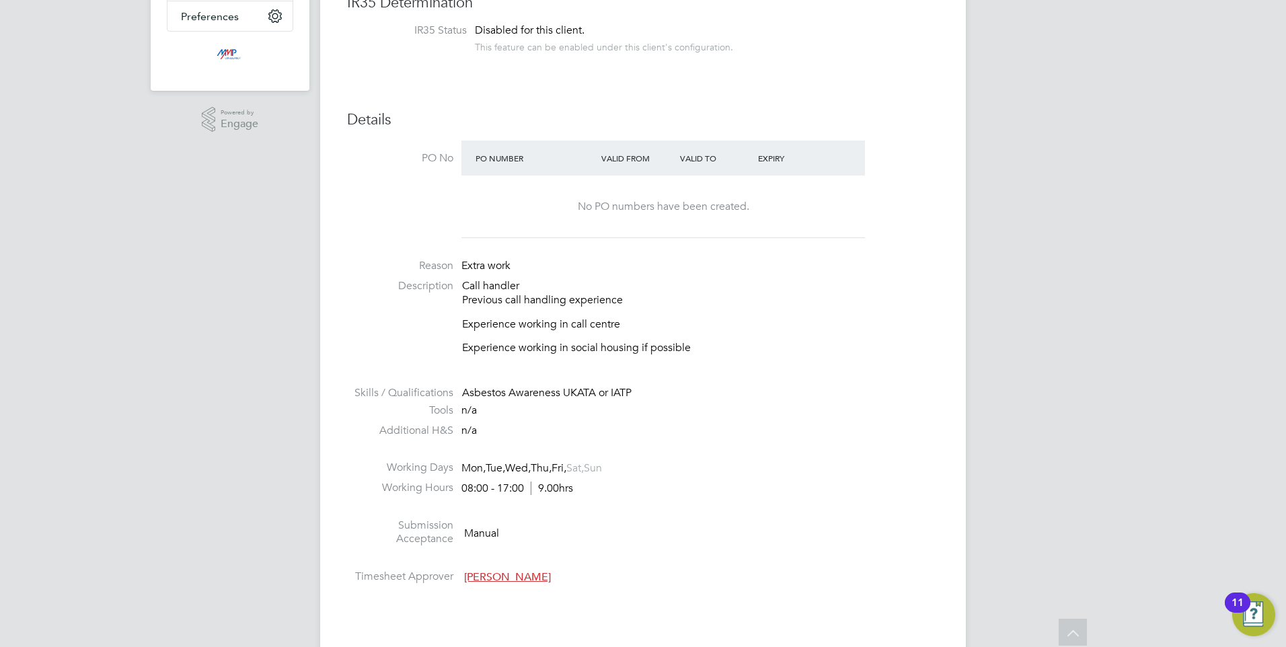
scroll to position [269, 0]
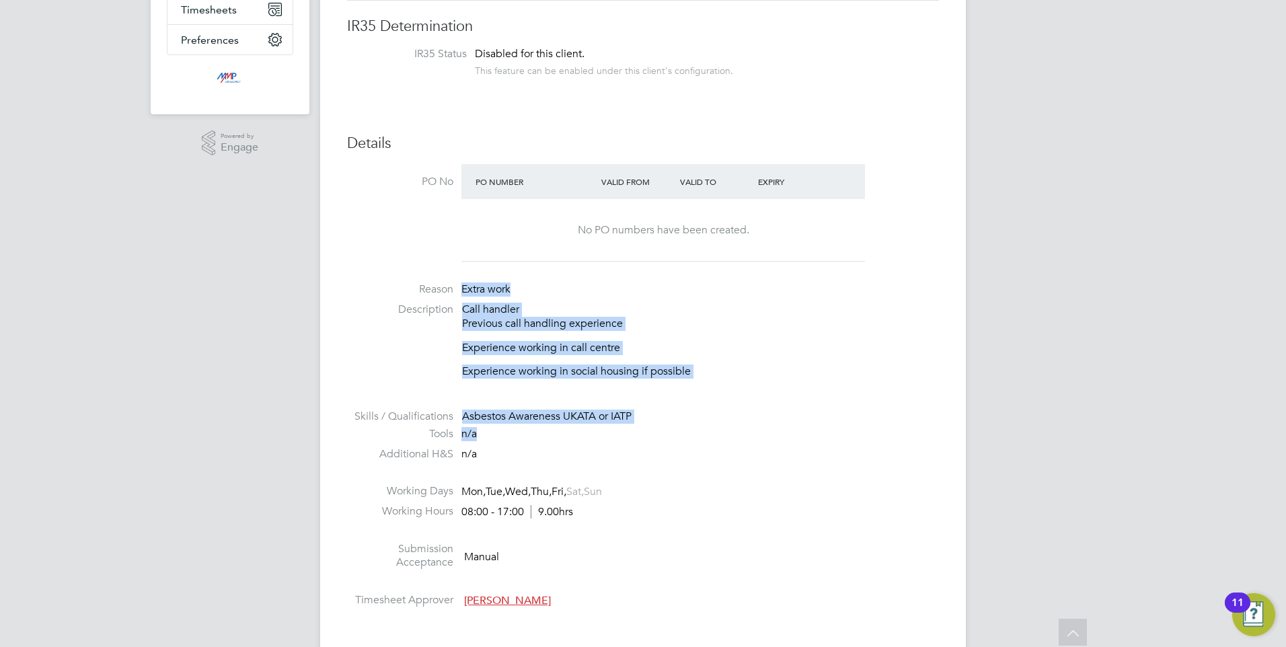
drag, startPoint x: 594, startPoint y: 416, endPoint x: 467, endPoint y: 281, distance: 185.6
click at [467, 281] on ul "PO No PO Number Valid From Valid To Expiry No PO numbers have been created. Rea…" at bounding box center [643, 388] width 592 height 449
drag, startPoint x: 467, startPoint y: 281, endPoint x: 620, endPoint y: 333, distance: 161.3
click at [620, 333] on div "Call handler Previous call handling experience Experience working in call centr…" at bounding box center [700, 341] width 477 height 76
drag, startPoint x: 608, startPoint y: 411, endPoint x: 350, endPoint y: 285, distance: 287.7
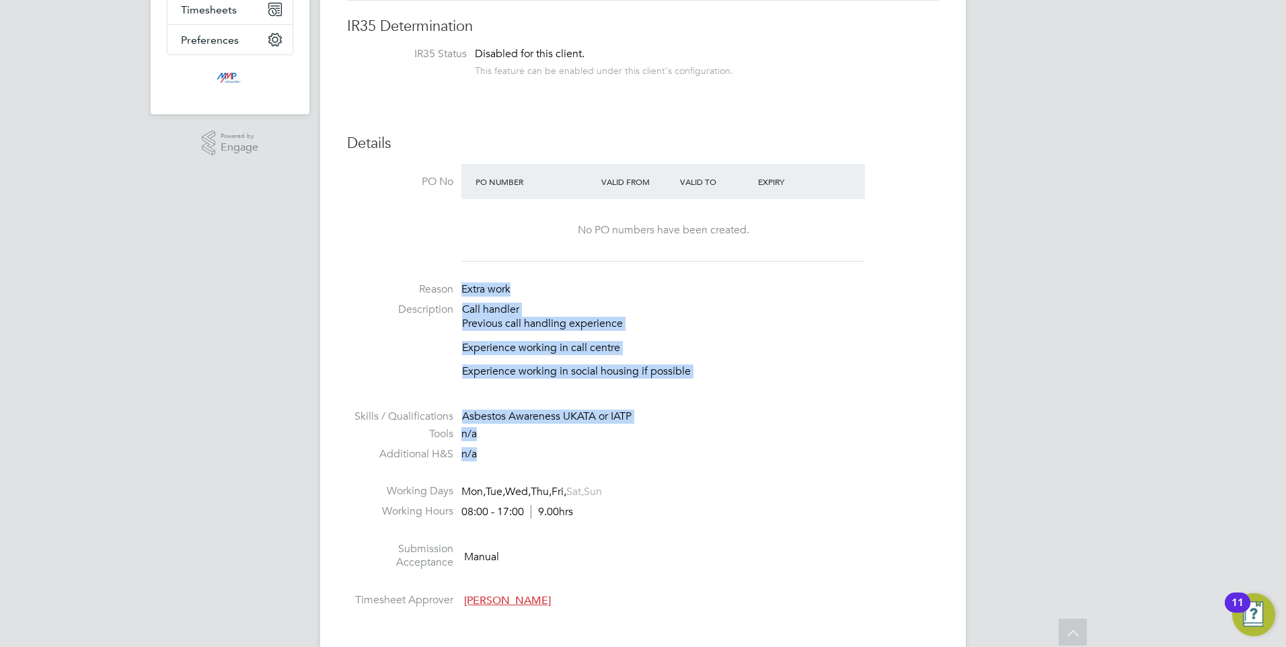
click at [350, 285] on ul "PO No PO Number Valid From Valid To Expiry No PO numbers have been created. Rea…" at bounding box center [643, 388] width 592 height 449
drag, startPoint x: 350, startPoint y: 285, endPoint x: 675, endPoint y: 369, distance: 335.9
click at [675, 369] on p "Experience working in social housing if possible" at bounding box center [700, 372] width 477 height 14
drag, startPoint x: 723, startPoint y: 476, endPoint x: 439, endPoint y: 302, distance: 332.6
click at [439, 302] on ul "PO No PO Number Valid From Valid To Expiry No PO numbers have been created. Rea…" at bounding box center [643, 388] width 592 height 449
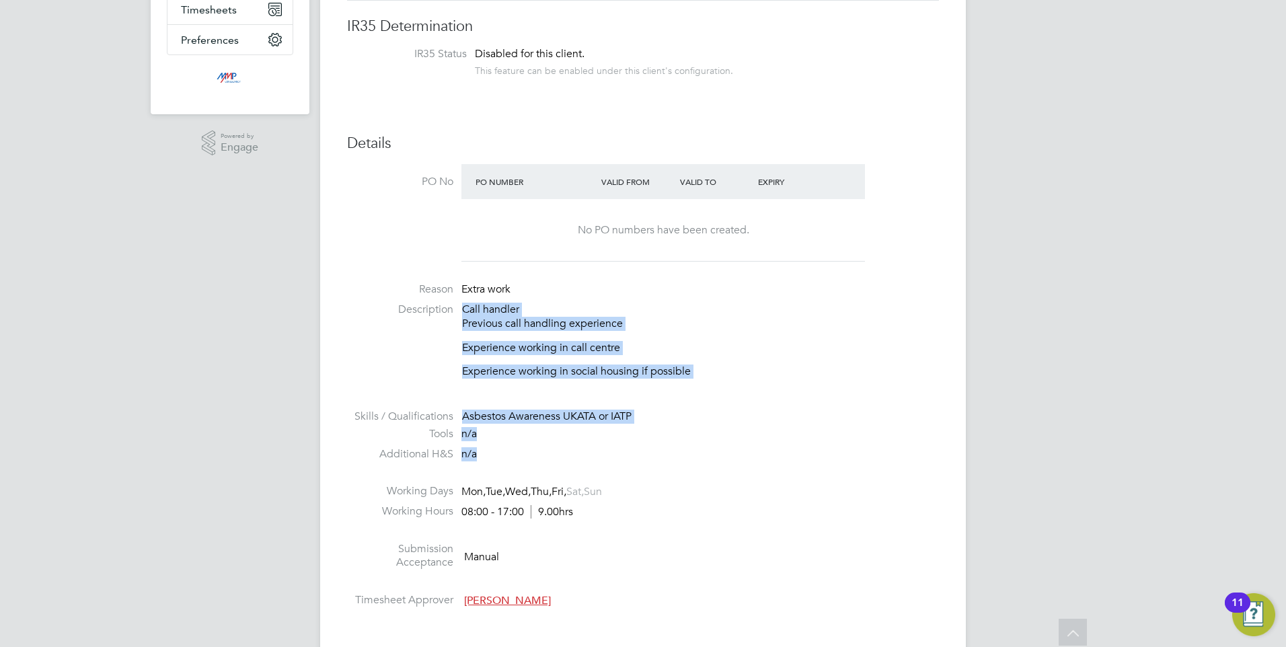
drag, startPoint x: 439, startPoint y: 302, endPoint x: 700, endPoint y: 386, distance: 274.1
click at [700, 386] on li "Description Call handler Previous call handling experience Experience working i…" at bounding box center [643, 347] width 592 height 89
drag, startPoint x: 700, startPoint y: 386, endPoint x: 524, endPoint y: 296, distance: 197.7
click at [524, 296] on ul "PO No PO Number Valid From Valid To Expiry No PO numbers have been created. Rea…" at bounding box center [643, 388] width 592 height 449
drag, startPoint x: 524, startPoint y: 296, endPoint x: 656, endPoint y: 336, distance: 137.9
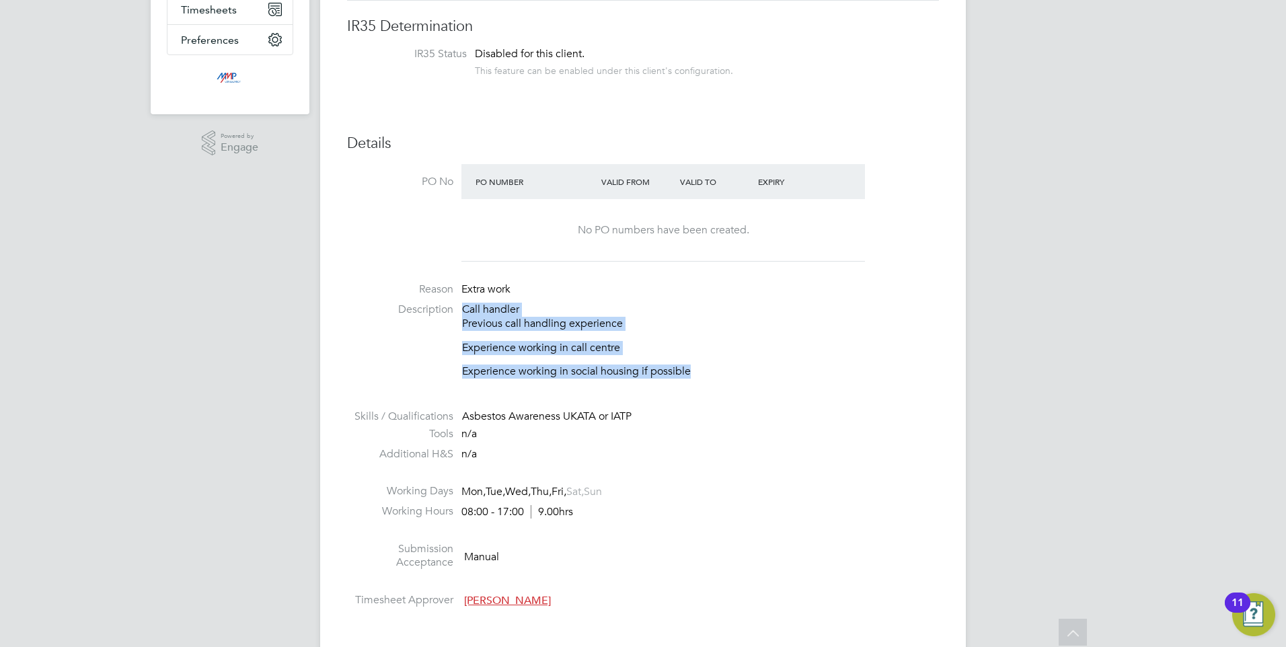
click at [656, 336] on div "Call handler Previous call handling experience Experience working in call centr…" at bounding box center [700, 341] width 477 height 76
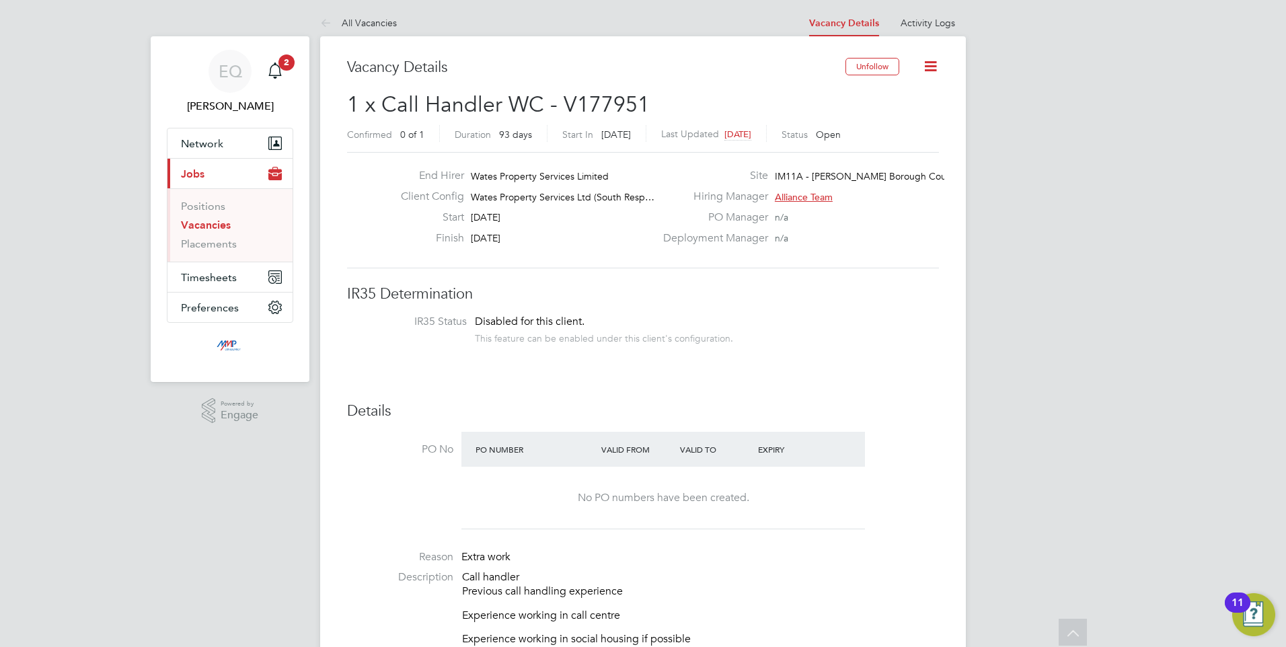
scroll to position [0, 0]
drag, startPoint x: 656, startPoint y: 338, endPoint x: 507, endPoint y: 309, distance: 152.3
drag, startPoint x: 507, startPoint y: 309, endPoint x: 756, endPoint y: 343, distance: 252.0
click at [770, 347] on li "IR35 Status Disabled for this client. This feature can be enabled under this cl…" at bounding box center [643, 332] width 565 height 33
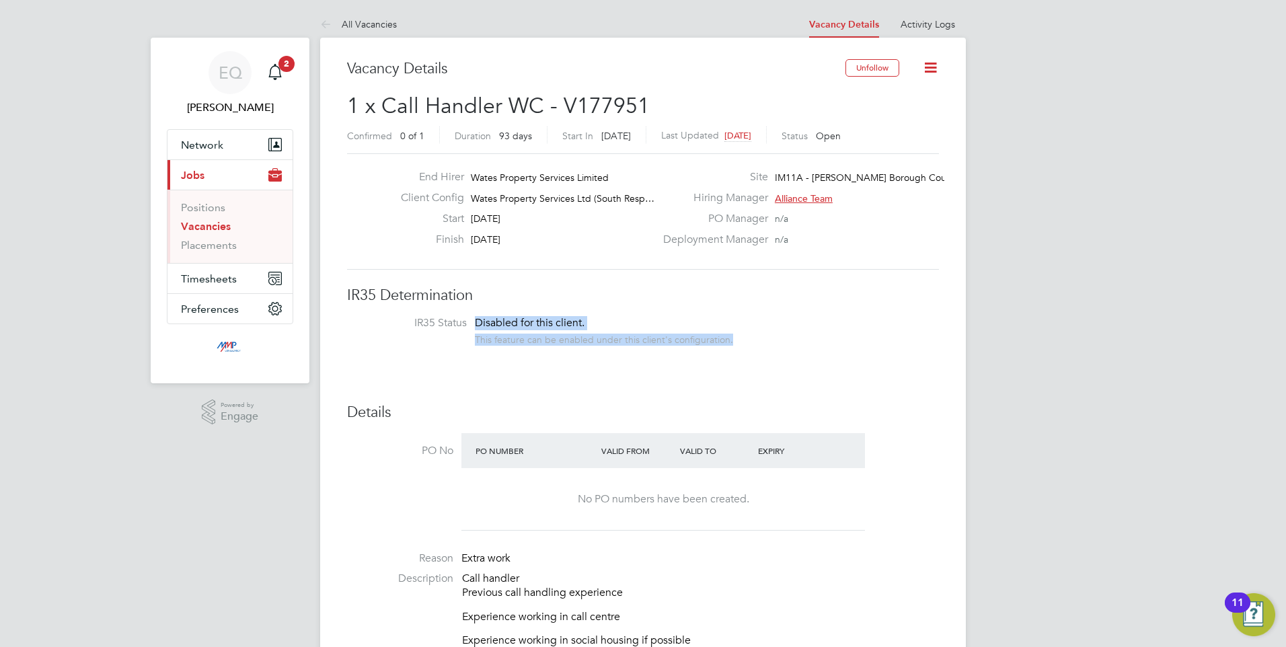
drag, startPoint x: 756, startPoint y: 343, endPoint x: 449, endPoint y: 306, distance: 309.7
drag, startPoint x: 449, startPoint y: 306, endPoint x: 698, endPoint y: 322, distance: 249.4
click at [702, 322] on div "Disabled for this client. This feature can be enabled under this client's confi…" at bounding box center [604, 331] width 258 height 30
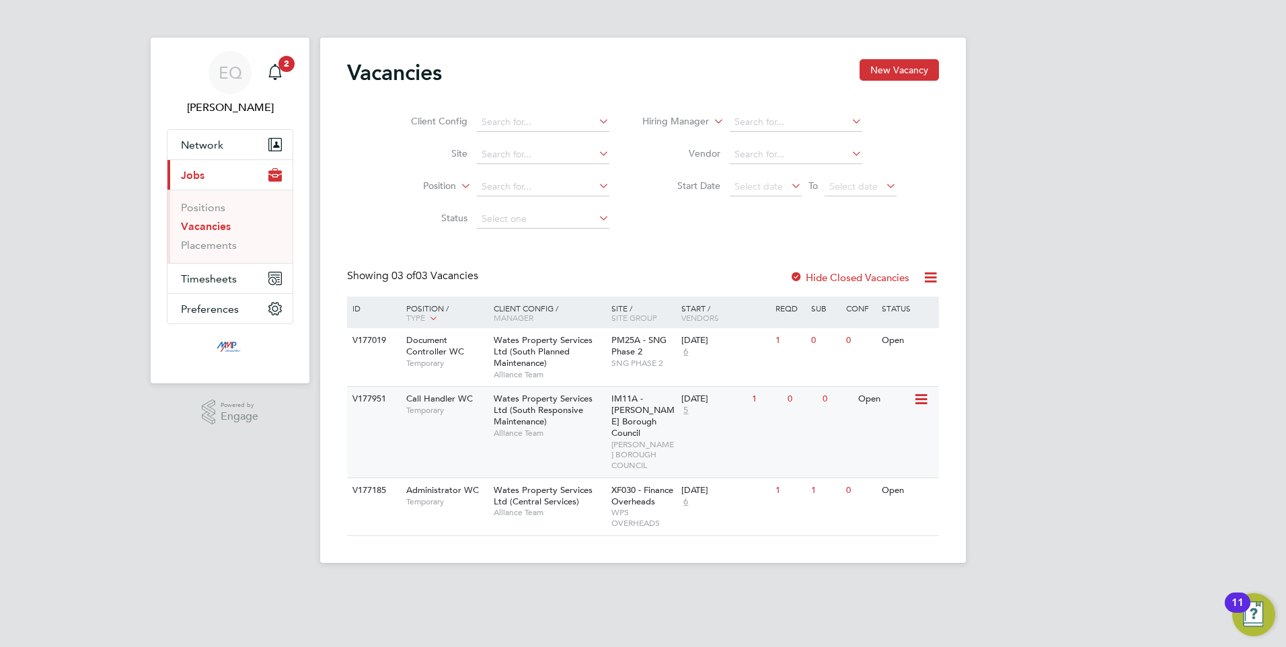
click at [431, 429] on div "V177951 Call Handler WC Temporary Wates Property Services Ltd (South Responsive…" at bounding box center [643, 431] width 592 height 91
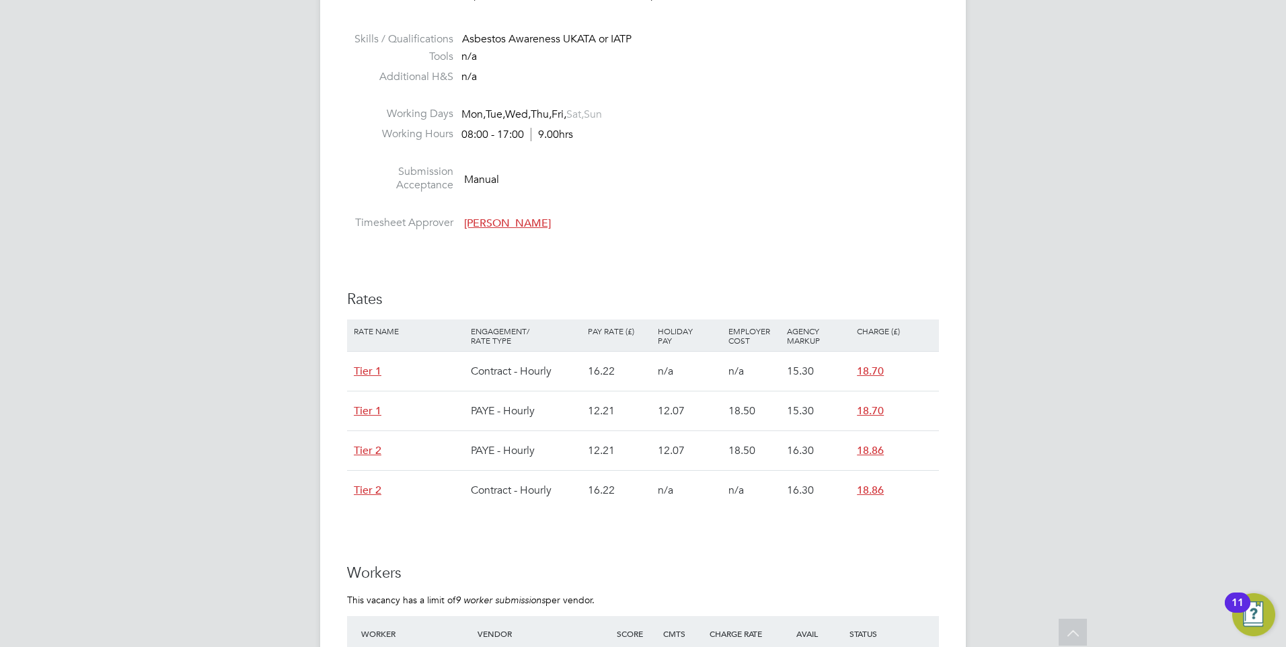
scroll to position [673, 0]
